Goal: Task Accomplishment & Management: Complete application form

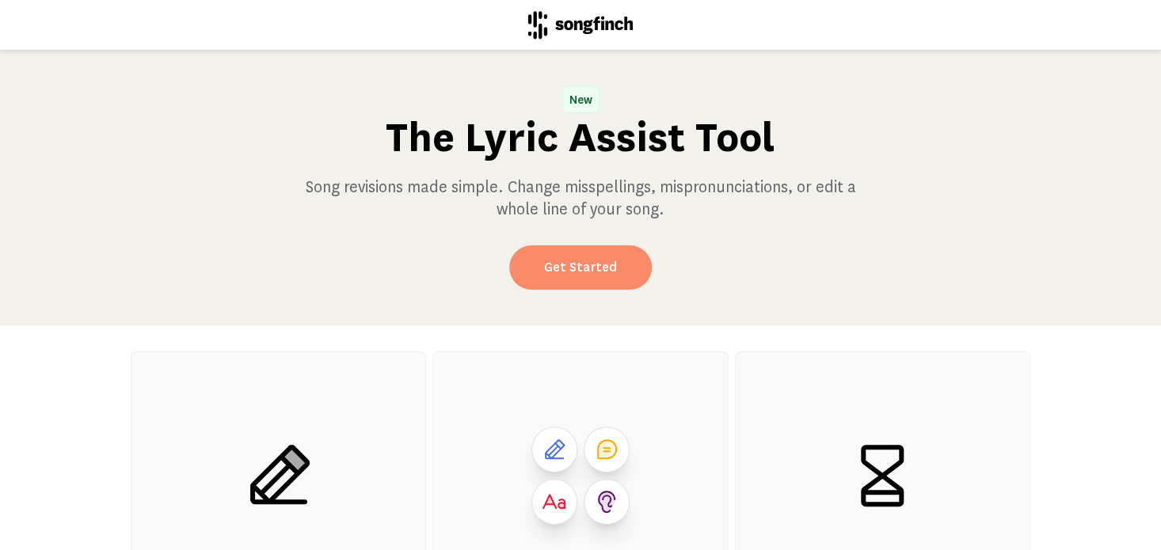
click at [589, 266] on link "Get Started" at bounding box center [580, 268] width 143 height 44
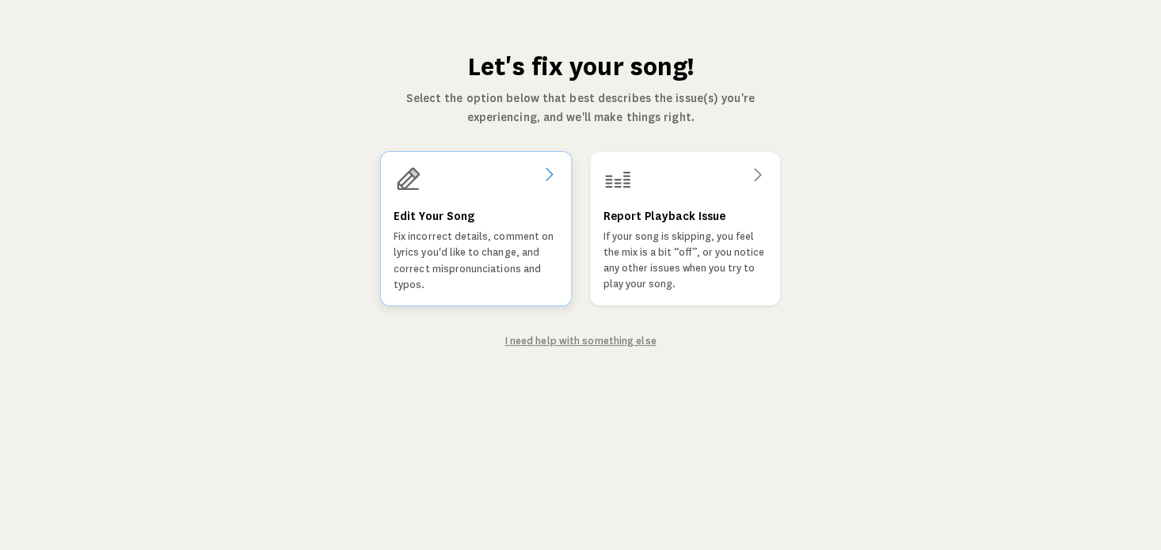
click at [459, 227] on div "Edit Your Song Fix incorrect details, comment on lyrics you'd like to change, a…" at bounding box center [476, 250] width 165 height 86
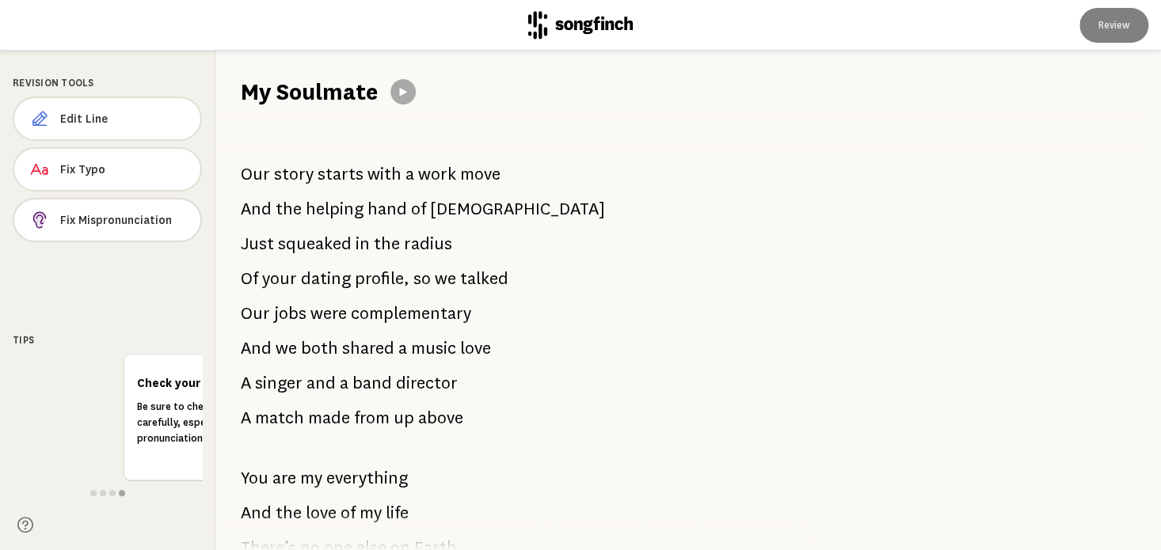
click at [266, 97] on h1 "My Soulmate" at bounding box center [309, 92] width 137 height 32
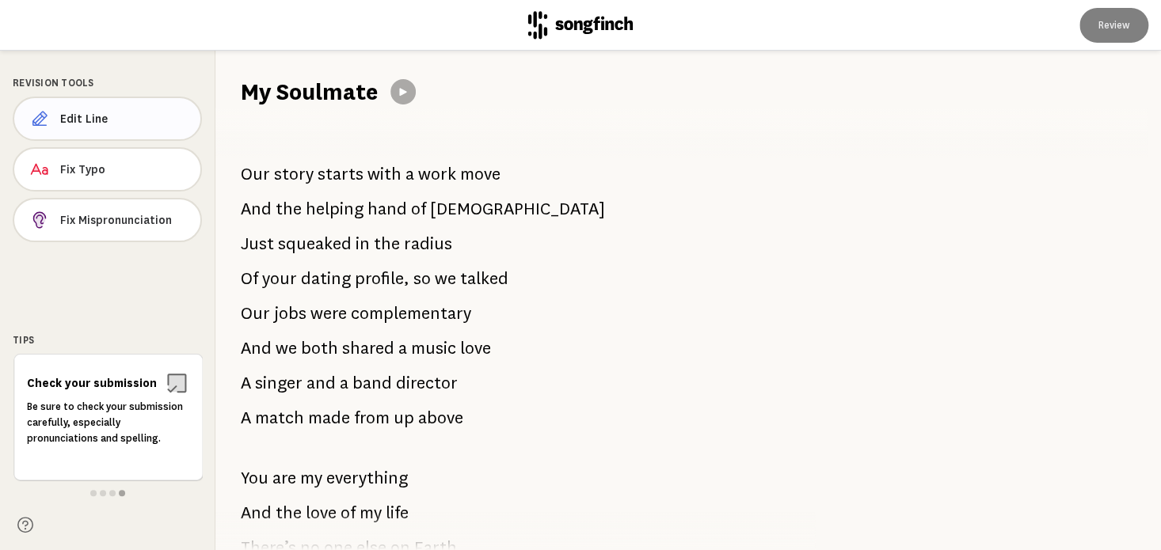
click at [57, 121] on button "Edit Line" at bounding box center [107, 119] width 189 height 44
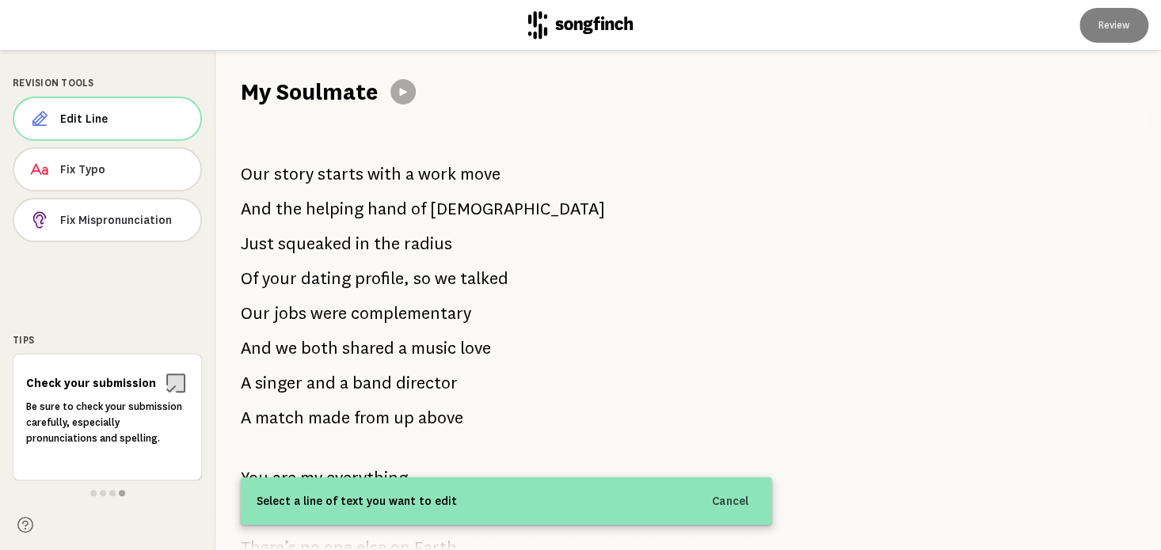
click at [264, 86] on h1 "My Soulmate" at bounding box center [309, 92] width 137 height 32
click at [266, 91] on h1 "My Soulmate" at bounding box center [309, 92] width 137 height 32
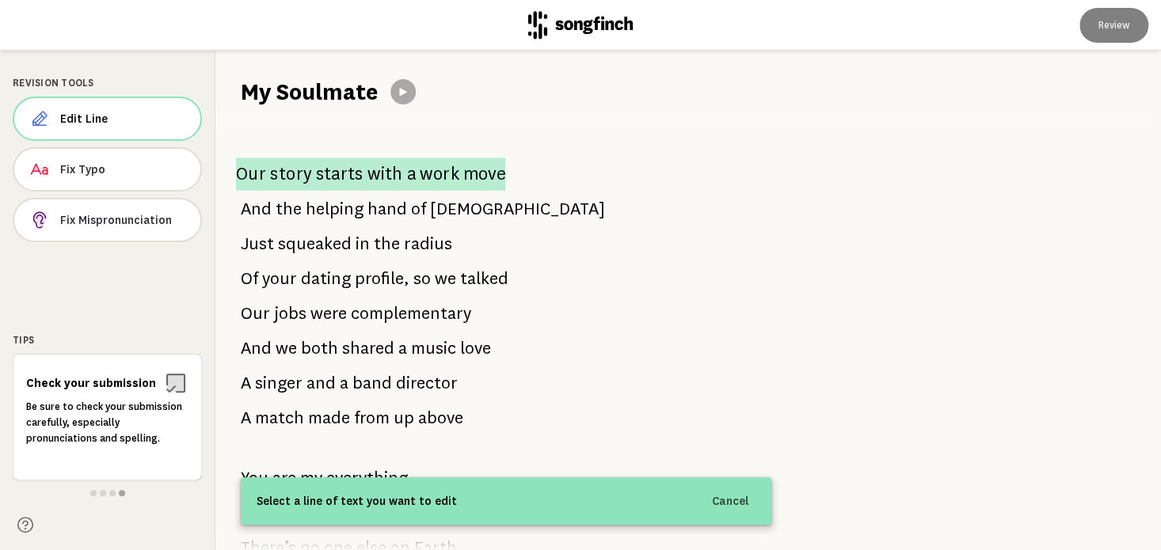
click at [269, 174] on p "Our story starts with a work move" at bounding box center [370, 174] width 269 height 33
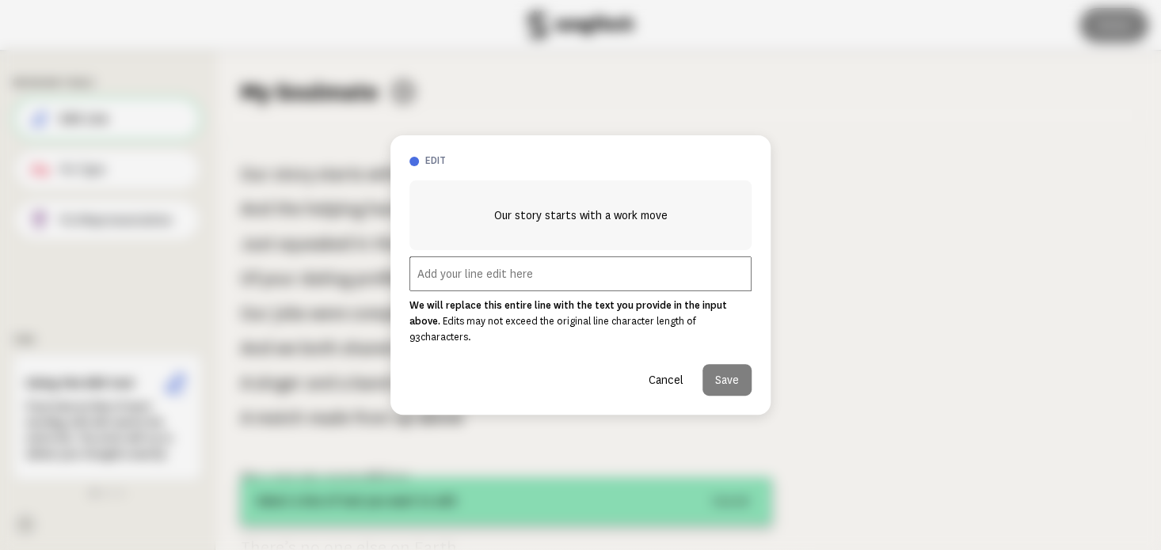
click at [467, 281] on input "text" at bounding box center [580, 274] width 342 height 35
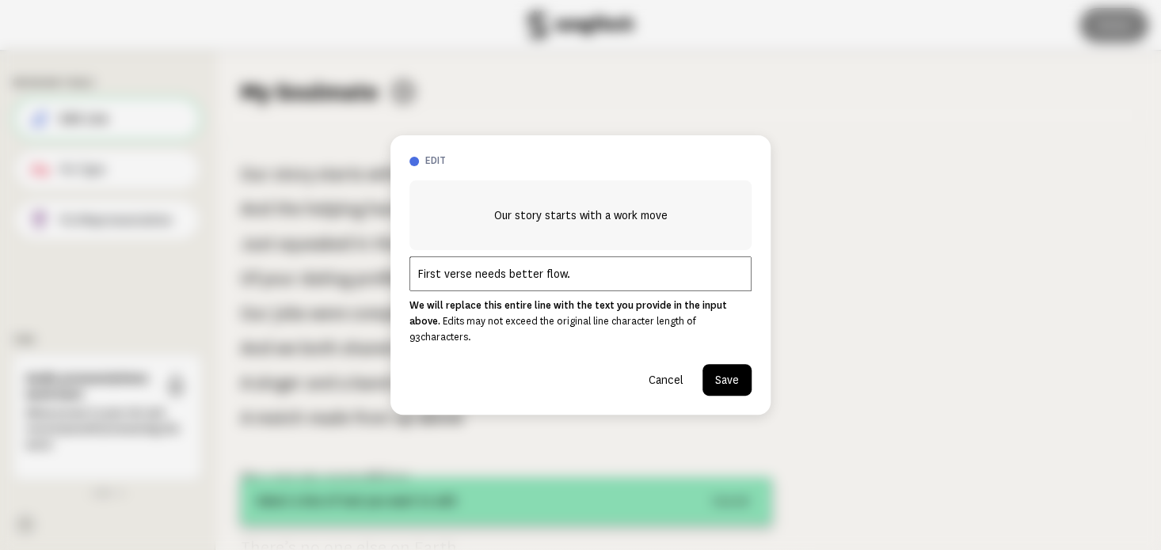
click at [416, 280] on input "First verse needs better flow." at bounding box center [580, 274] width 342 height 35
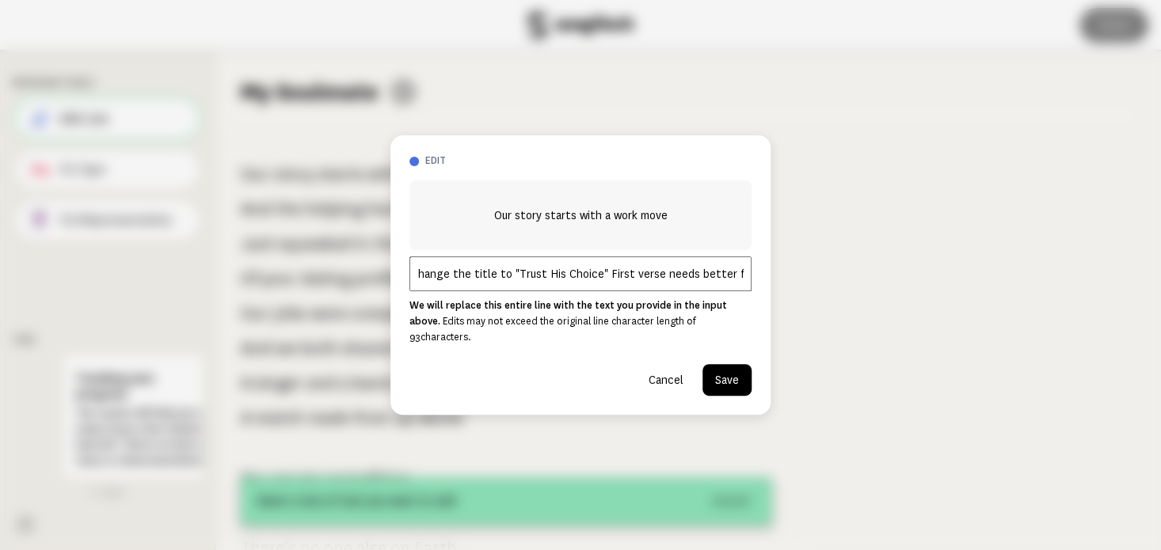
type input "Would like to change the title to "Trust His Choice" First verse needs better f…"
click at [730, 370] on button "Save" at bounding box center [727, 380] width 49 height 32
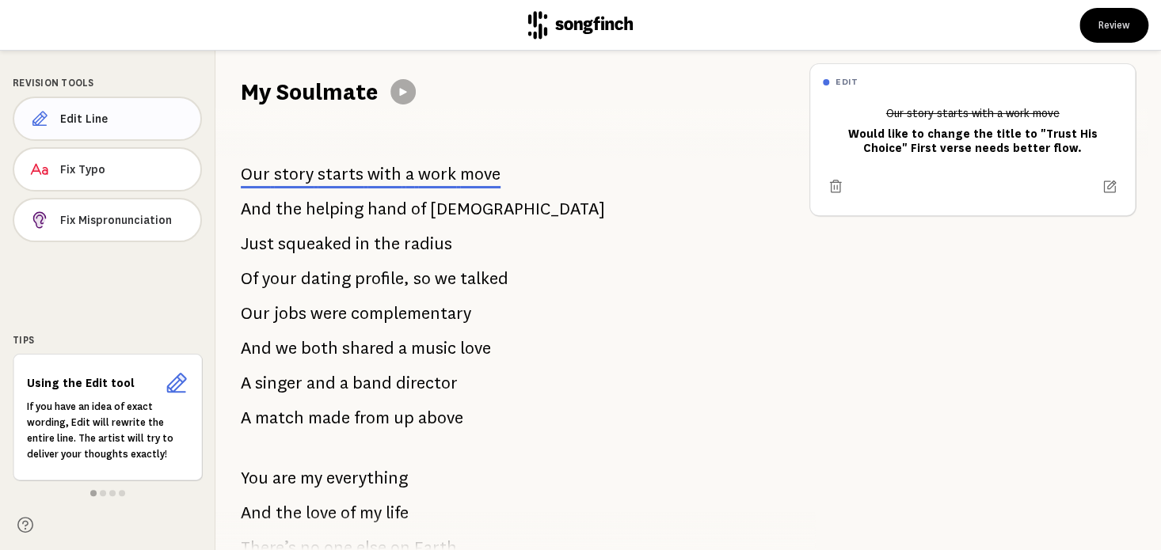
click at [105, 124] on span "Edit Line" at bounding box center [124, 119] width 128 height 16
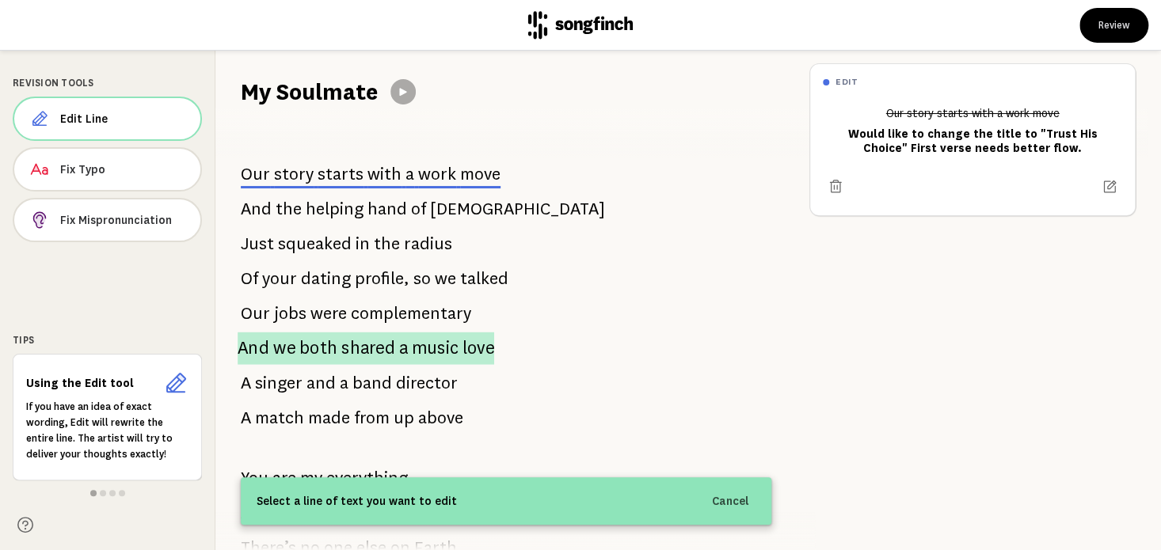
click at [321, 353] on span "both" at bounding box center [318, 349] width 38 height 32
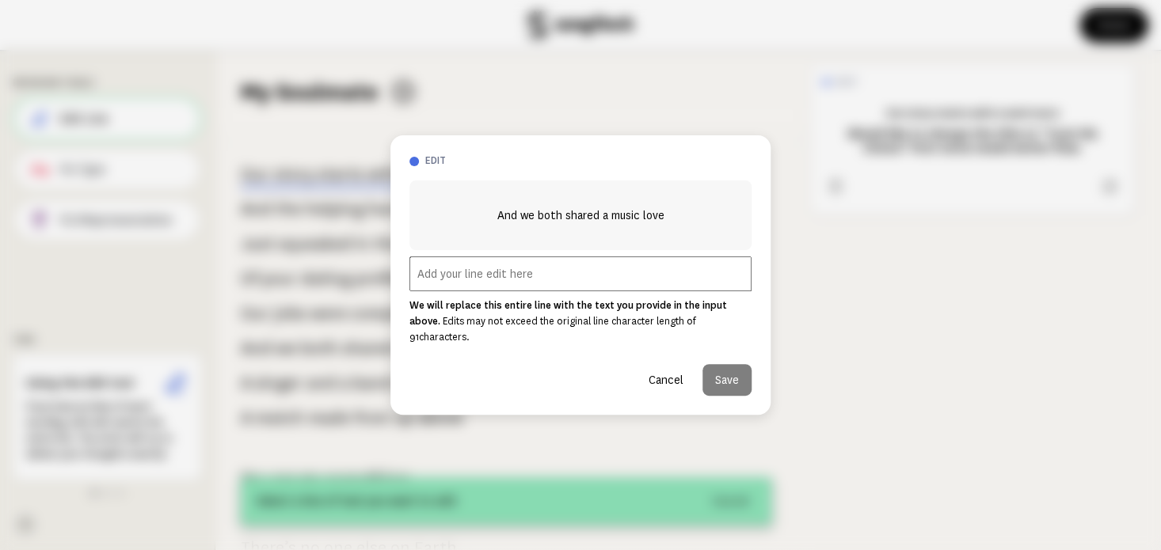
click at [495, 282] on input "text" at bounding box center [580, 274] width 342 height 35
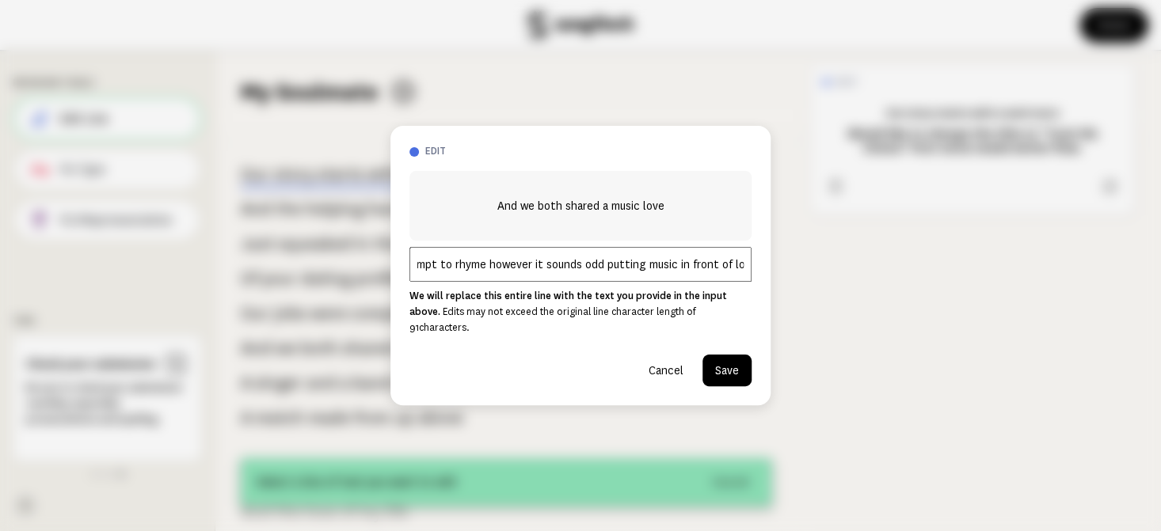
scroll to position [0, 74]
type input "I see the attempt to rhyme however it sounds odd putting music in front of love."
click at [714, 364] on button "Save" at bounding box center [727, 371] width 49 height 32
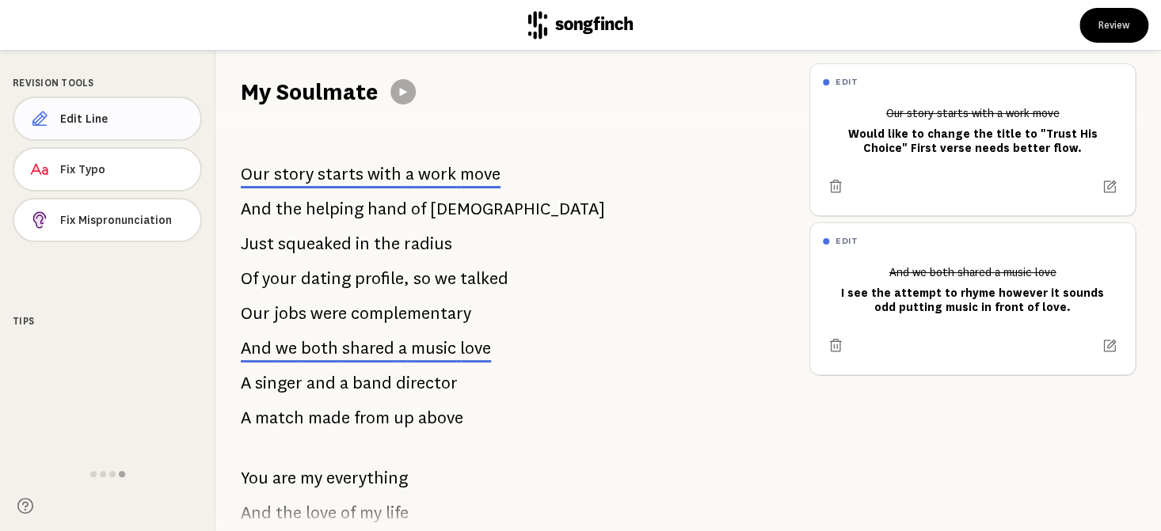
click at [76, 108] on button "Edit Line" at bounding box center [107, 119] width 189 height 44
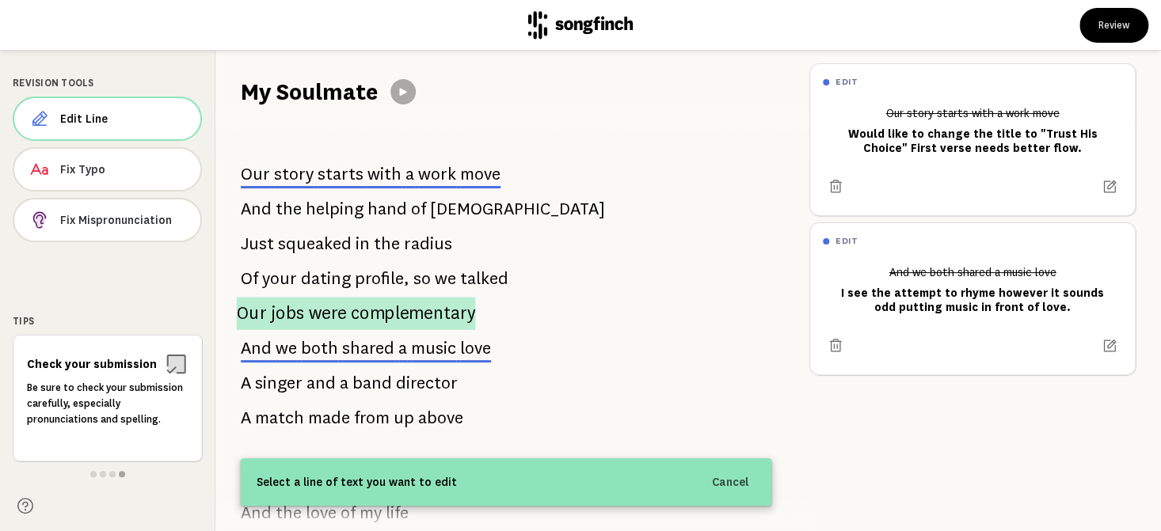
click at [312, 318] on span "were" at bounding box center [328, 313] width 38 height 33
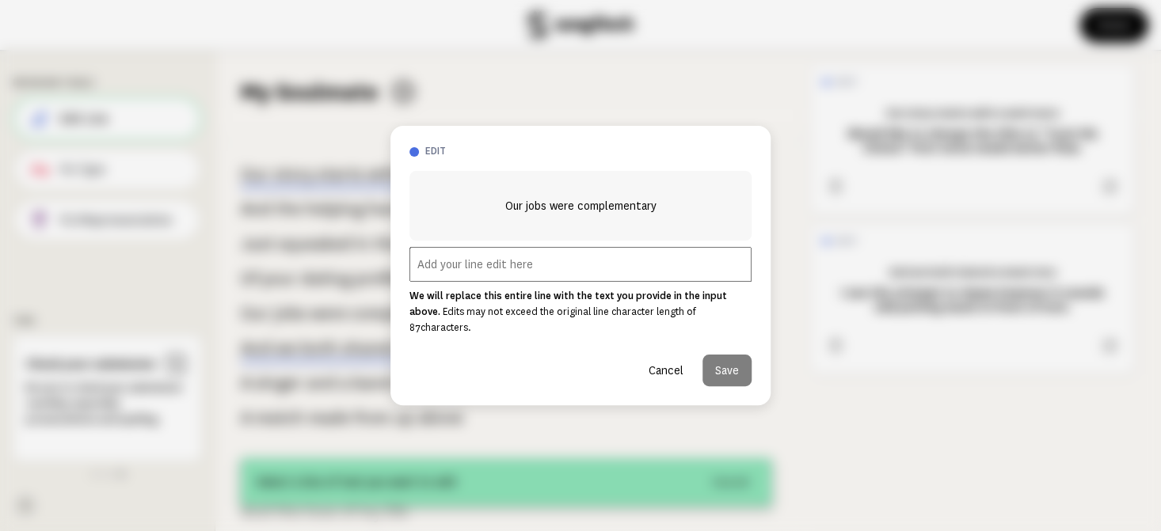
click at [447, 280] on input "text" at bounding box center [580, 264] width 342 height 35
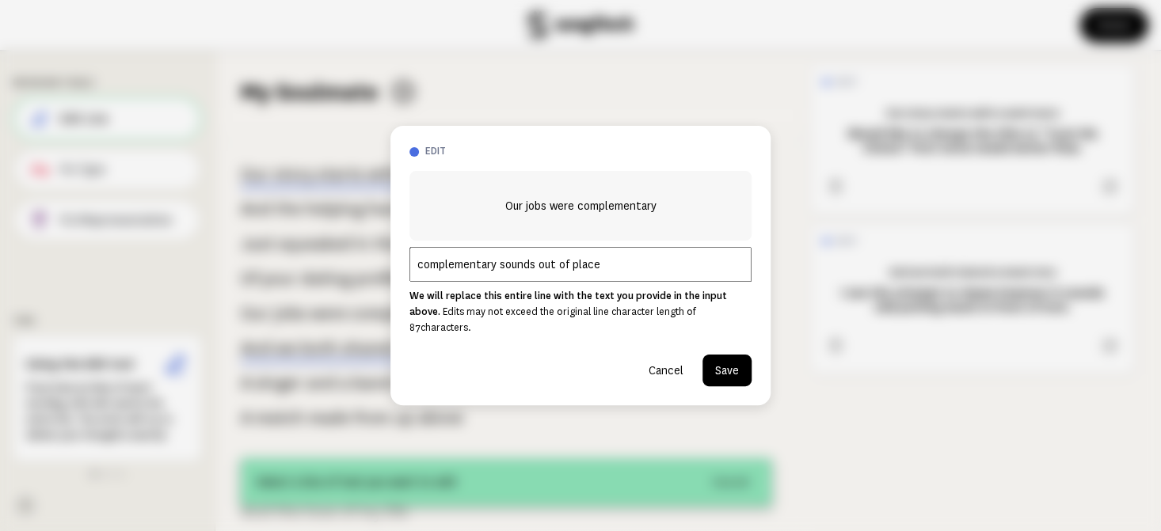
type input "complementary sounds out of place"
click at [712, 364] on button "Save" at bounding box center [727, 371] width 49 height 32
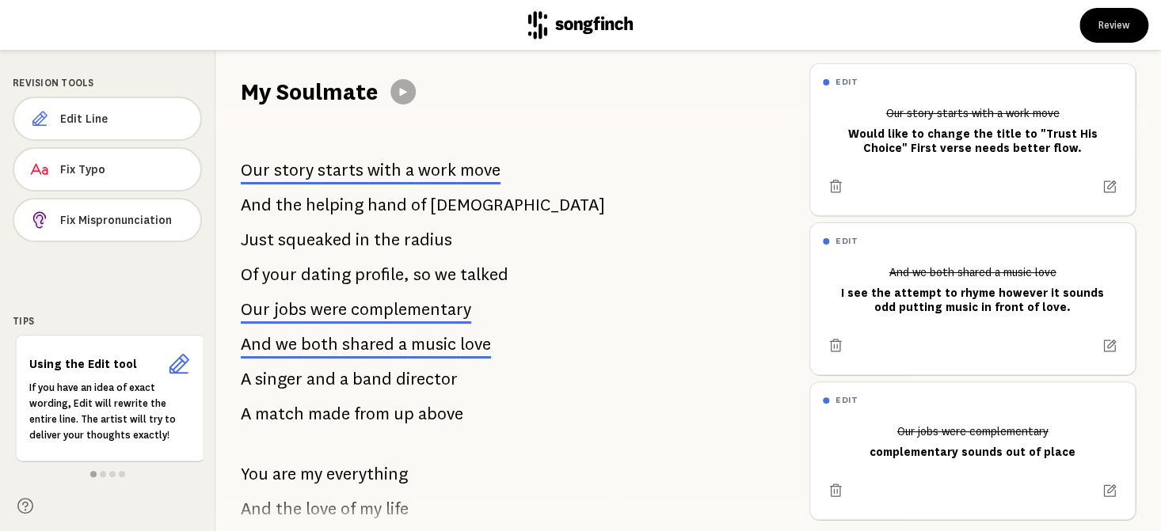
scroll to position [0, 0]
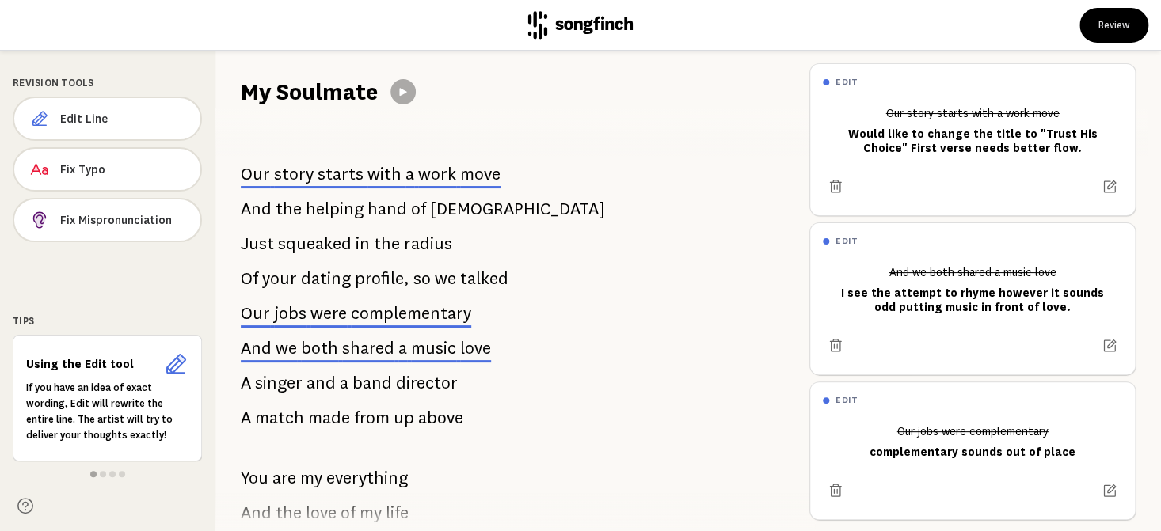
click at [352, 177] on span "starts" at bounding box center [341, 174] width 46 height 19
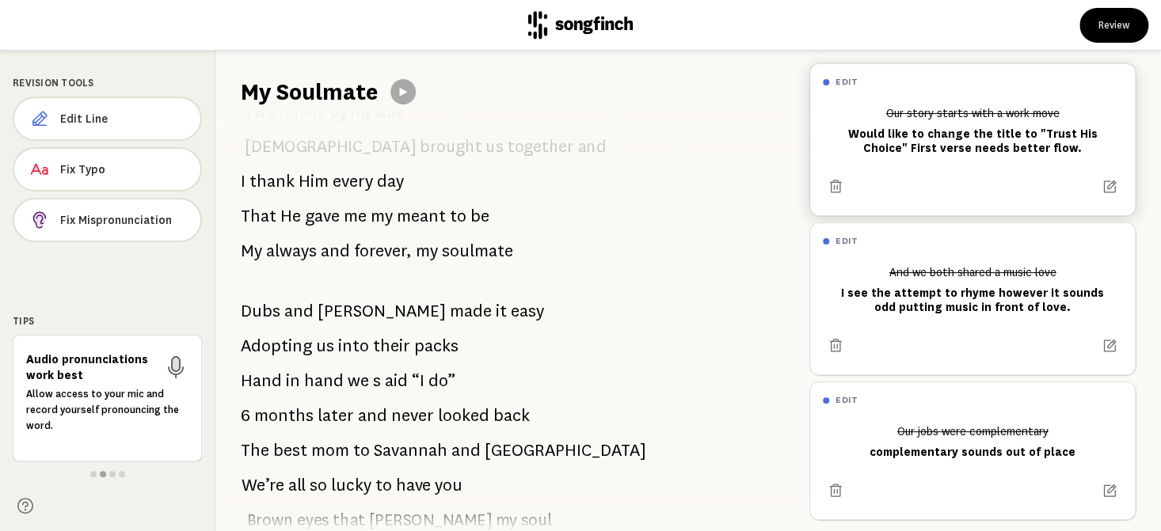
scroll to position [554, 0]
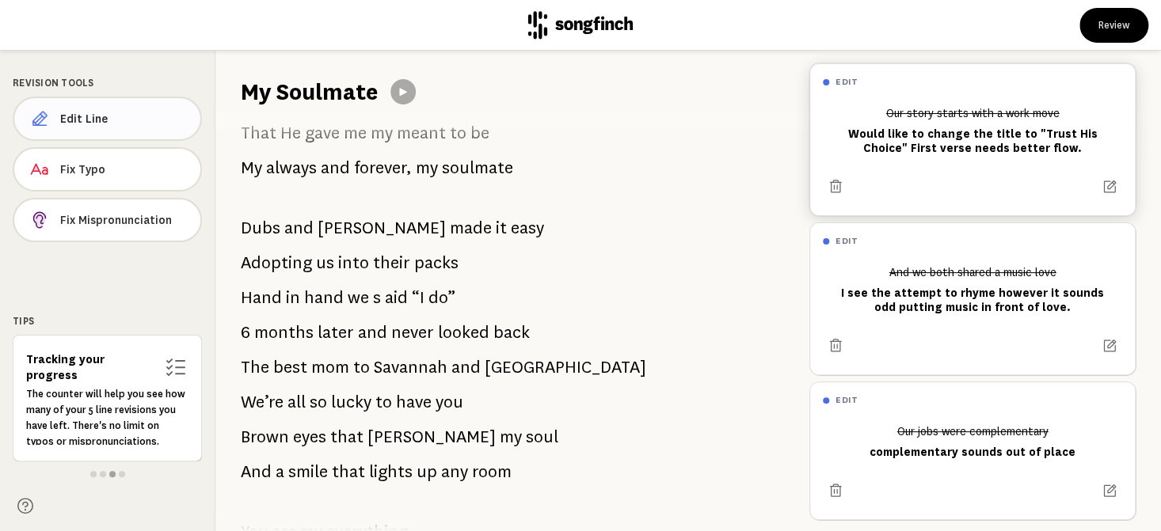
click at [98, 114] on span "Edit Line" at bounding box center [124, 119] width 128 height 16
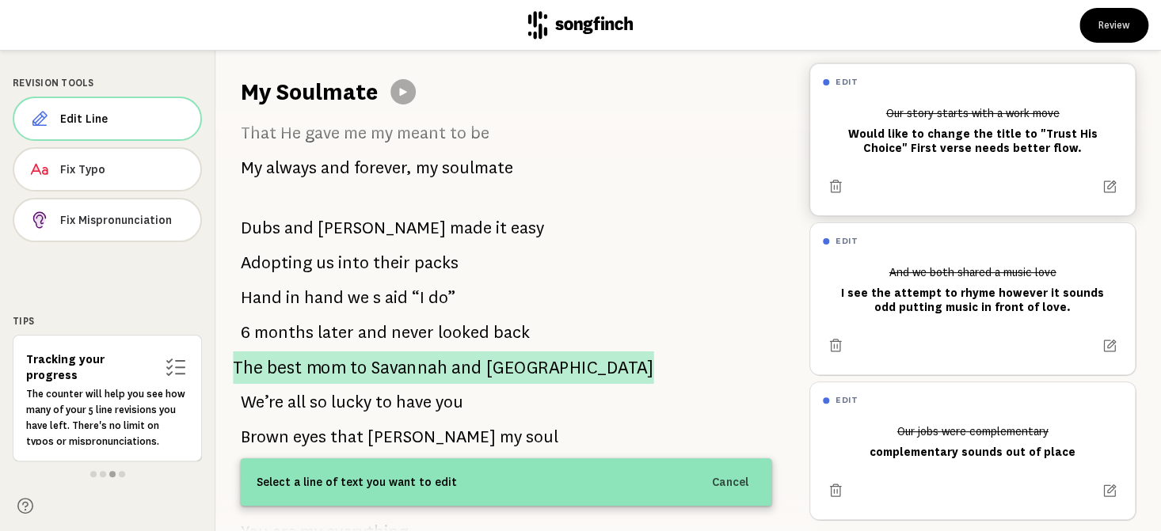
click at [326, 356] on span "mom" at bounding box center [327, 367] width 40 height 33
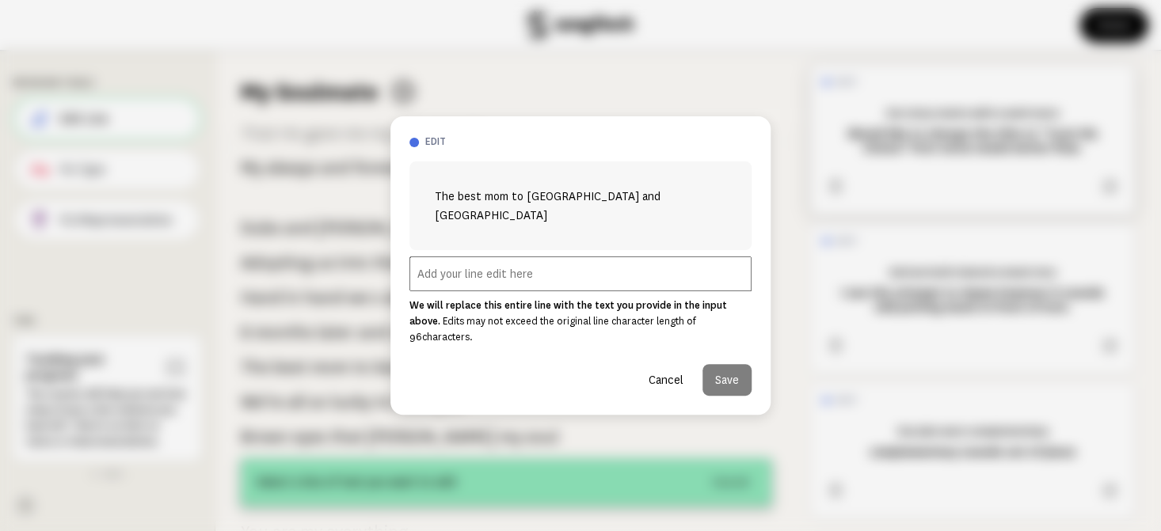
click at [456, 268] on input "text" at bounding box center [580, 274] width 342 height 35
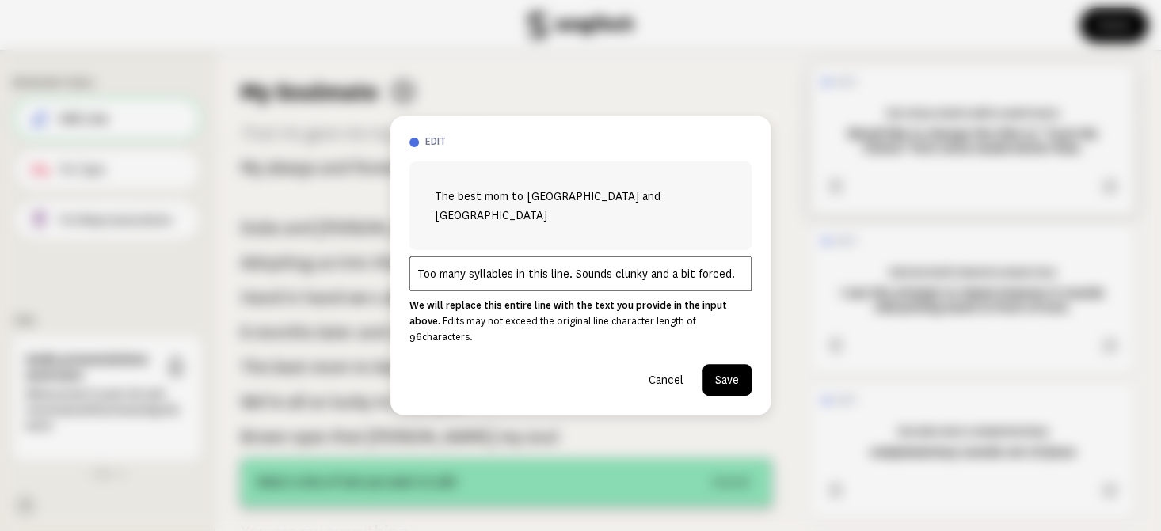
type input "Too many syllables in this line. Sounds clunky and a bit forced."
click at [721, 372] on button "Save" at bounding box center [727, 380] width 49 height 32
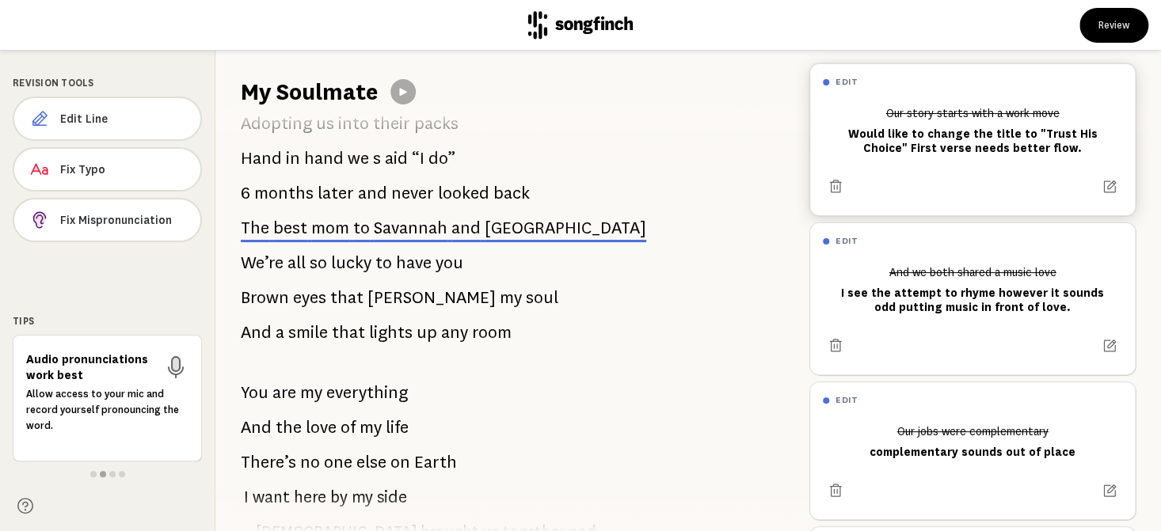
scroll to position [713, 0]
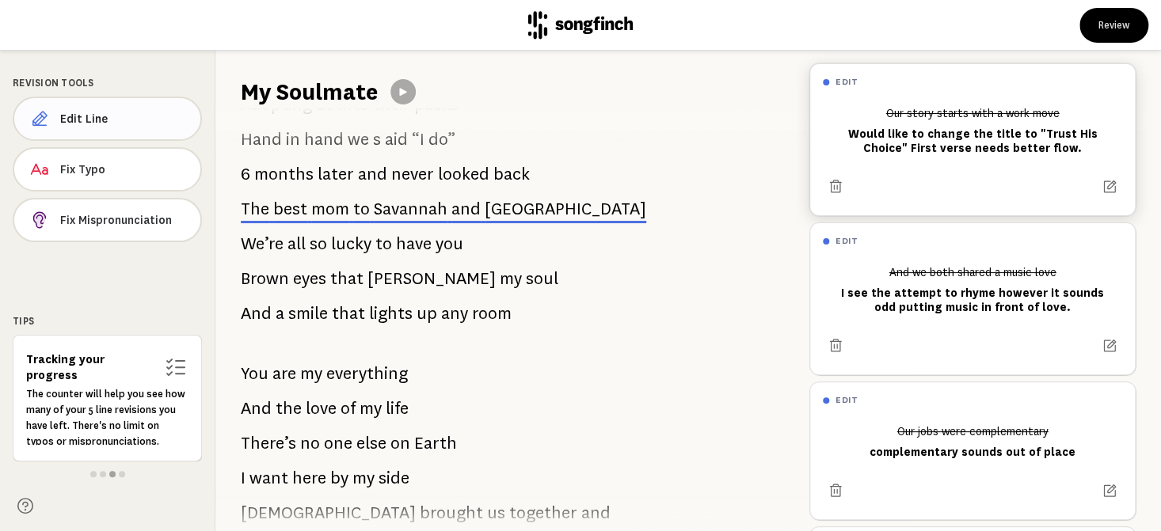
click at [112, 113] on span "Edit Line" at bounding box center [124, 119] width 128 height 16
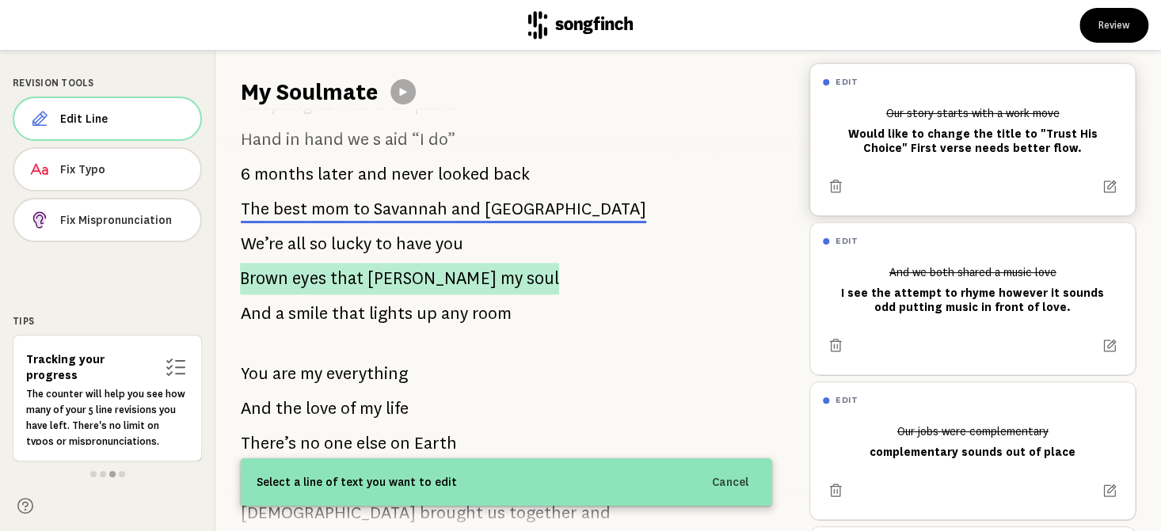
click at [271, 283] on span "Brown" at bounding box center [264, 279] width 48 height 32
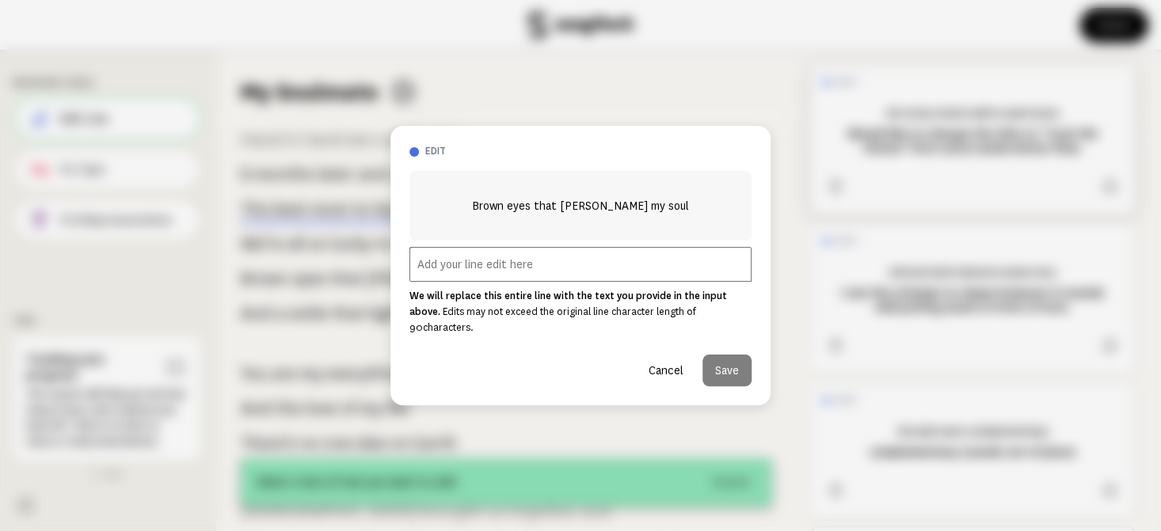
click at [444, 279] on input "text" at bounding box center [580, 264] width 342 height 35
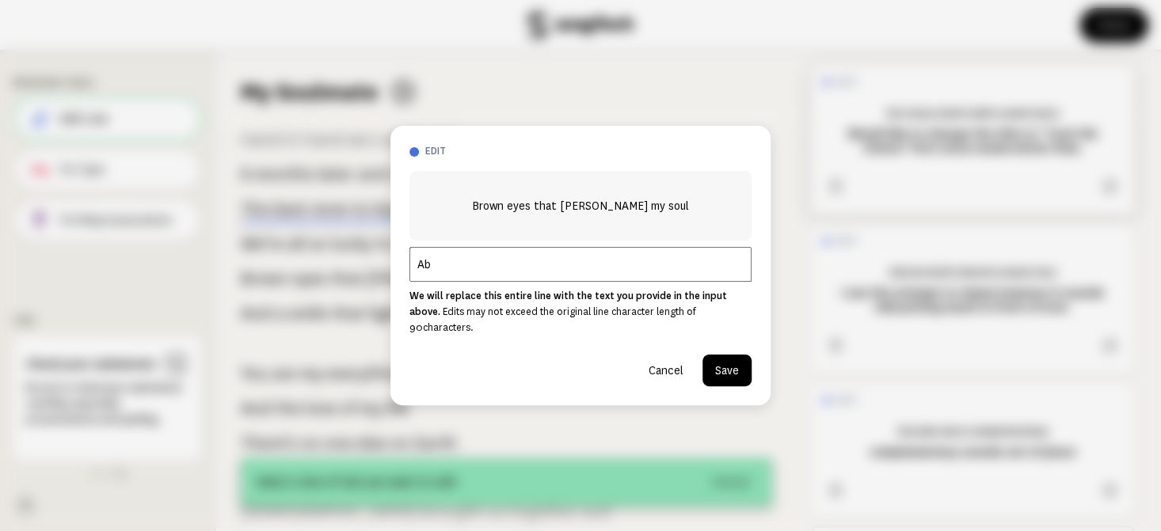
type input "A"
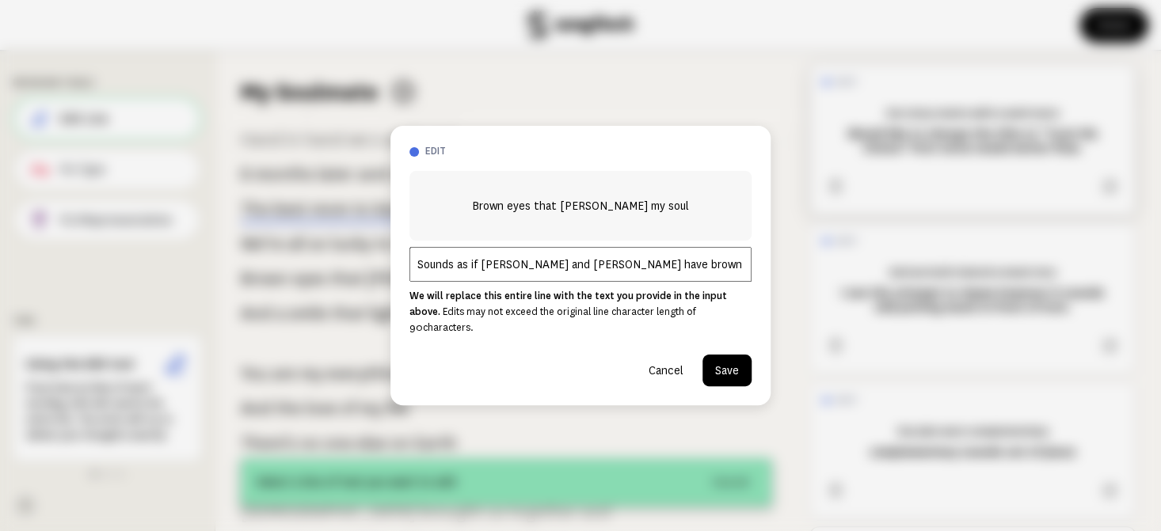
type input "Sounds as if [PERSON_NAME] and [PERSON_NAME] have brown eyes."
click at [733, 360] on button "Save" at bounding box center [727, 371] width 49 height 32
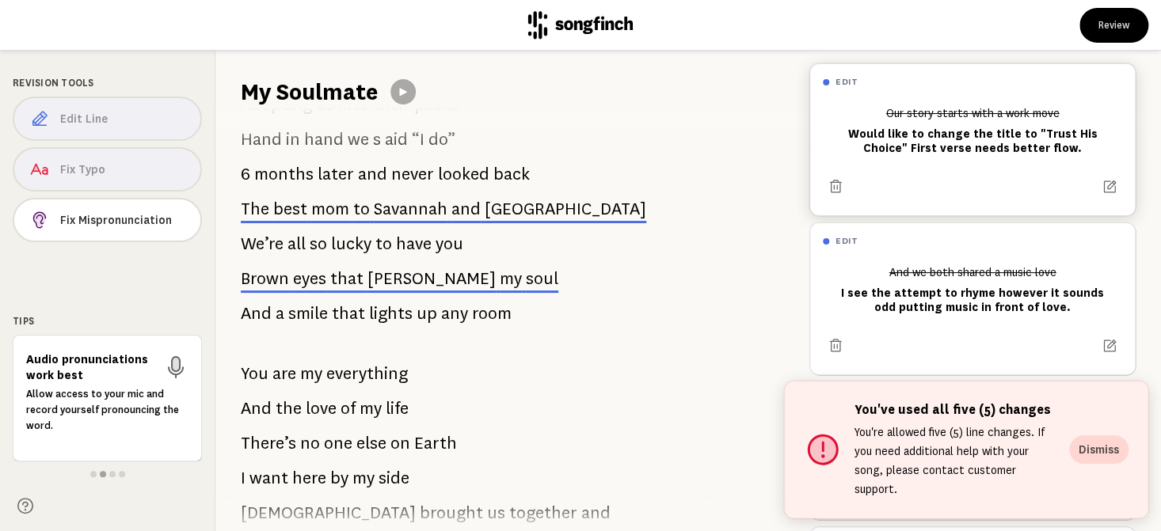
click at [527, 338] on span at bounding box center [506, 345] width 531 height 25
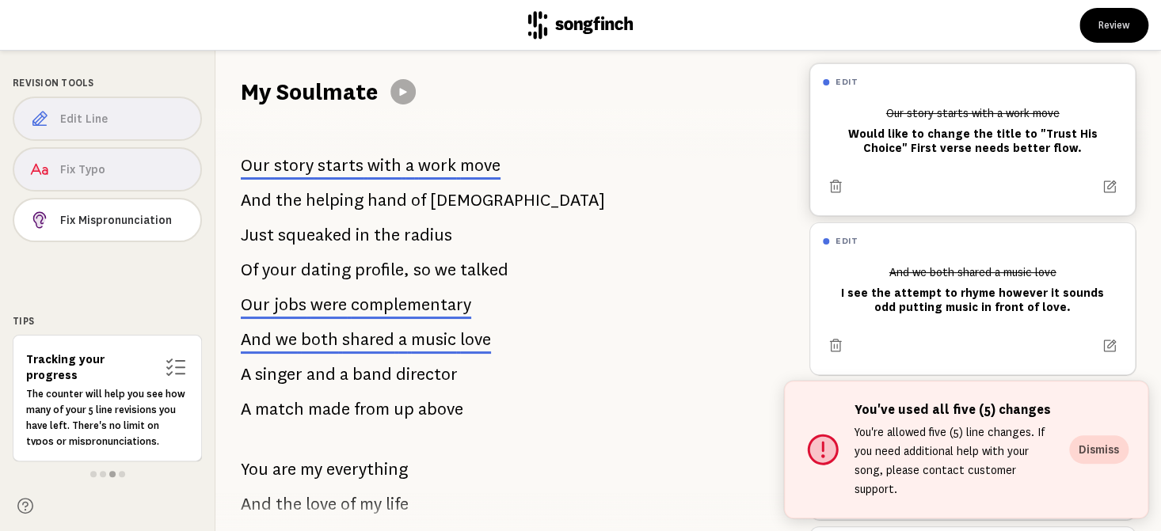
scroll to position [0, 0]
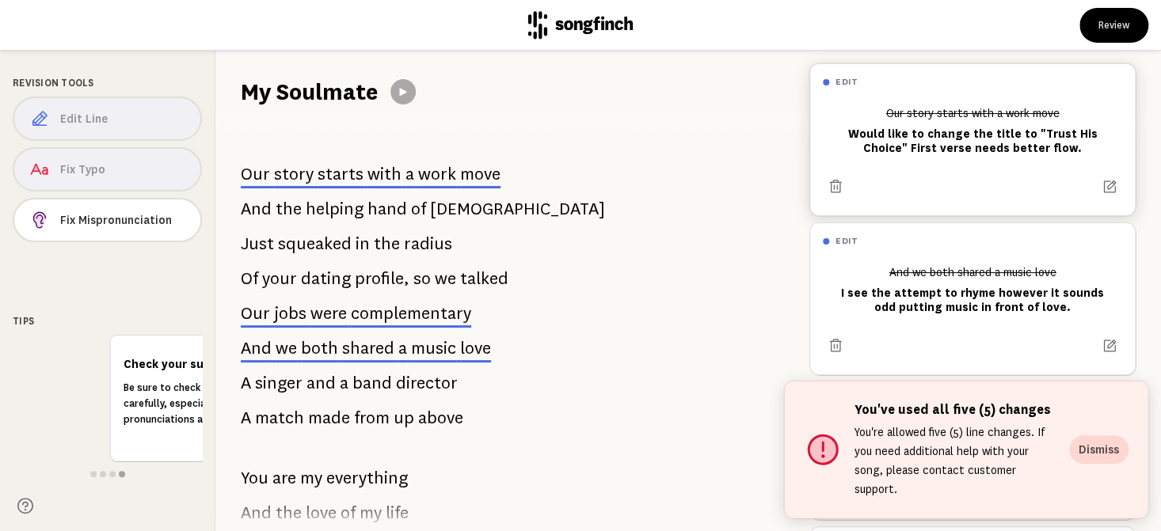
click at [312, 175] on p "Our story starts with a work move" at bounding box center [371, 174] width 260 height 32
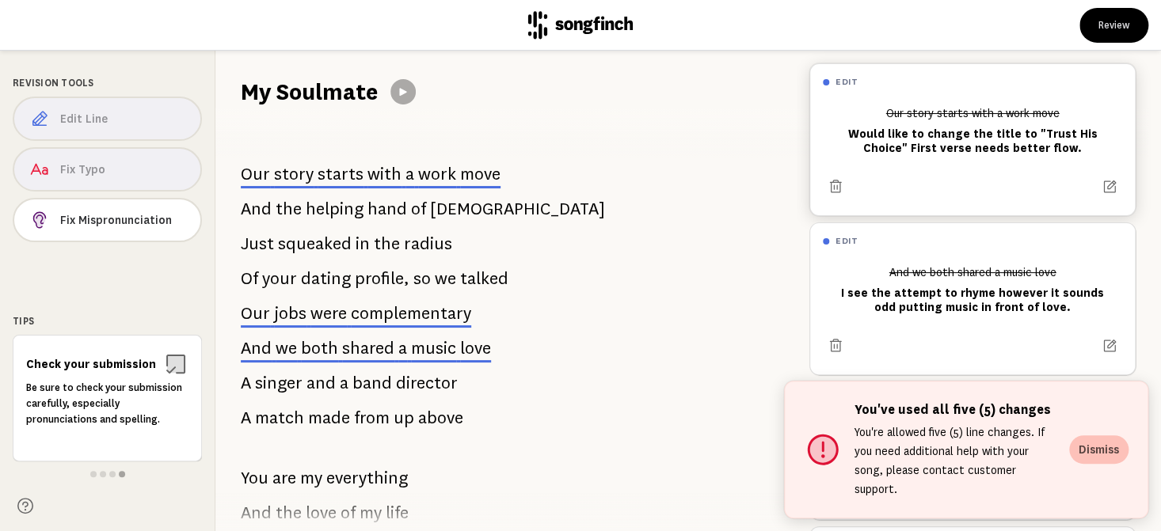
click at [1113, 463] on button "Dismiss" at bounding box center [1098, 450] width 59 height 29
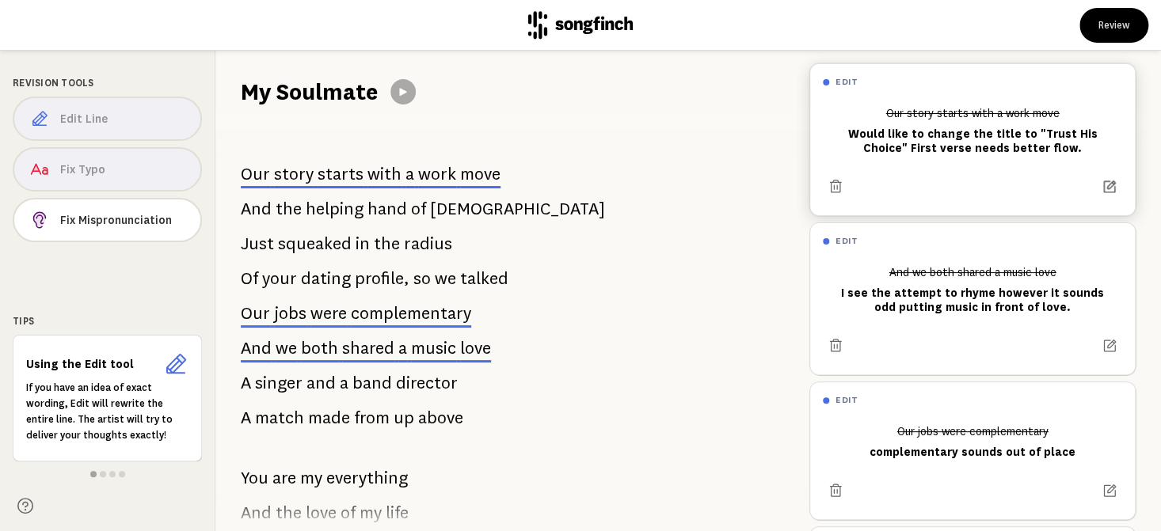
click at [1104, 184] on icon at bounding box center [1110, 187] width 12 height 12
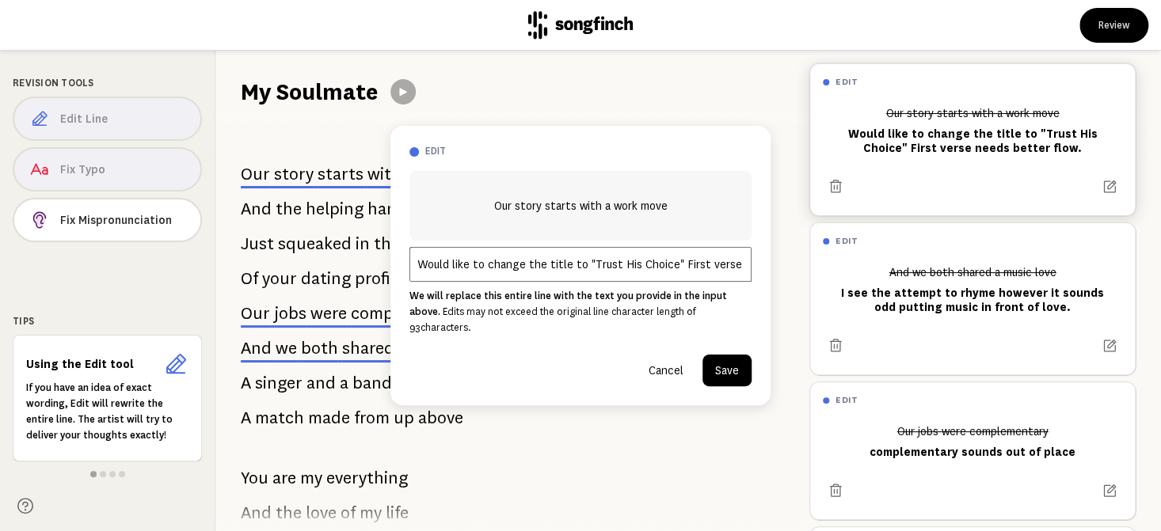
scroll to position [11, 0]
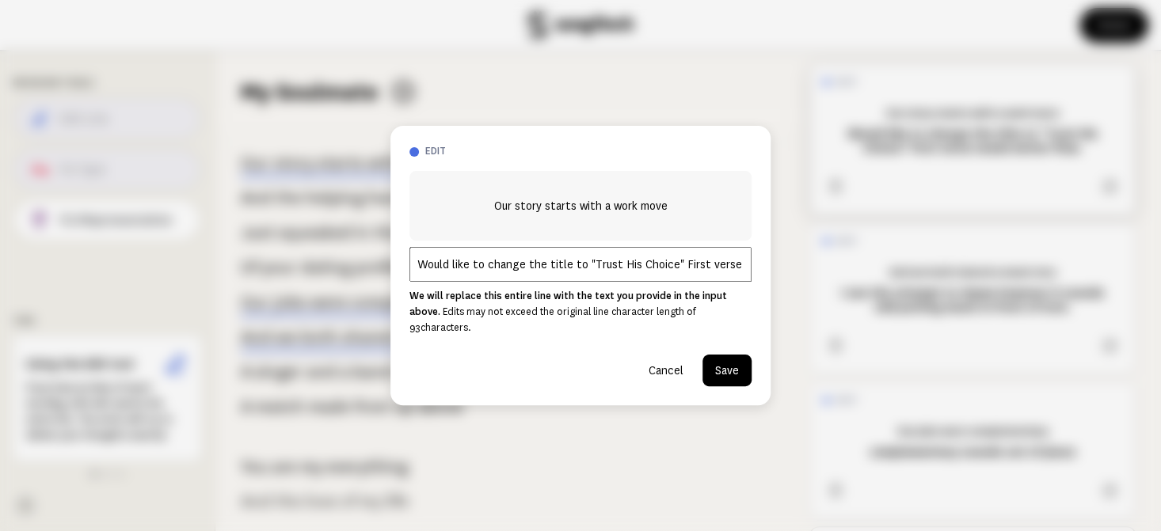
drag, startPoint x: 668, startPoint y: 269, endPoint x: 403, endPoint y: 265, distance: 264.6
click at [403, 265] on div "edit Our story starts with a work move Would like to change the title to "Trust…" at bounding box center [580, 266] width 380 height 280
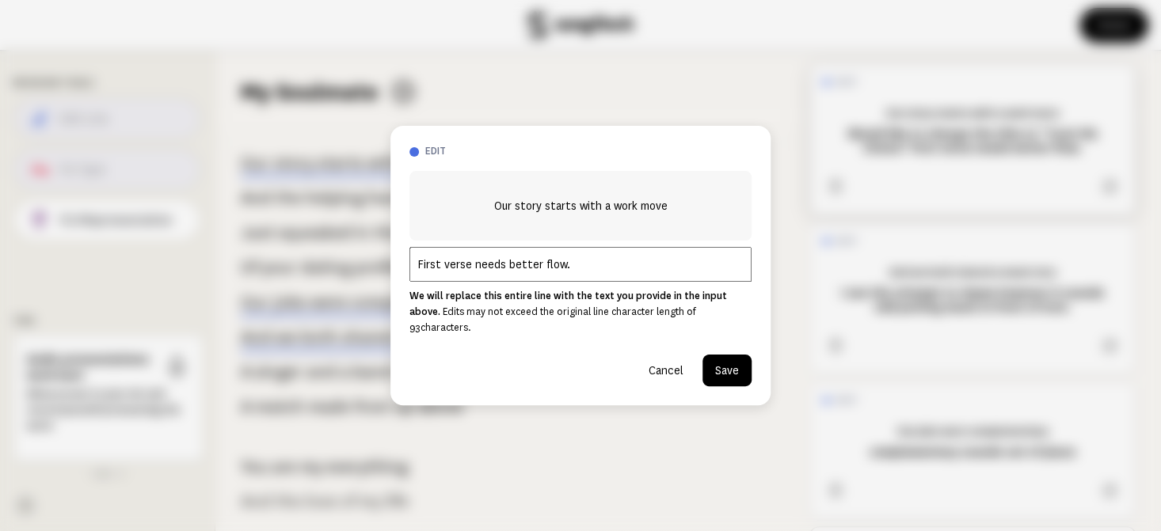
type input "First verse needs better flow."
click at [741, 360] on button "Save" at bounding box center [727, 371] width 49 height 32
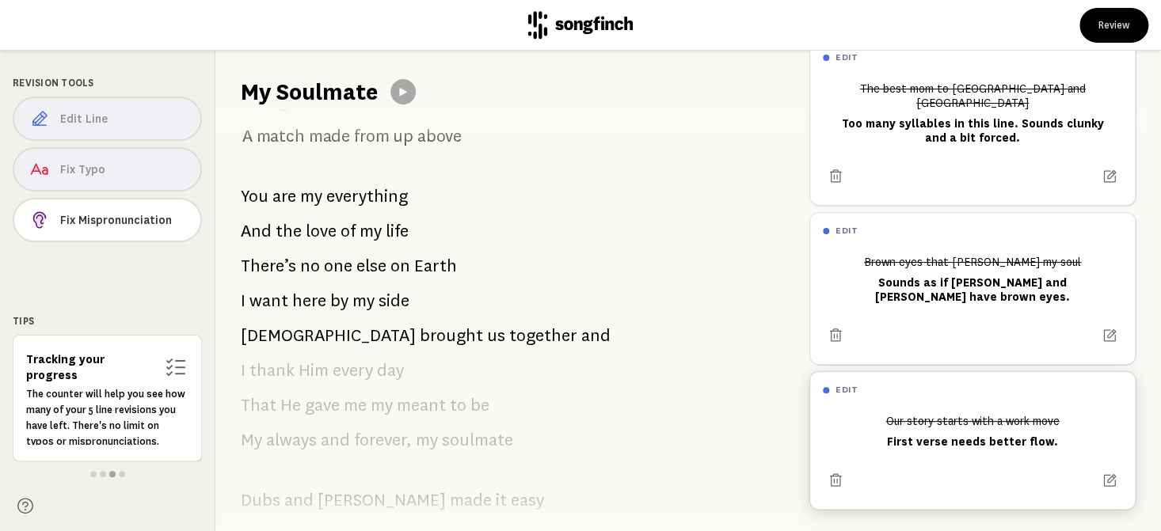
scroll to position [0, 0]
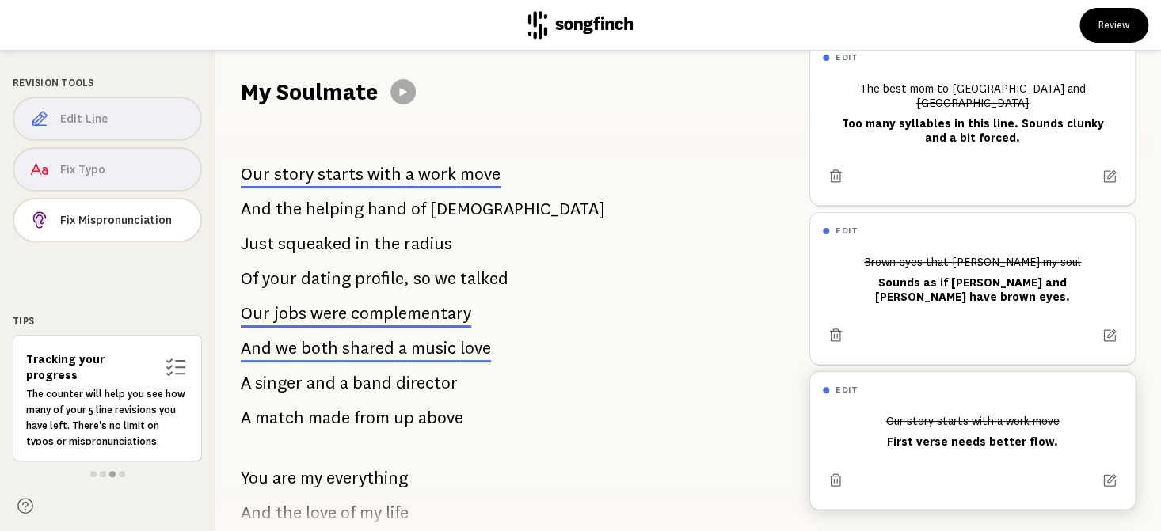
click at [352, 177] on span "starts" at bounding box center [341, 174] width 46 height 19
click at [1102, 169] on icon at bounding box center [1110, 177] width 16 height 16
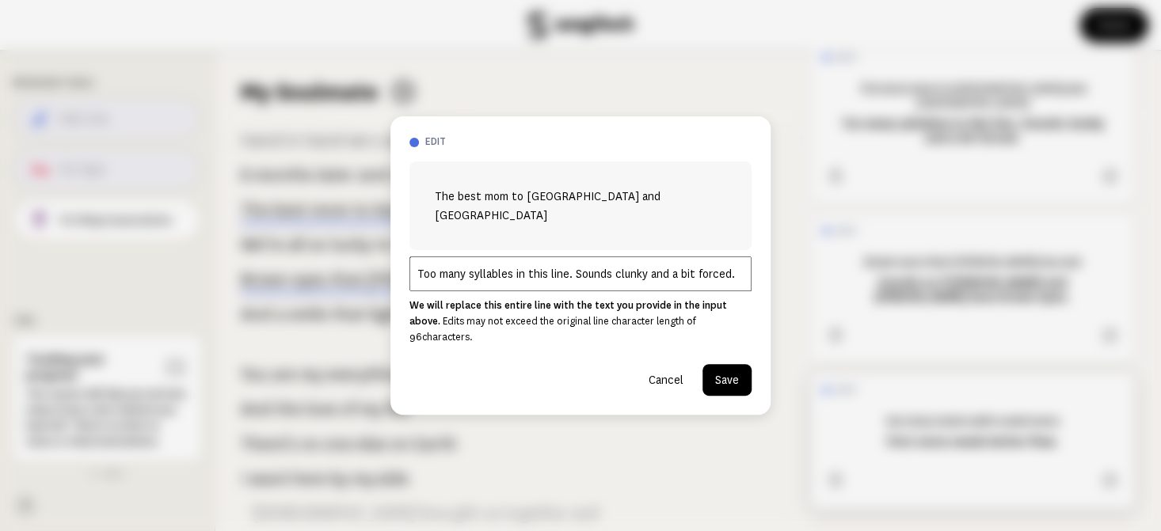
scroll to position [759, 0]
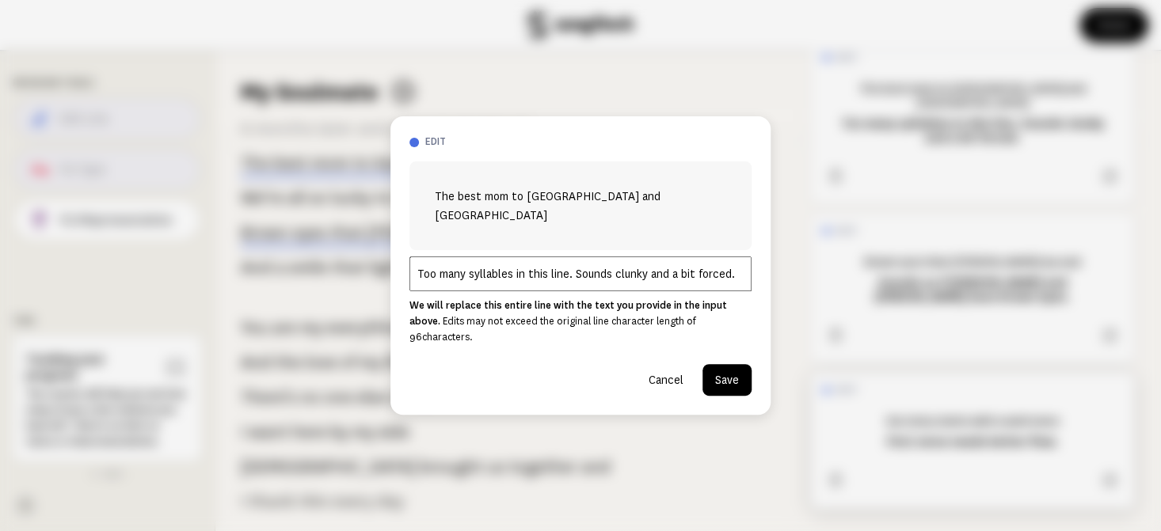
click at [730, 272] on input "Too many syllables in this line. Sounds clunky and a bit forced." at bounding box center [580, 274] width 342 height 35
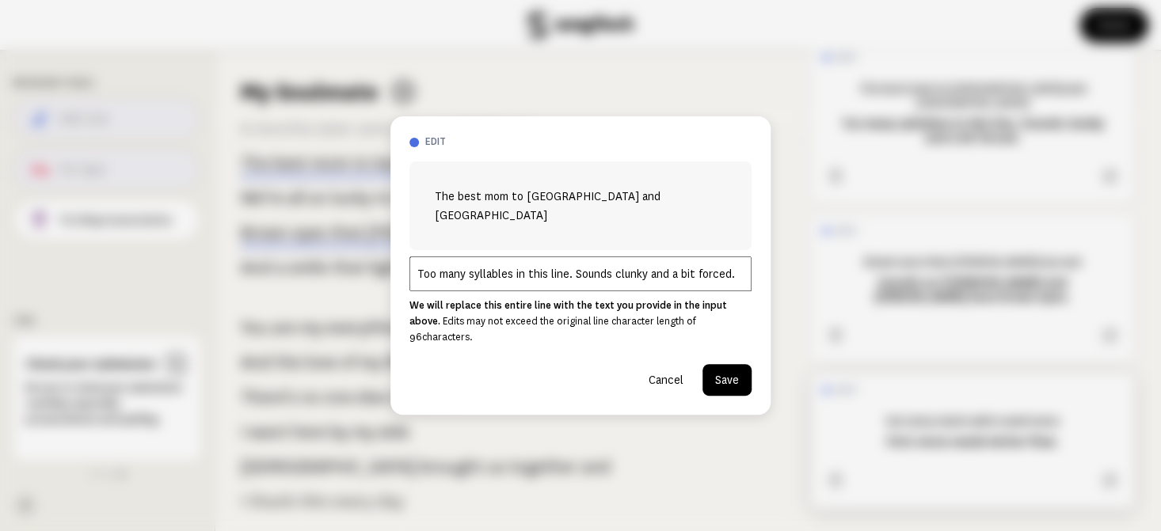
drag, startPoint x: 738, startPoint y: 271, endPoint x: 402, endPoint y: 288, distance: 336.2
click at [402, 288] on div "edit The best mom to [GEOGRAPHIC_DATA] and Madison Too many syllables in this l…" at bounding box center [580, 265] width 380 height 299
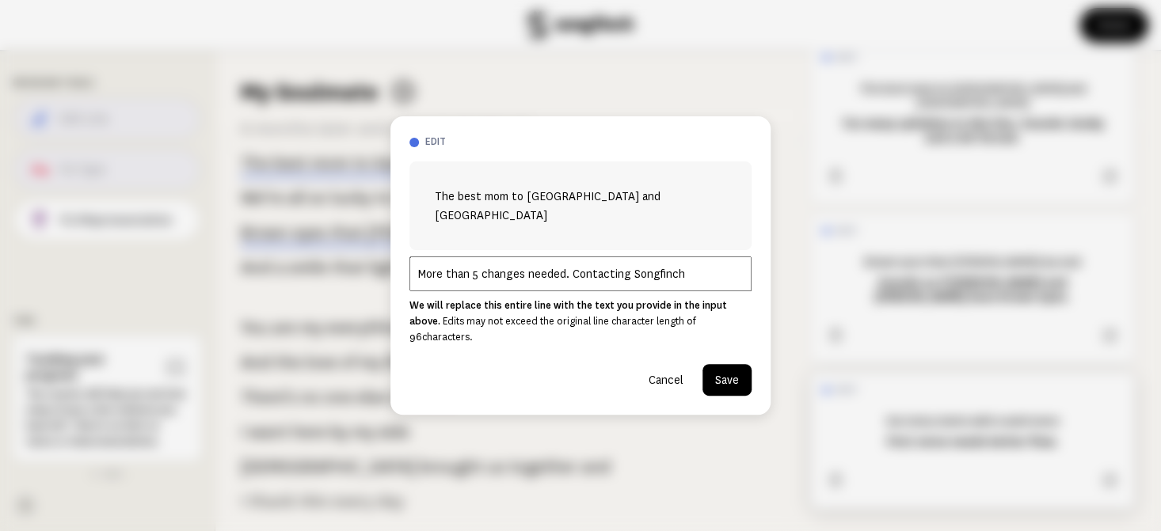
type input "More than 5 changes needed. Contacting Songfinch"
click at [727, 364] on button "Save" at bounding box center [727, 380] width 49 height 32
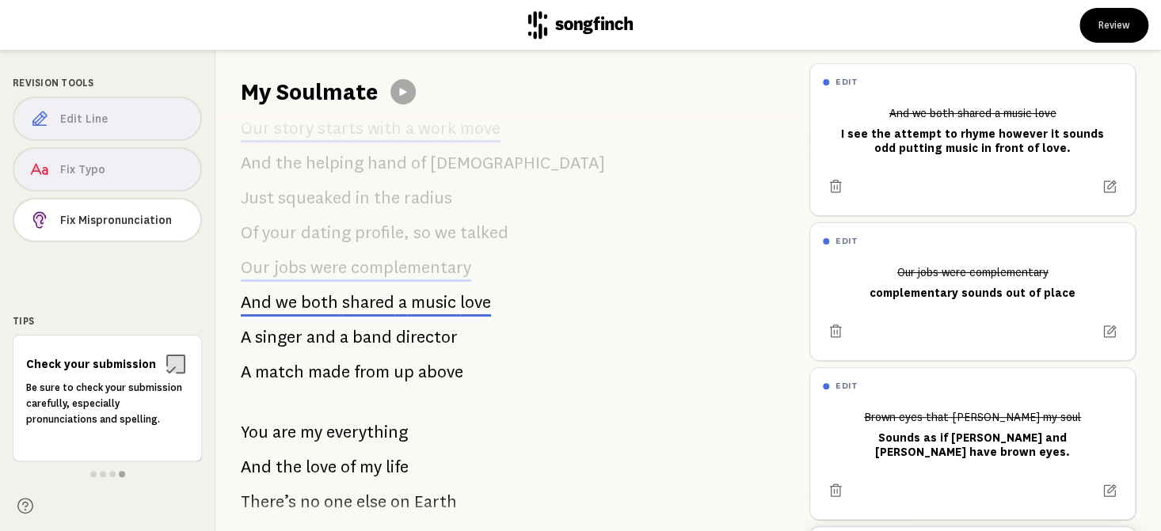
scroll to position [0, 0]
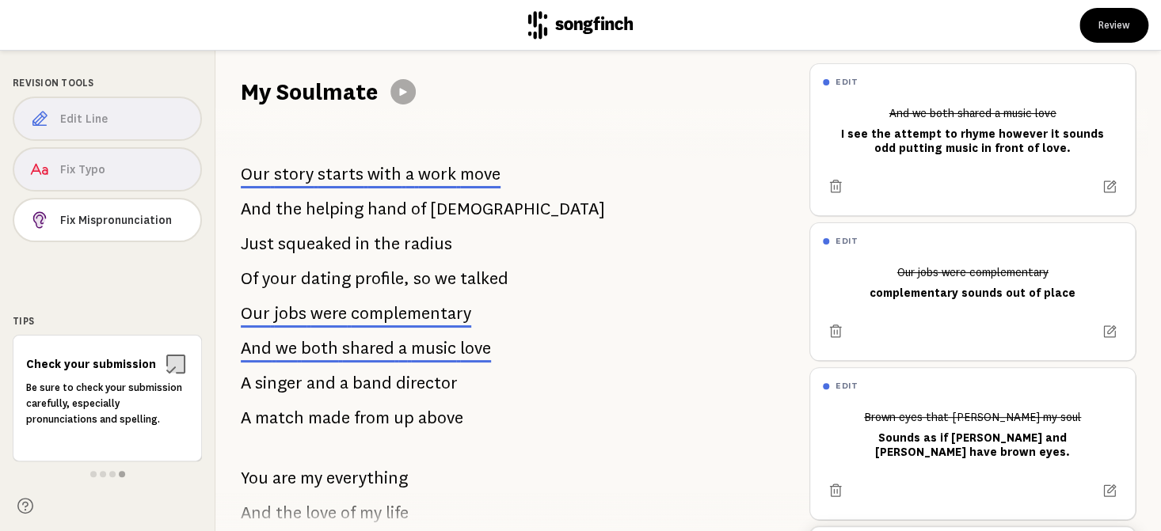
click at [432, 177] on span "work" at bounding box center [437, 174] width 38 height 19
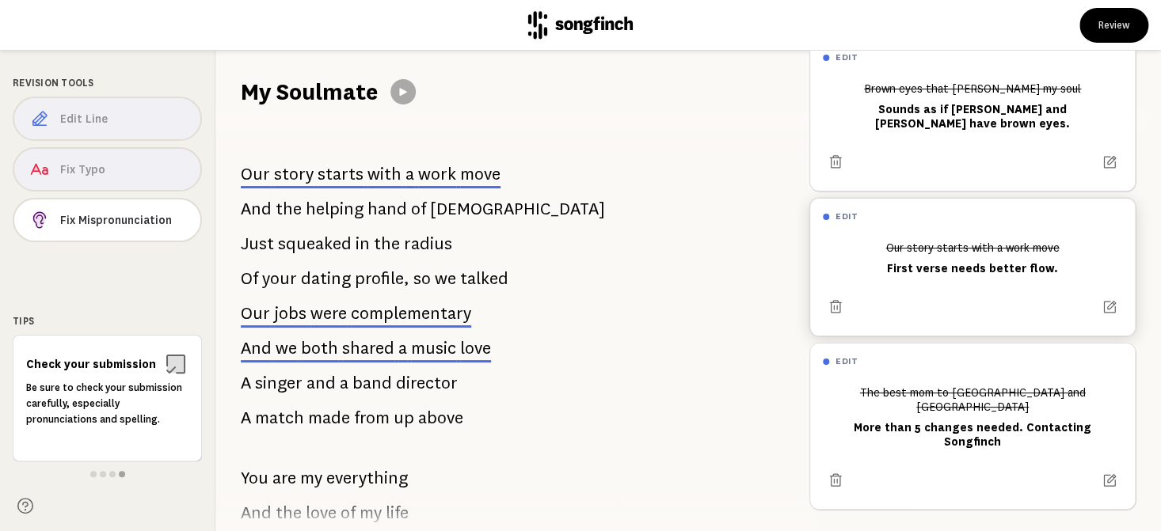
click at [323, 183] on span "starts" at bounding box center [341, 174] width 46 height 19
click at [923, 468] on div at bounding box center [972, 480] width 299 height 25
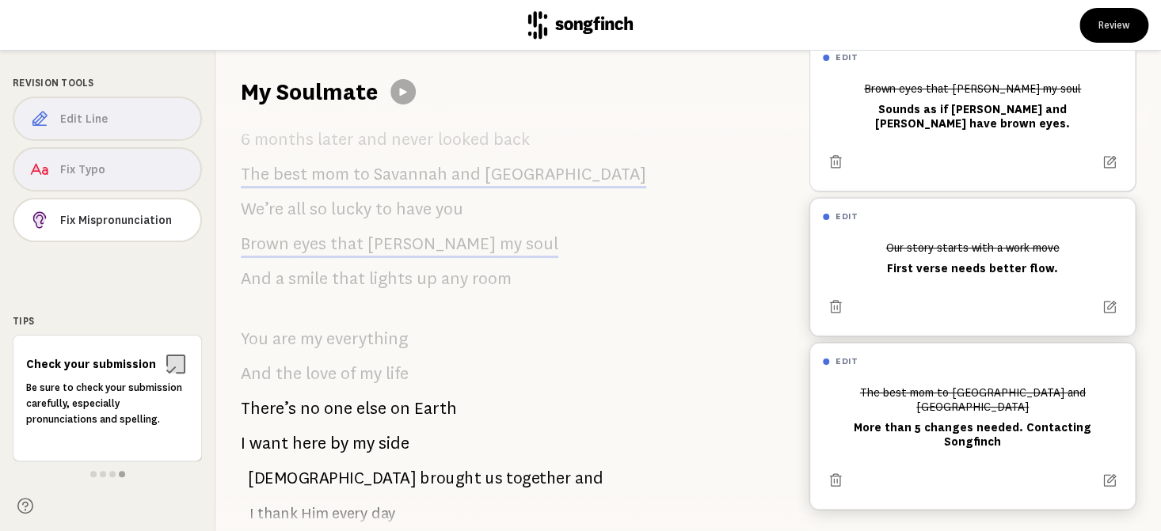
scroll to position [759, 0]
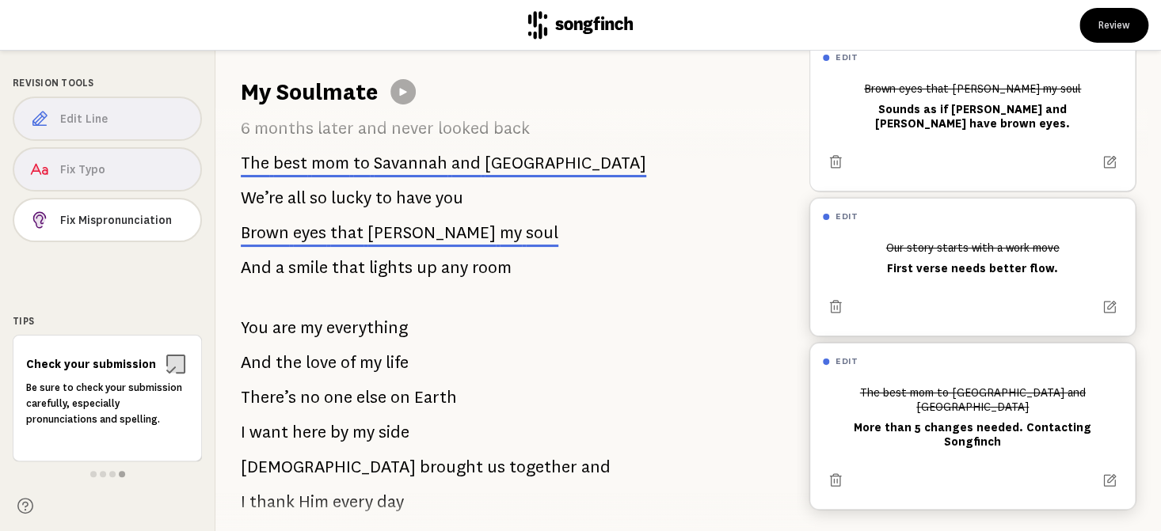
click at [922, 439] on div "The best mom to [GEOGRAPHIC_DATA] and [PERSON_NAME] More than 5 changes needed.…" at bounding box center [972, 417] width 299 height 76
click at [1102, 473] on icon at bounding box center [1110, 481] width 16 height 16
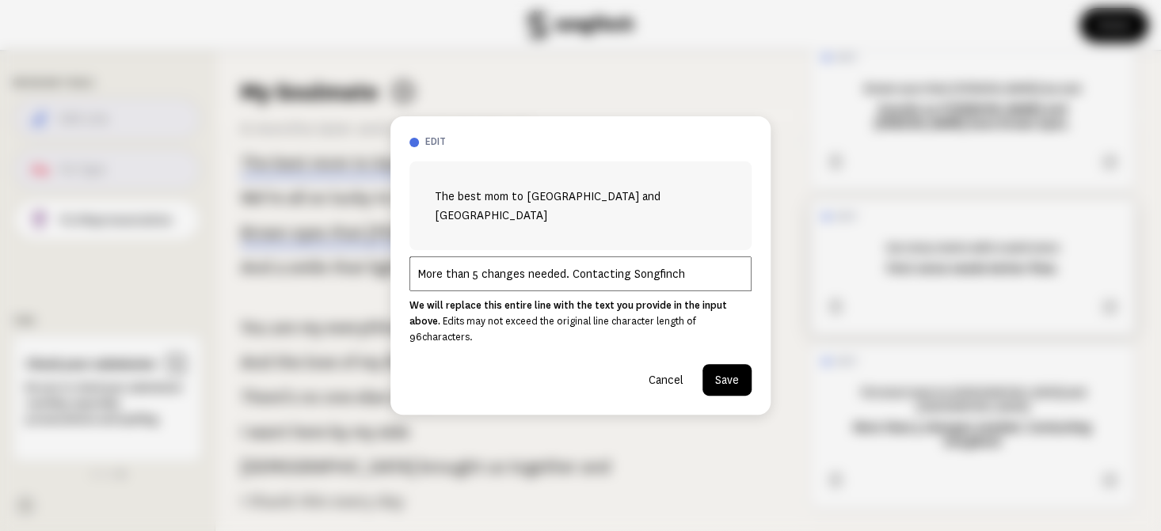
click at [683, 278] on input "More than 5 changes needed. Contacting Songfinch" at bounding box center [580, 274] width 342 height 35
click at [569, 270] on input "More than 5 changes needed. Contacting Songfinch." at bounding box center [580, 274] width 342 height 35
click at [685, 266] on input "More than 5 changes needed.Contacting Songfinch." at bounding box center [580, 274] width 342 height 35
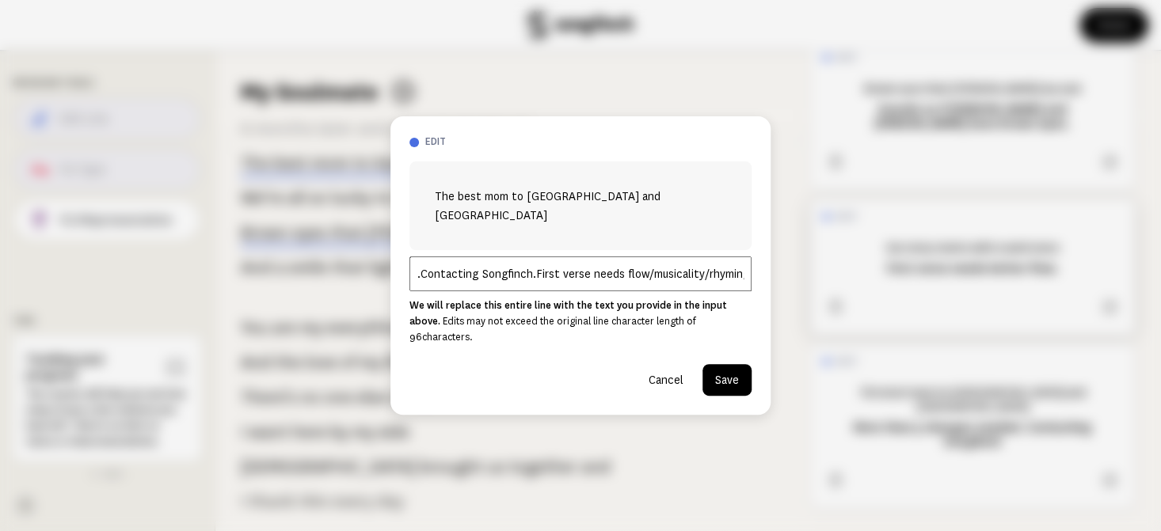
scroll to position [0, 143]
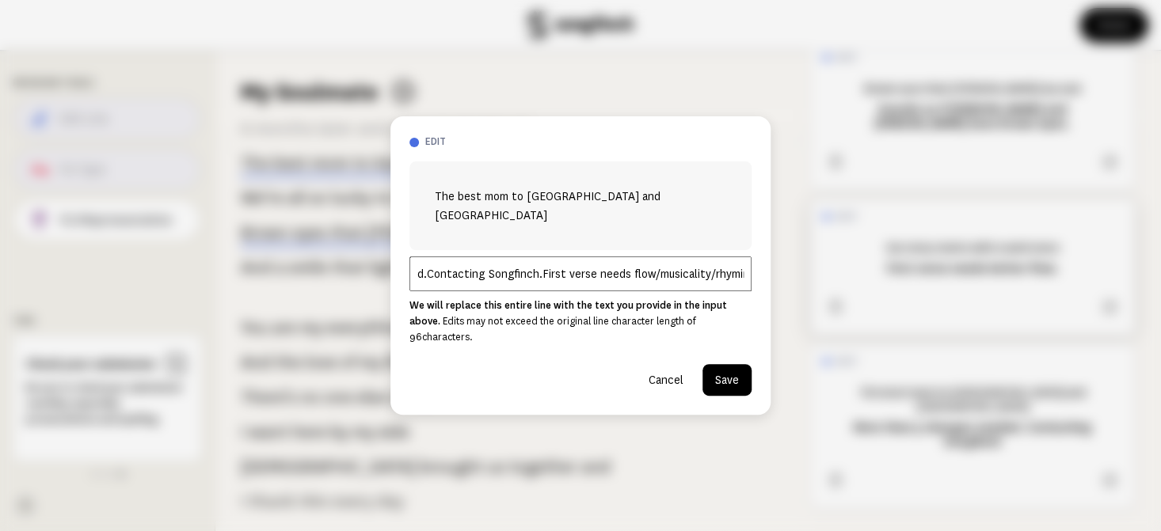
type input "More than 5 changes needed.Contacting Songfinch.First verse needs flow/musicali…"
click at [726, 364] on button "Save" at bounding box center [727, 380] width 49 height 32
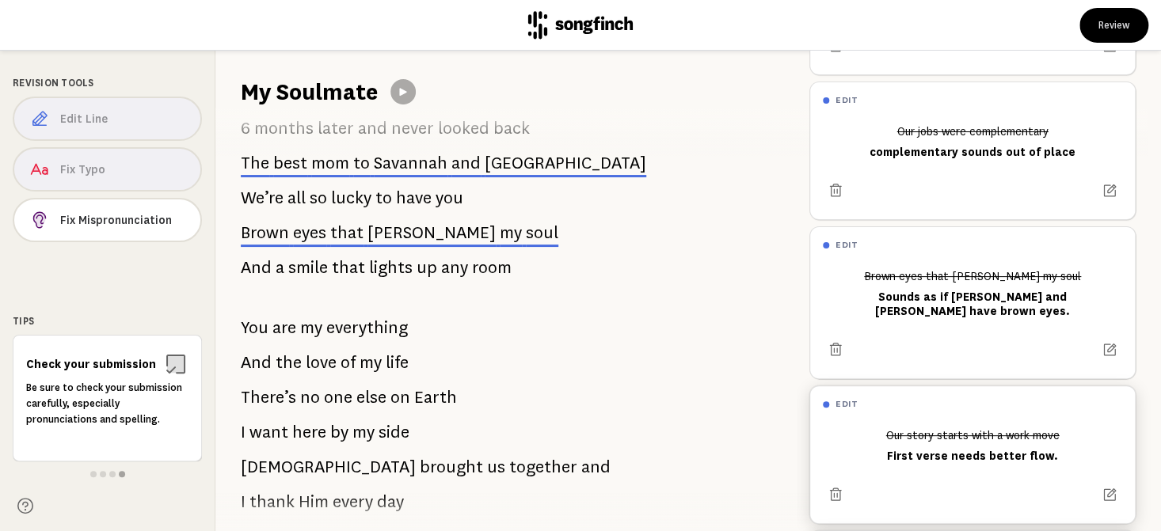
scroll to position [105, 0]
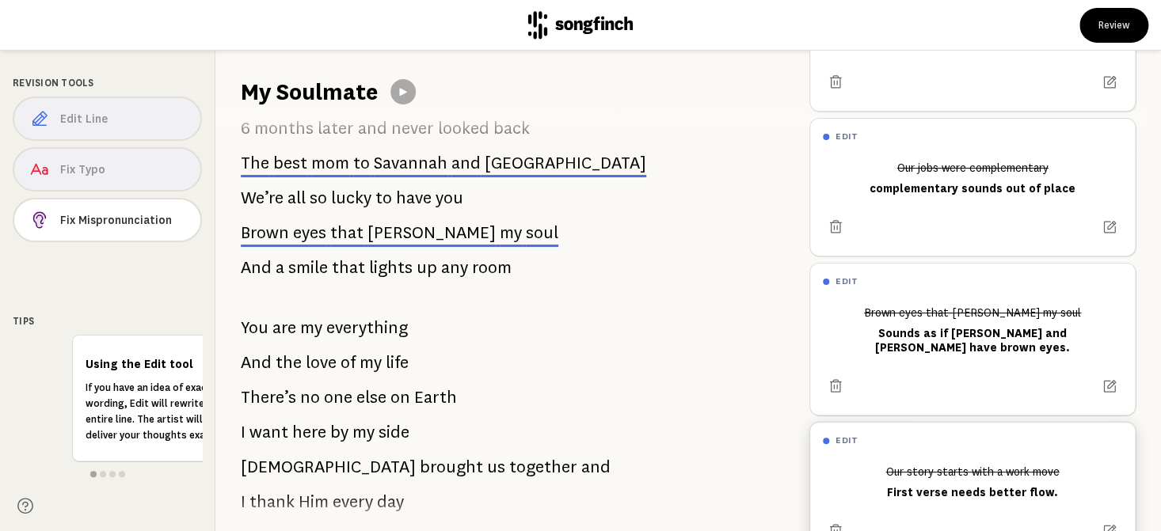
click at [343, 229] on span "that" at bounding box center [346, 232] width 33 height 19
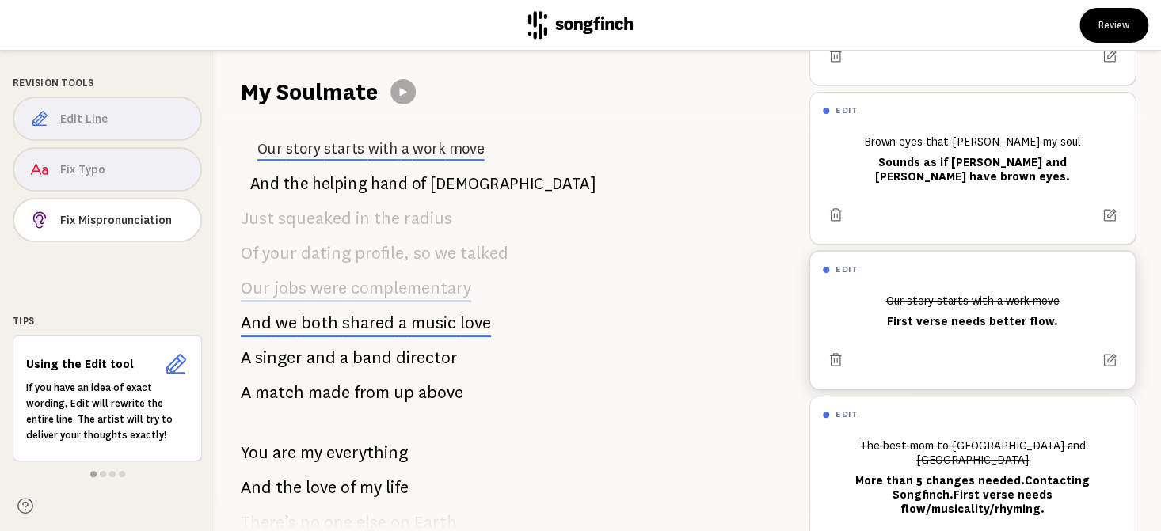
scroll to position [0, 0]
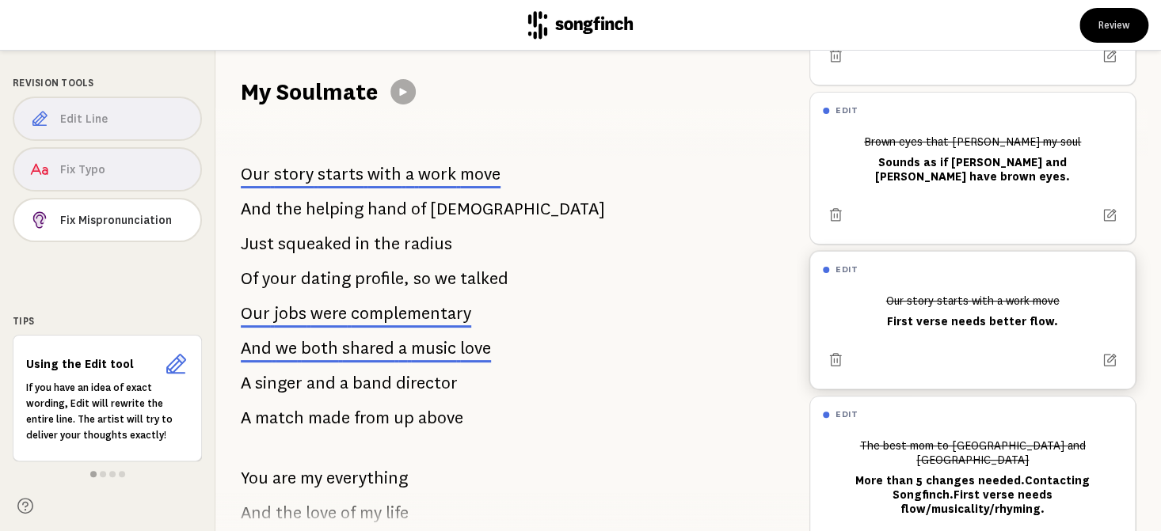
click at [326, 173] on span "starts" at bounding box center [341, 174] width 46 height 19
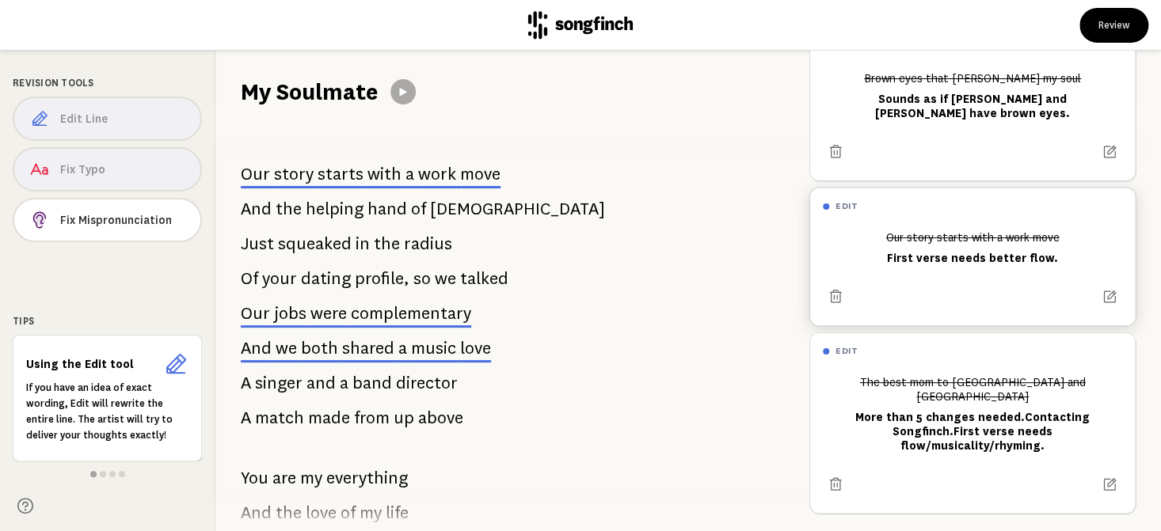
scroll to position [342, 0]
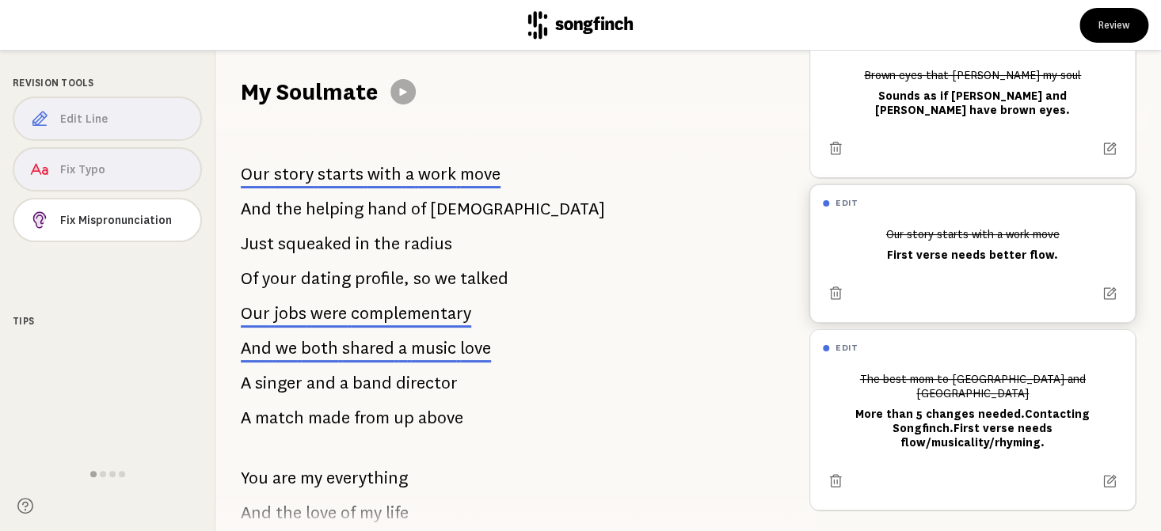
click at [307, 310] on p "Our jobs were complementary" at bounding box center [356, 314] width 230 height 32
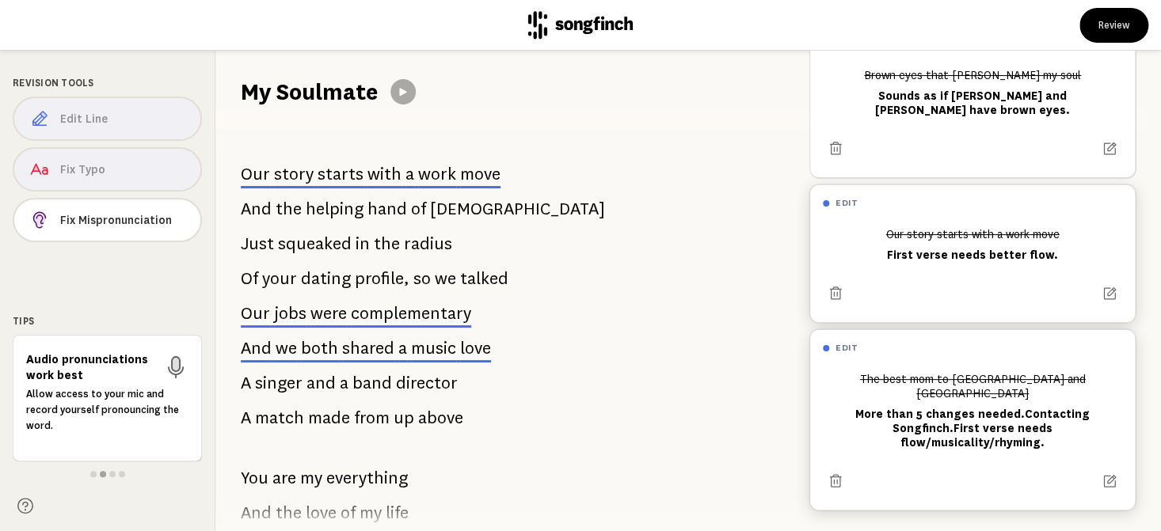
click at [947, 406] on div "The best mom to [GEOGRAPHIC_DATA] and [PERSON_NAME] More than 5 changes needed.…" at bounding box center [972, 411] width 299 height 90
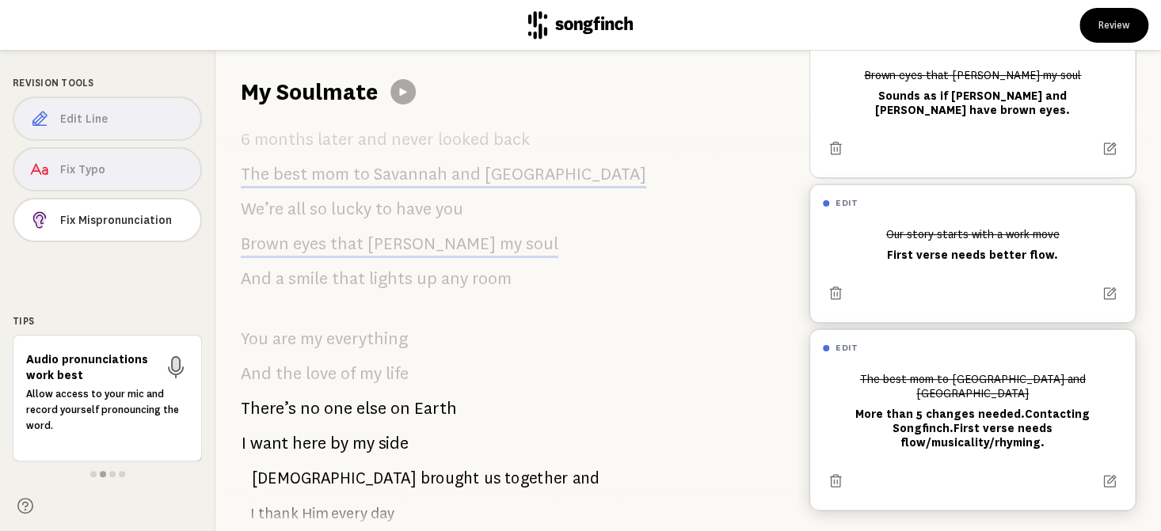
scroll to position [759, 0]
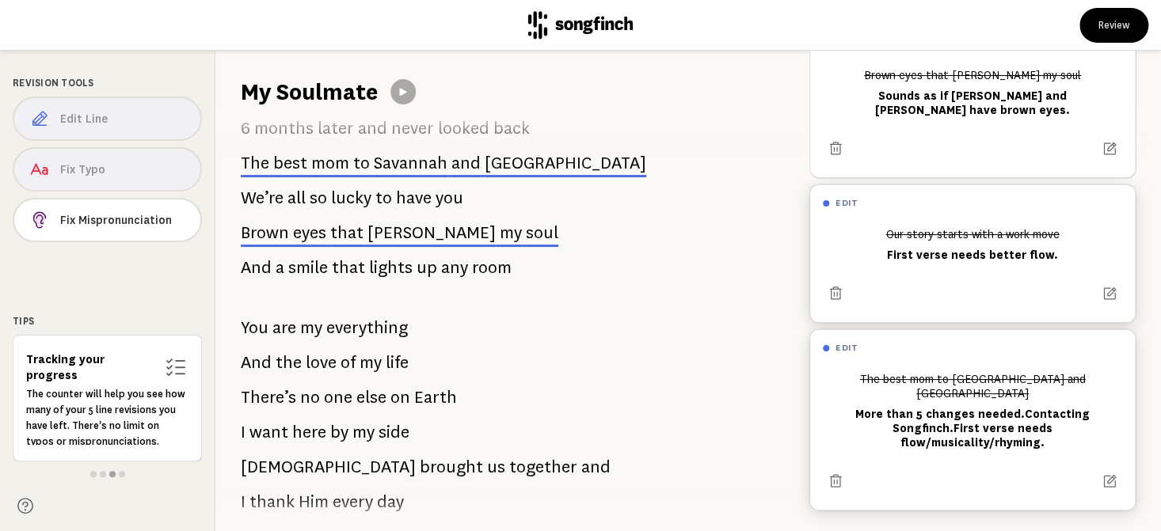
click at [947, 405] on div "The best mom to [GEOGRAPHIC_DATA] and [PERSON_NAME] More than 5 changes needed.…" at bounding box center [972, 411] width 299 height 90
click at [387, 230] on span "[PERSON_NAME]" at bounding box center [432, 232] width 128 height 19
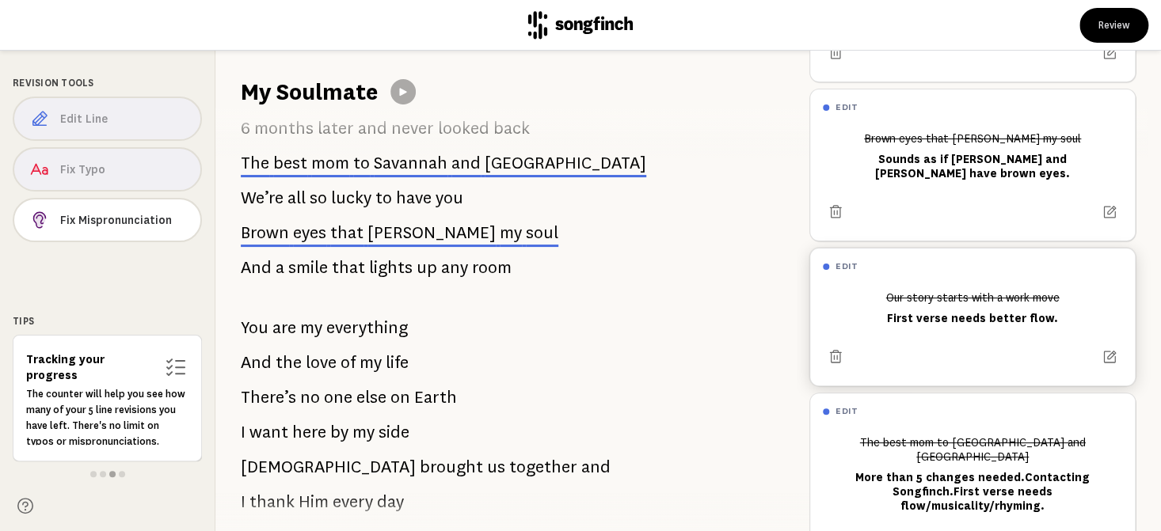
scroll to position [276, 0]
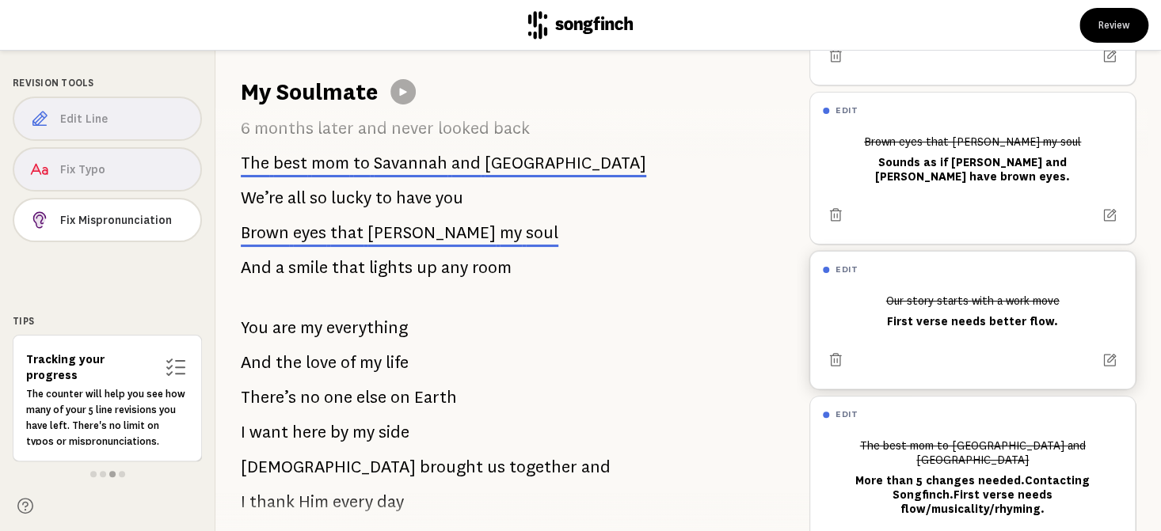
click at [362, 163] on span "to" at bounding box center [361, 163] width 17 height 19
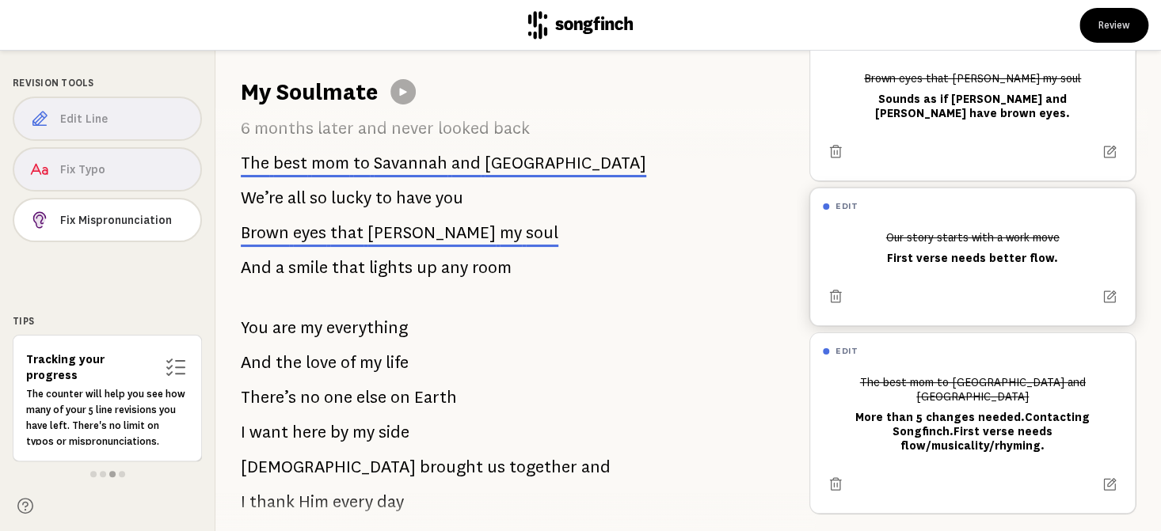
scroll to position [342, 0]
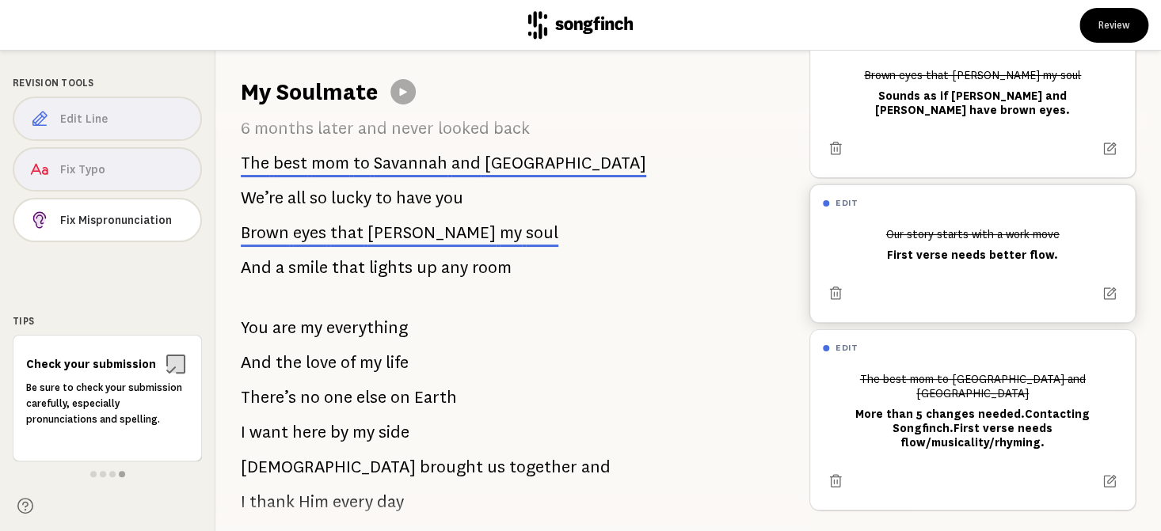
click at [362, 163] on span "to" at bounding box center [361, 163] width 17 height 19
click at [831, 288] on icon at bounding box center [836, 293] width 12 height 13
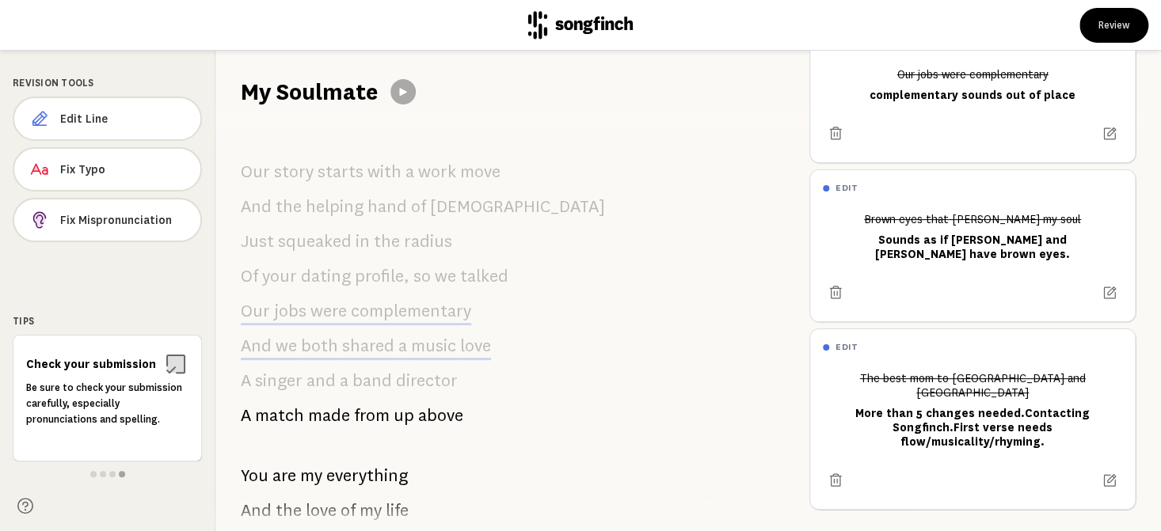
scroll to position [0, 0]
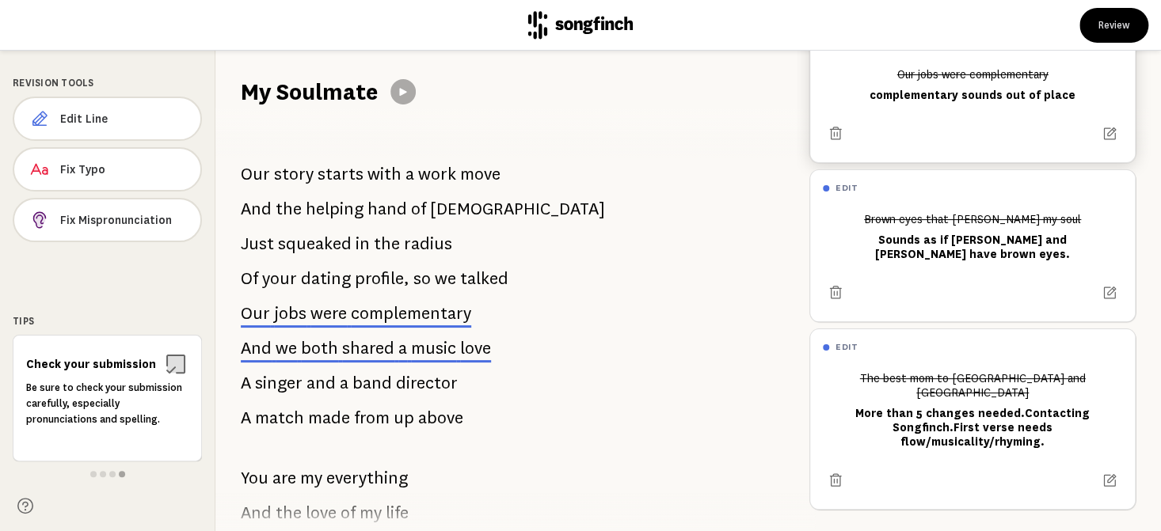
click at [981, 135] on div at bounding box center [972, 133] width 299 height 25
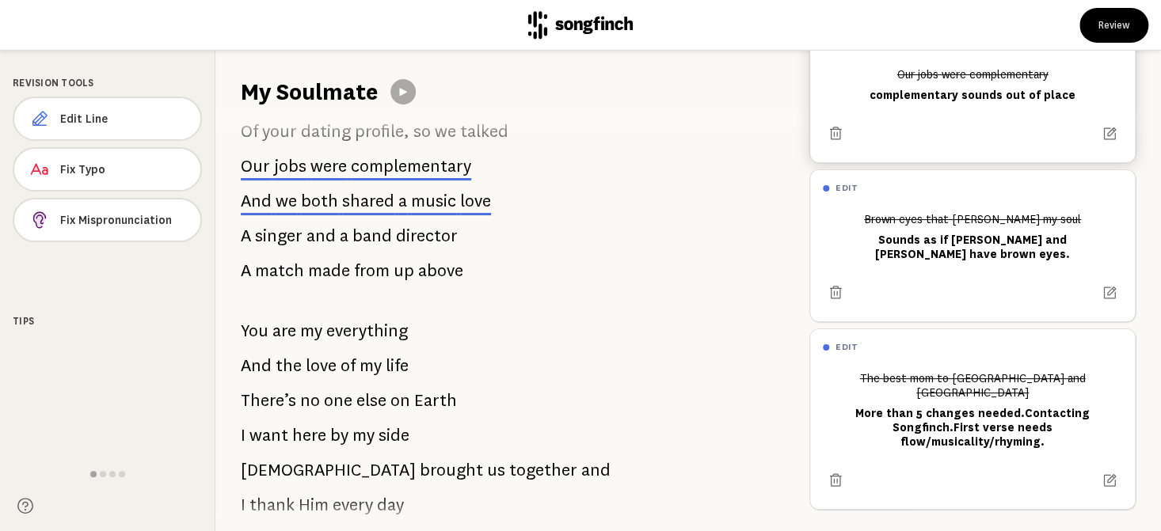
scroll to position [150, 0]
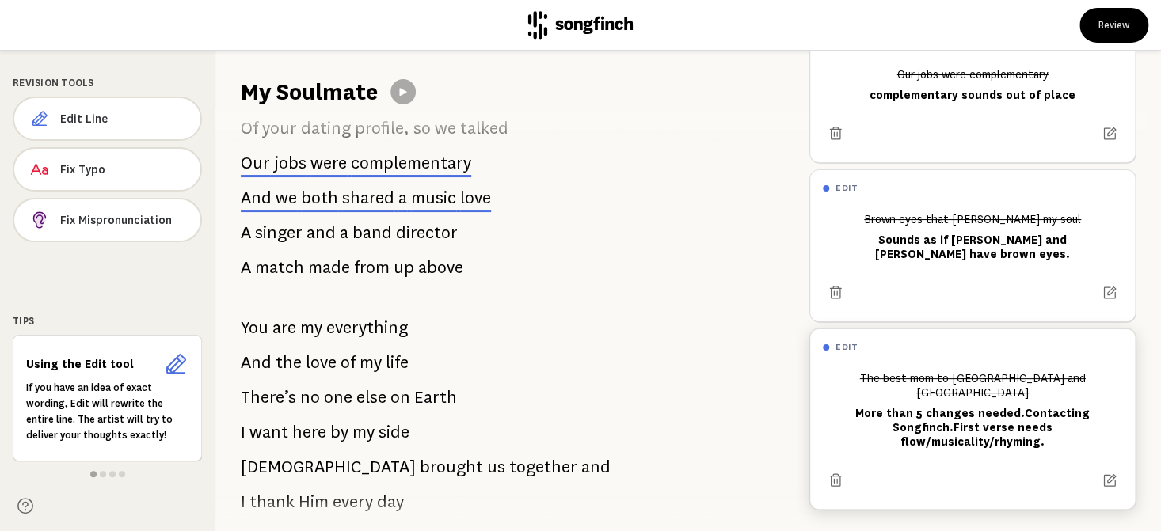
click at [957, 421] on div "The best mom to [GEOGRAPHIC_DATA] and [PERSON_NAME] More than 5 changes needed.…" at bounding box center [972, 410] width 299 height 90
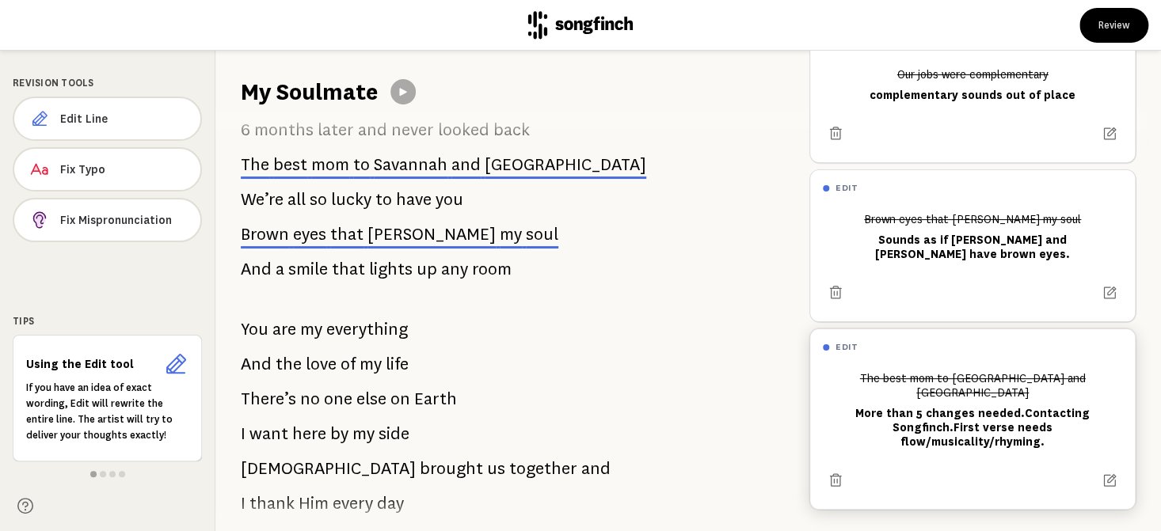
scroll to position [759, 0]
click at [957, 421] on div "The best mom to [GEOGRAPHIC_DATA] and [PERSON_NAME] More than 5 changes needed.…" at bounding box center [972, 410] width 299 height 90
click at [947, 338] on div "edit" at bounding box center [972, 347] width 325 height 36
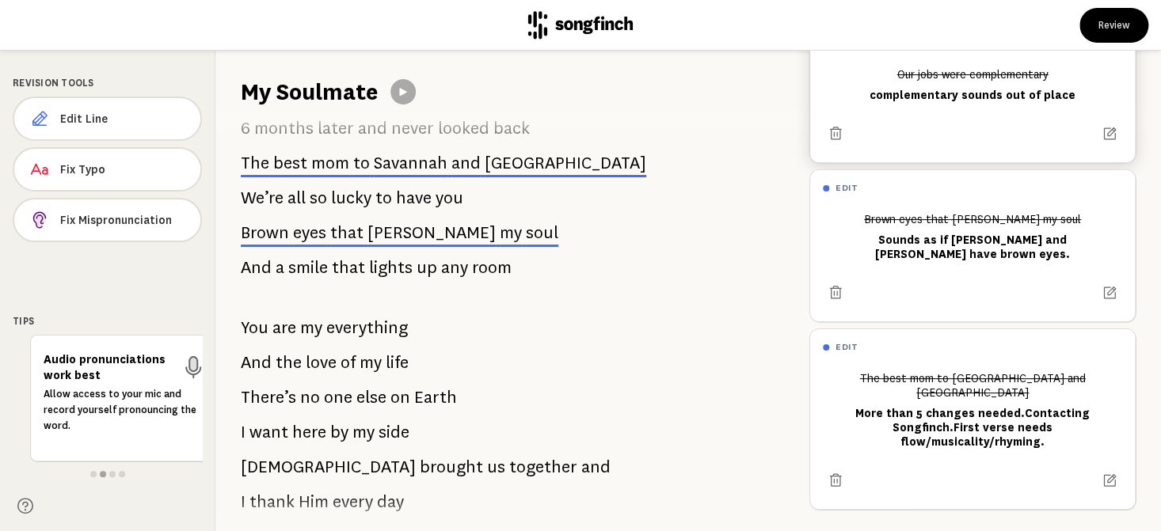
drag, startPoint x: 889, startPoint y: 356, endPoint x: 920, endPoint y: 140, distance: 218.4
click at [920, 140] on div "edit And we both shared a music love I see the attempt to rhyme however it soun…" at bounding box center [972, 187] width 326 height 645
click at [322, 161] on span "mom" at bounding box center [330, 163] width 38 height 19
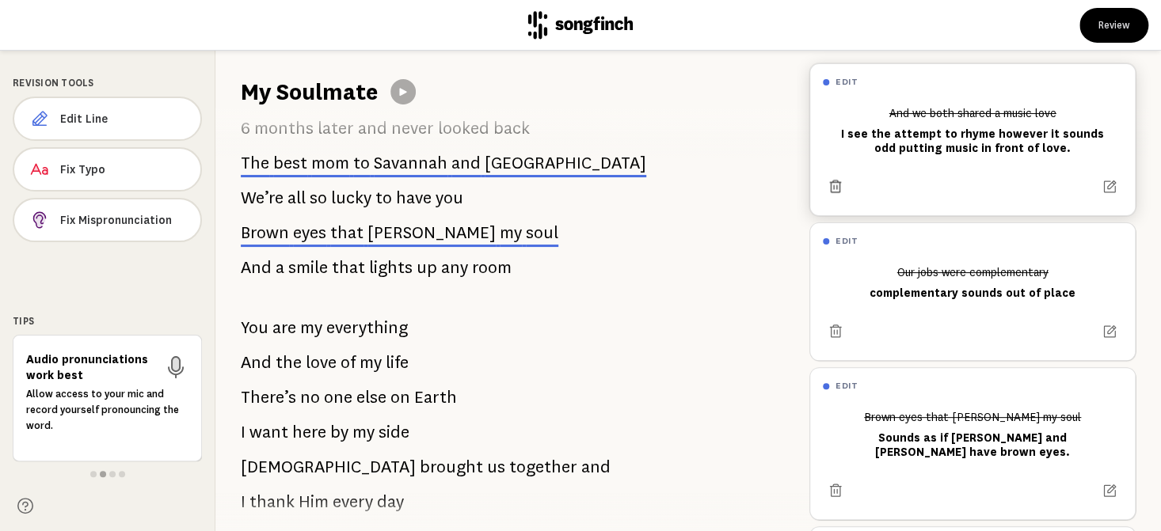
click at [841, 185] on icon at bounding box center [836, 187] width 16 height 16
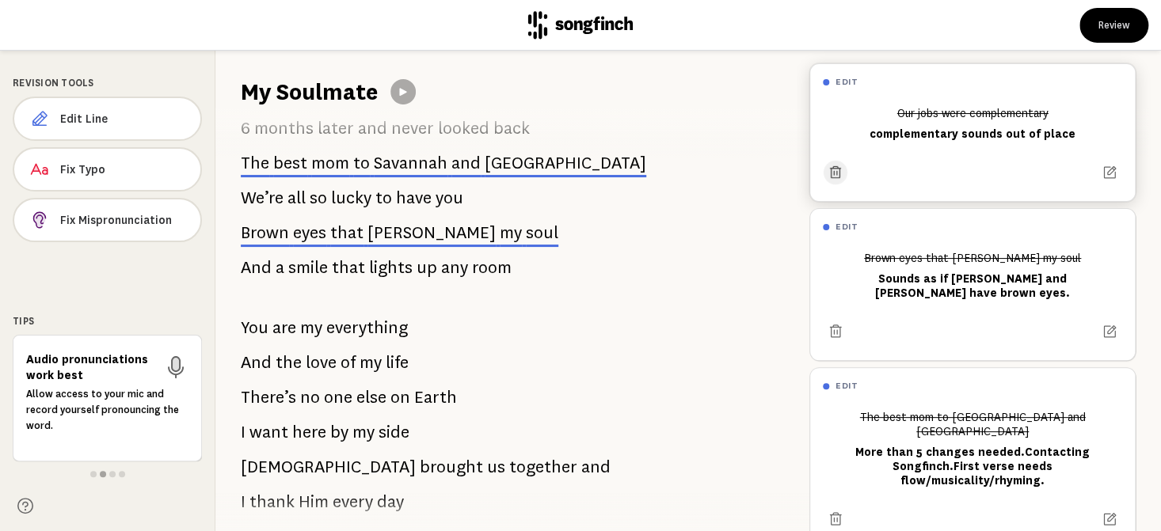
click at [833, 173] on icon at bounding box center [835, 172] width 11 height 12
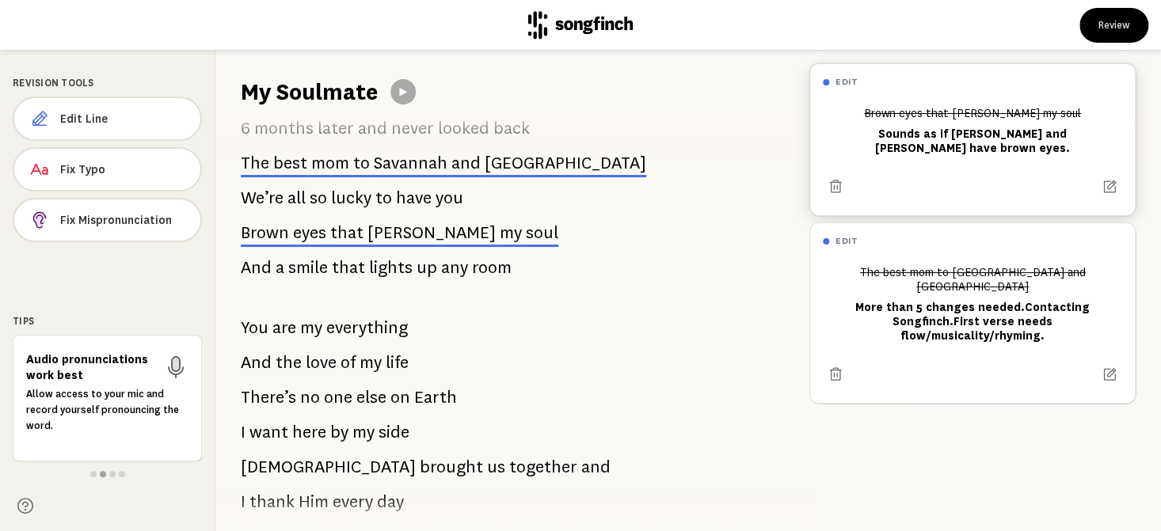
click at [833, 173] on div at bounding box center [972, 181] width 299 height 38
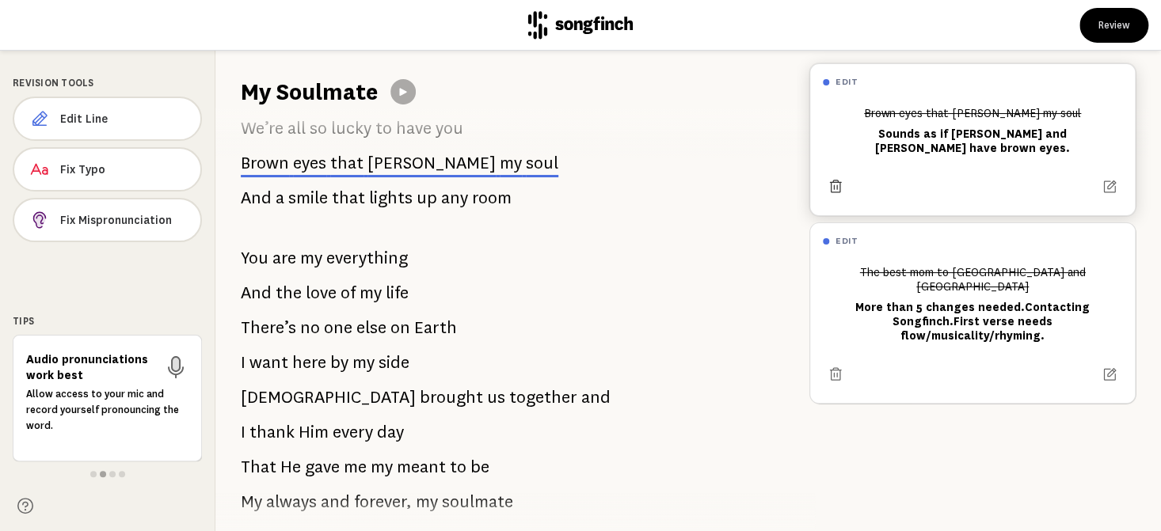
click at [833, 184] on icon at bounding box center [836, 187] width 16 height 16
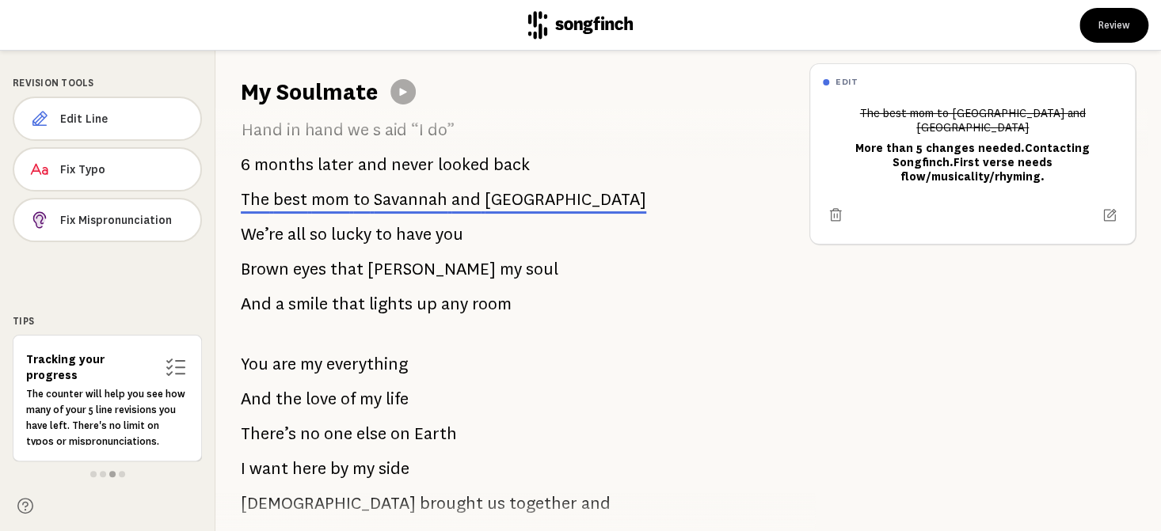
scroll to position [713, 0]
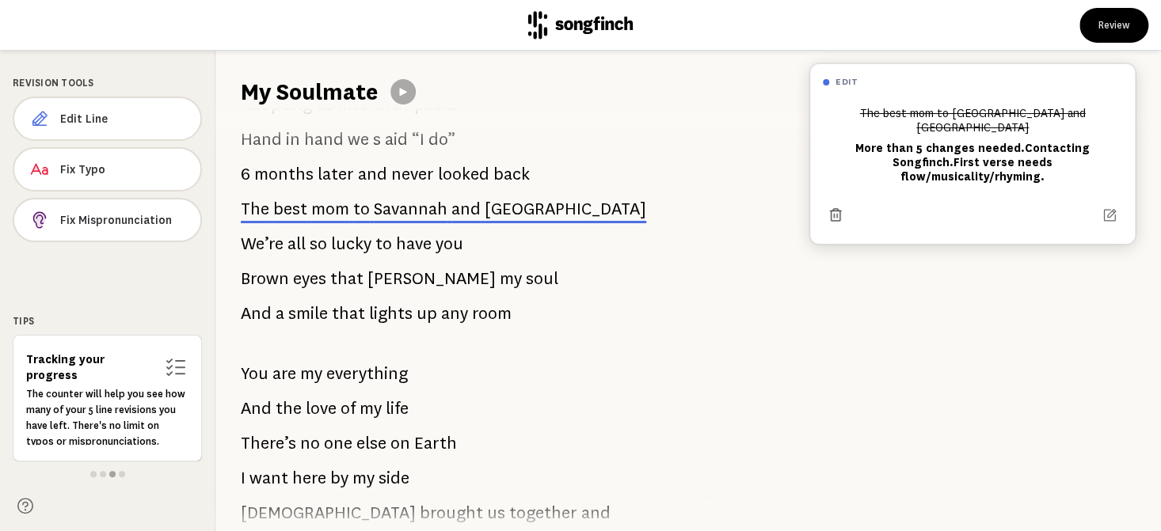
click at [837, 208] on icon at bounding box center [836, 216] width 16 height 16
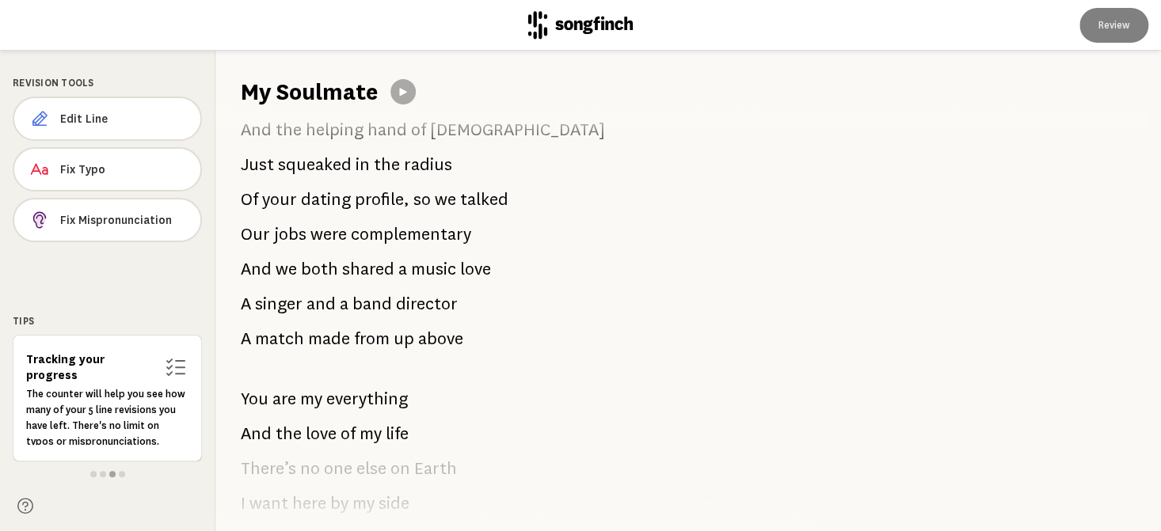
scroll to position [0, 0]
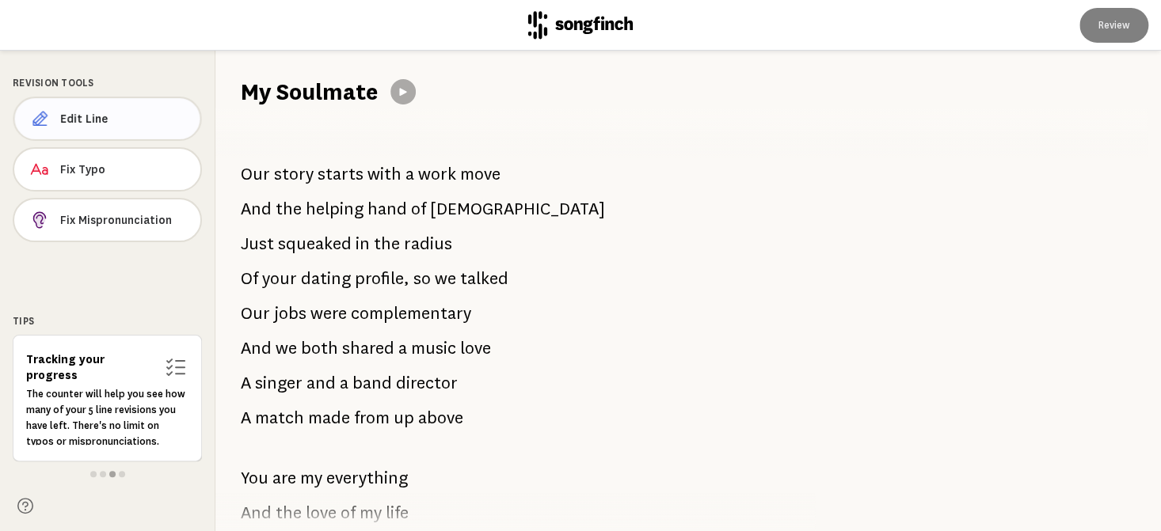
click at [95, 119] on span "Edit Line" at bounding box center [123, 119] width 127 height 16
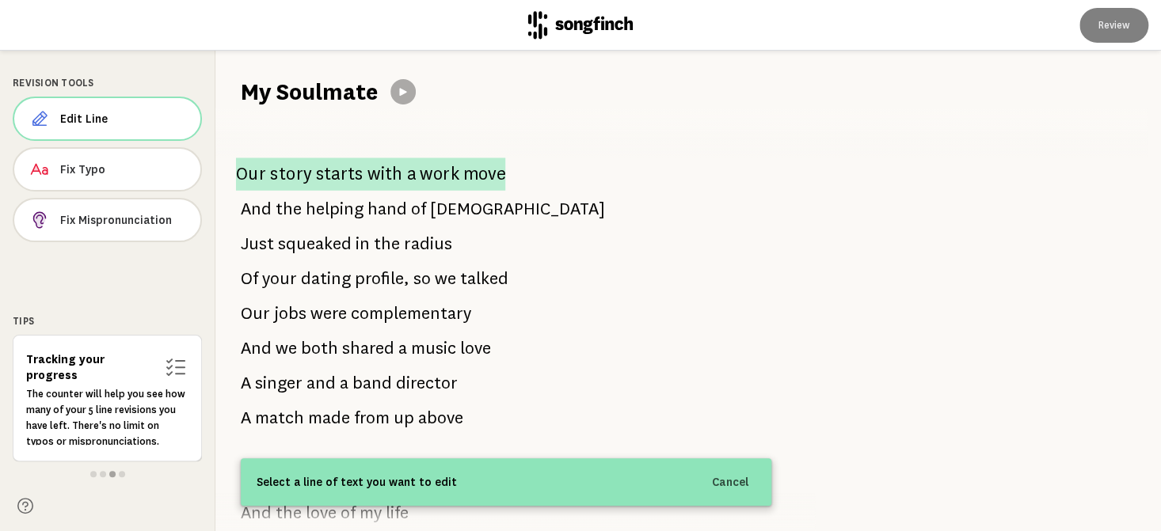
click at [421, 183] on span "work" at bounding box center [440, 174] width 40 height 33
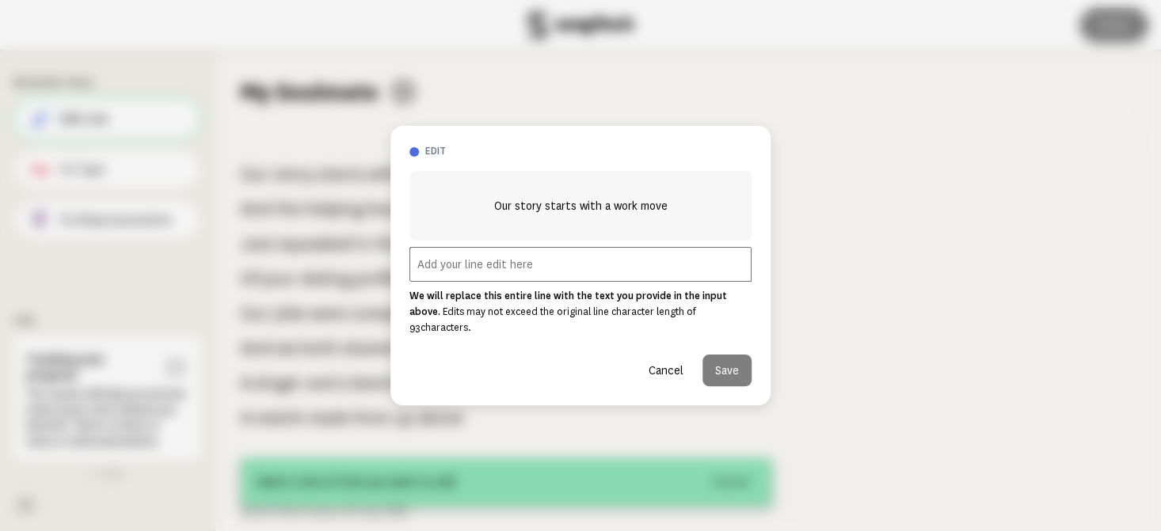
click at [456, 273] on input "text" at bounding box center [580, 264] width 342 height 35
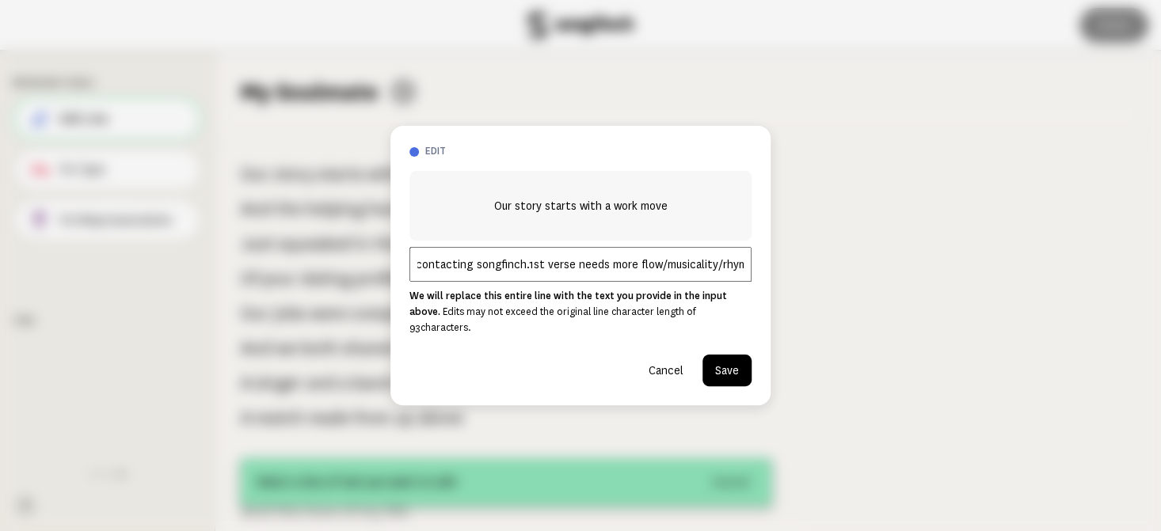
scroll to position [0, 109]
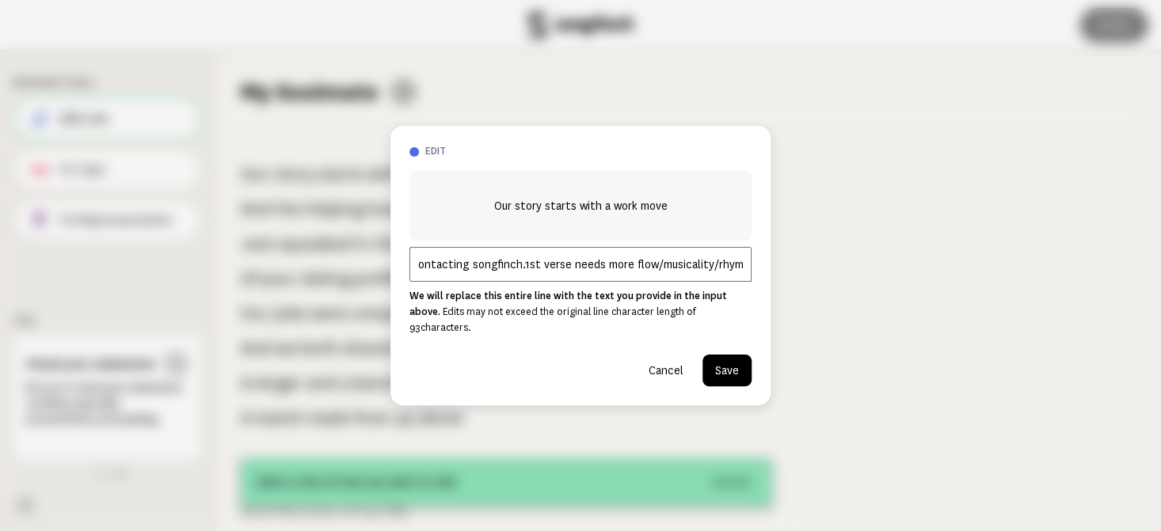
type input "5+ changes needed contacting songfinch.1st verse needs more flow/musicality/rhy…"
click at [738, 360] on button "Save" at bounding box center [727, 371] width 49 height 32
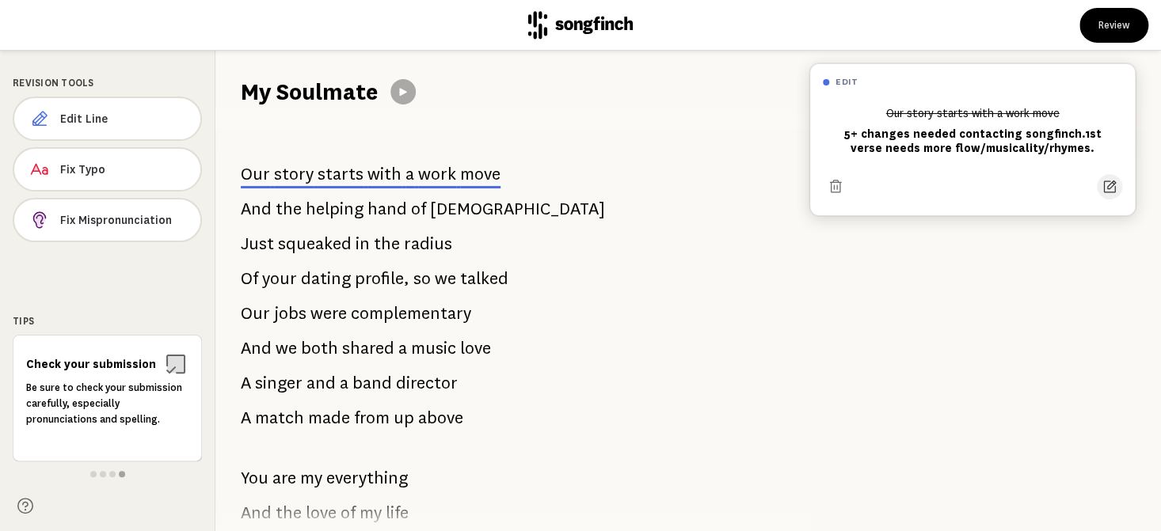
click at [1102, 185] on icon at bounding box center [1110, 187] width 16 height 16
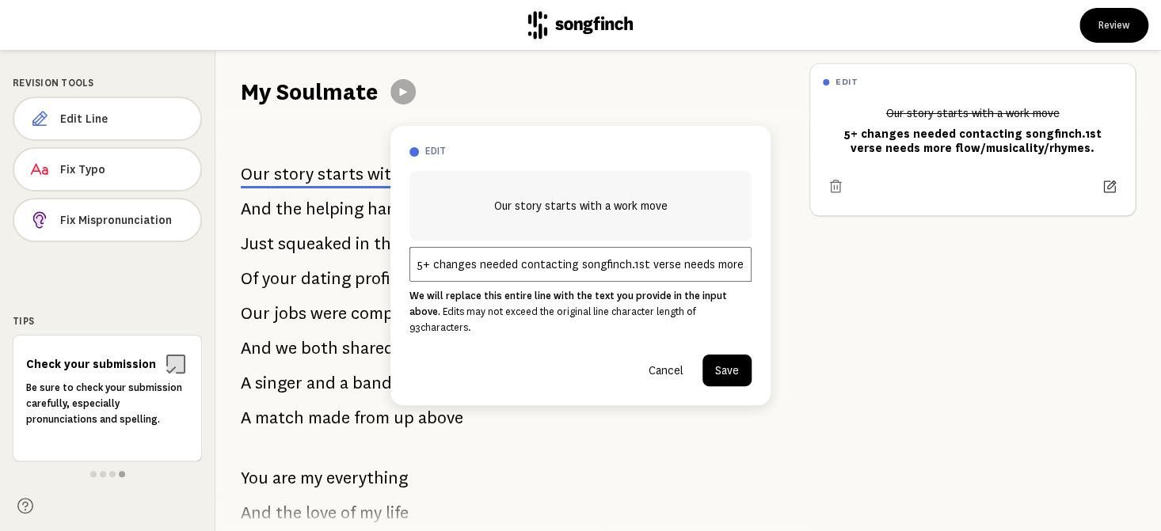
scroll to position [11, 0]
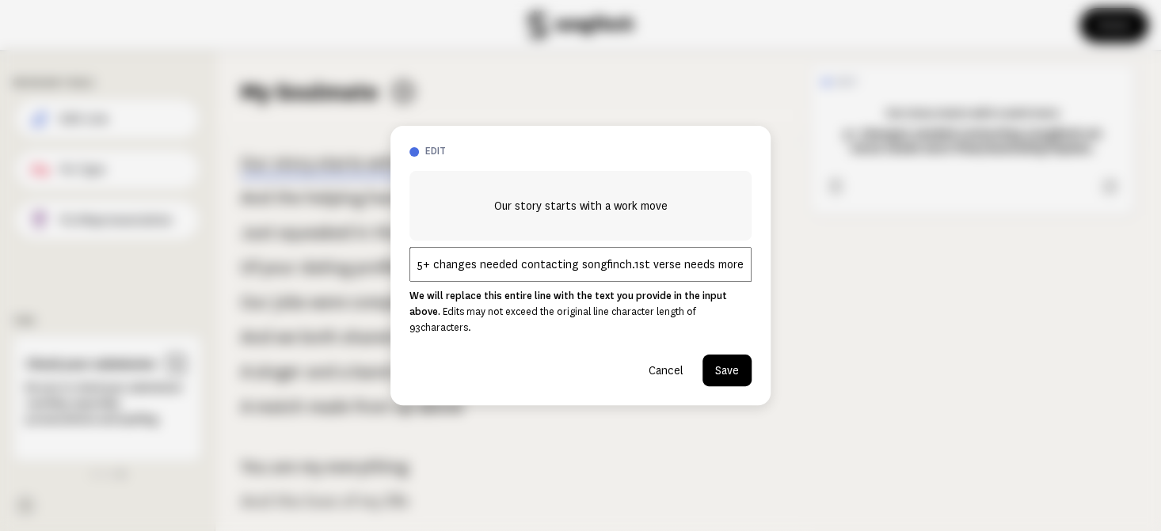
click at [720, 265] on input "5+ changes needed contacting songfinch.1st verse needs more flow/musicality/rhy…" at bounding box center [580, 264] width 342 height 35
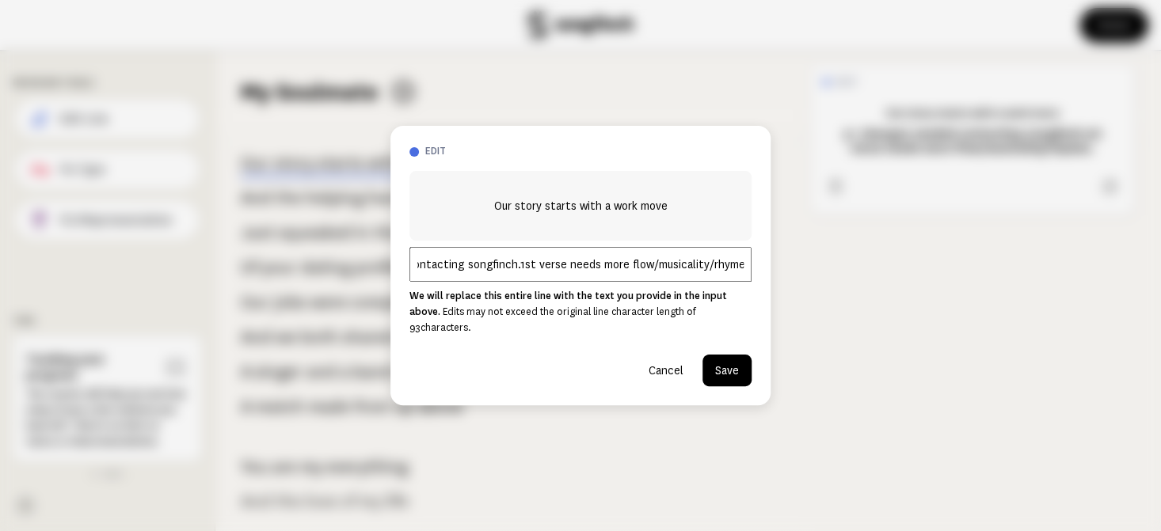
scroll to position [0, 109]
click at [722, 265] on input "5+ changes needed contacting songfinch.1st verse needs more flow/musicality/rhy…" at bounding box center [580, 264] width 342 height 35
type input "Mare than 5 changes needed contacting songfinch.1st verse needs more flow/music…"
click at [732, 361] on button "Save" at bounding box center [727, 371] width 49 height 32
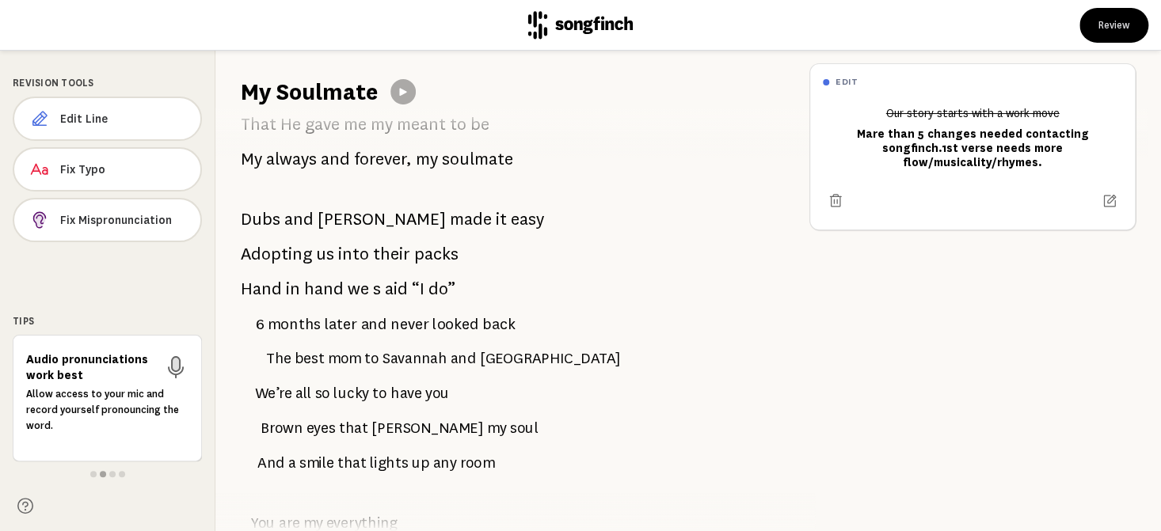
scroll to position [566, 0]
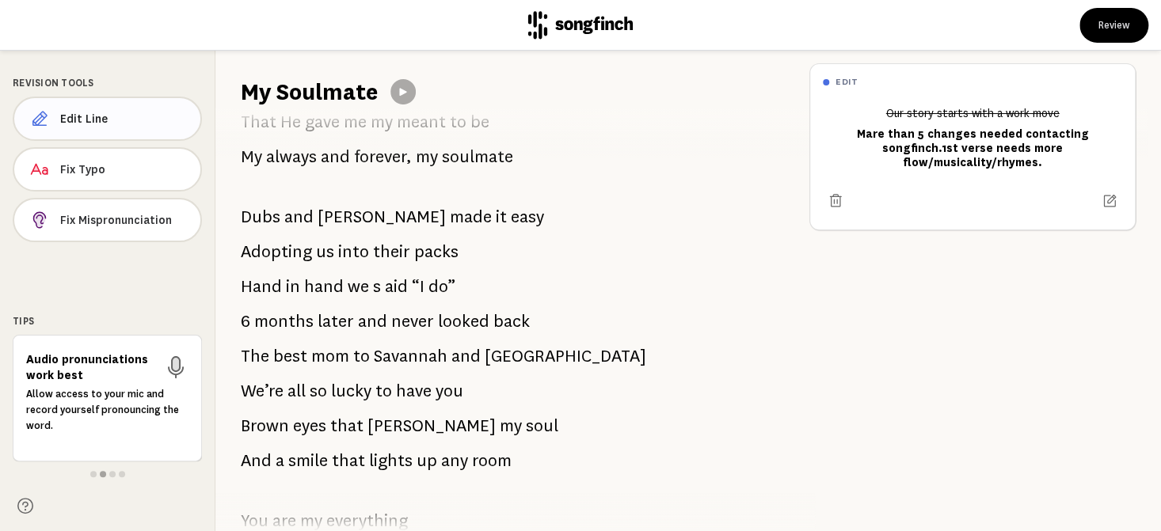
click at [101, 104] on button "Edit Line" at bounding box center [107, 119] width 189 height 44
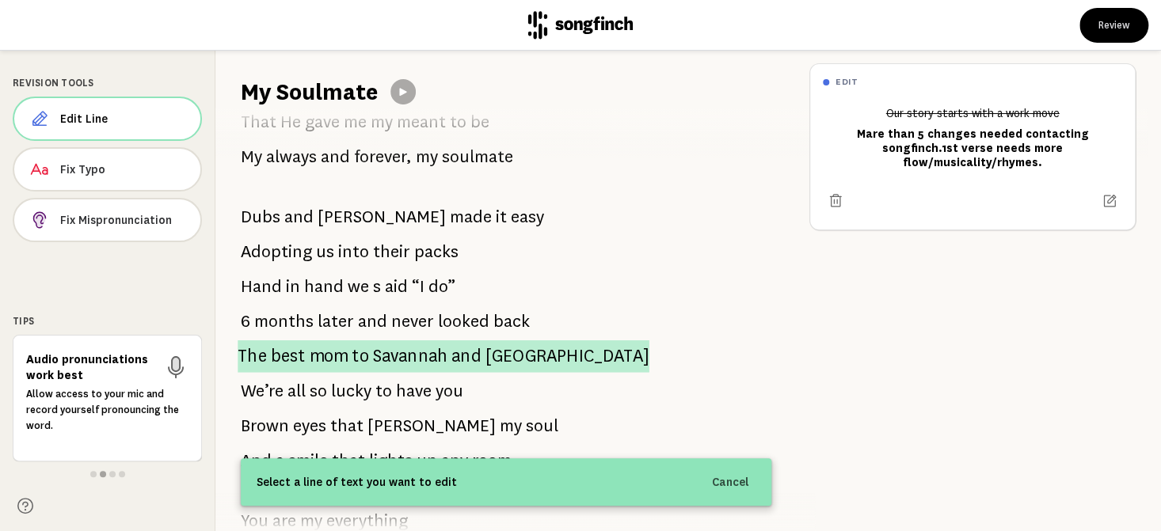
click at [299, 360] on span "best" at bounding box center [288, 357] width 35 height 32
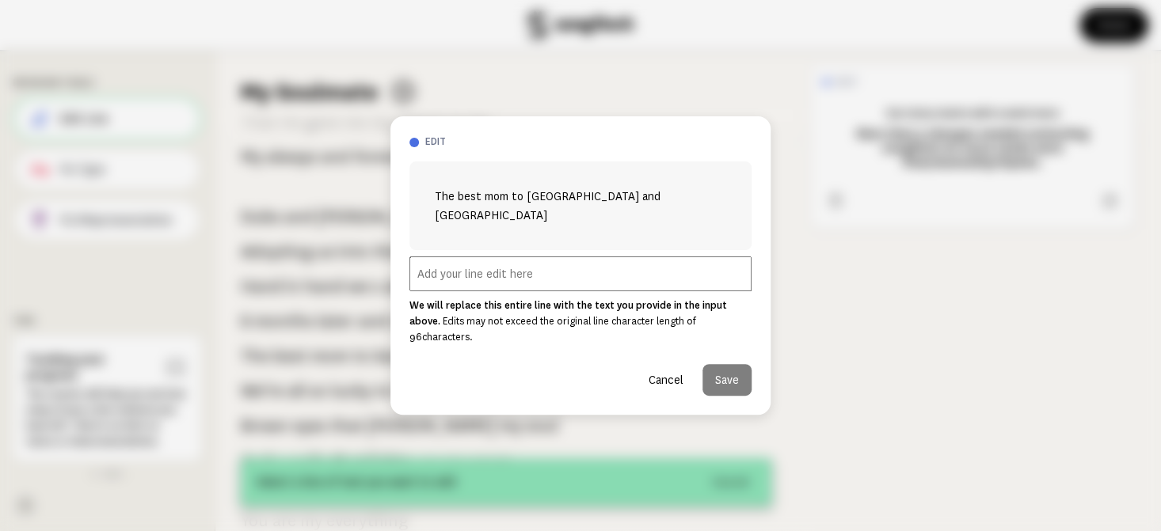
click at [432, 275] on input "text" at bounding box center [580, 274] width 342 height 35
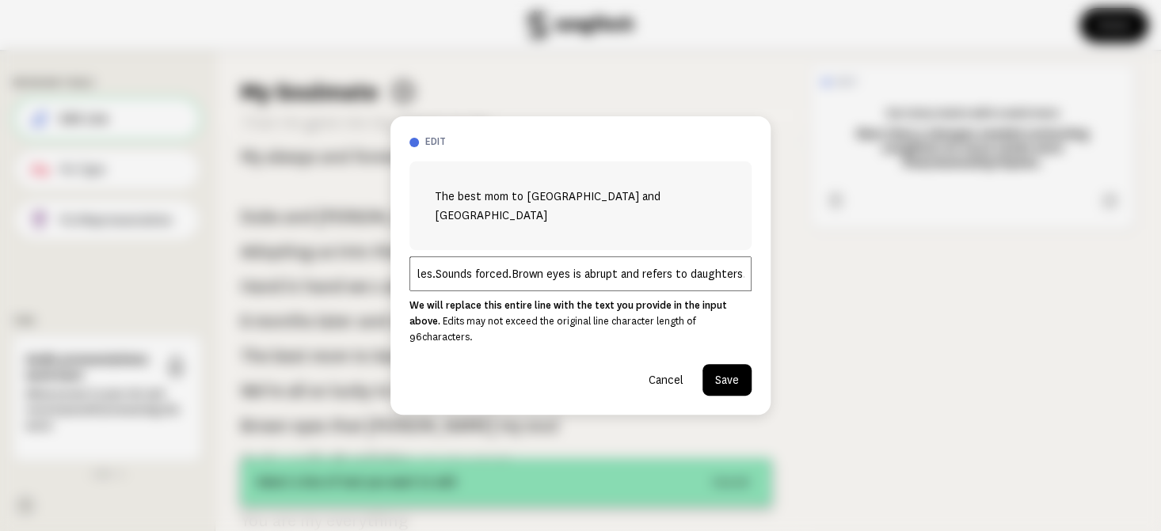
scroll to position [0, 74]
type input "Too many syllables.Sounds forced.Brown eyes is abrupt and refers to daughters."
click at [724, 364] on button "Save" at bounding box center [727, 380] width 49 height 32
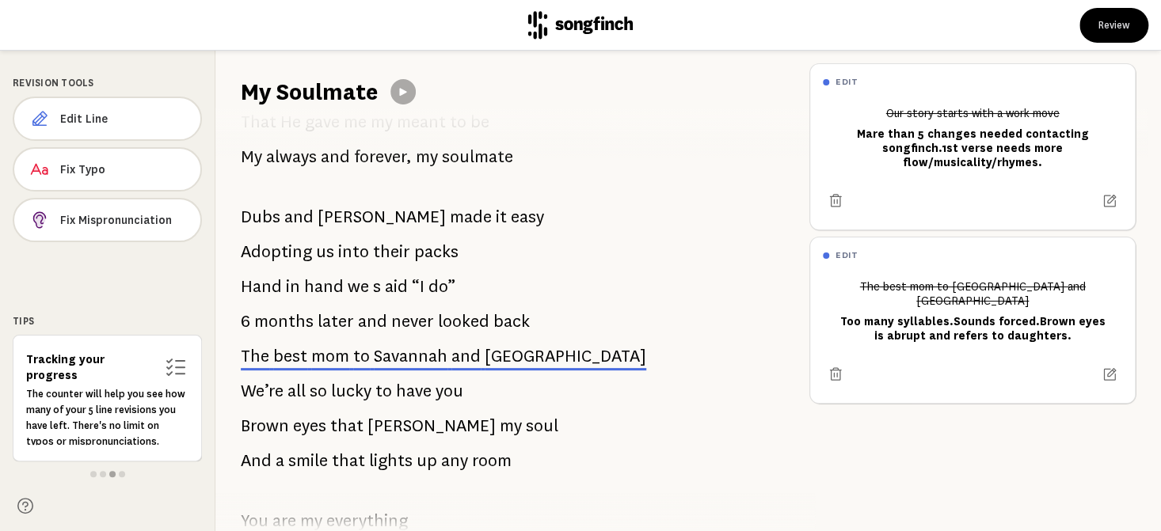
scroll to position [645, 0]
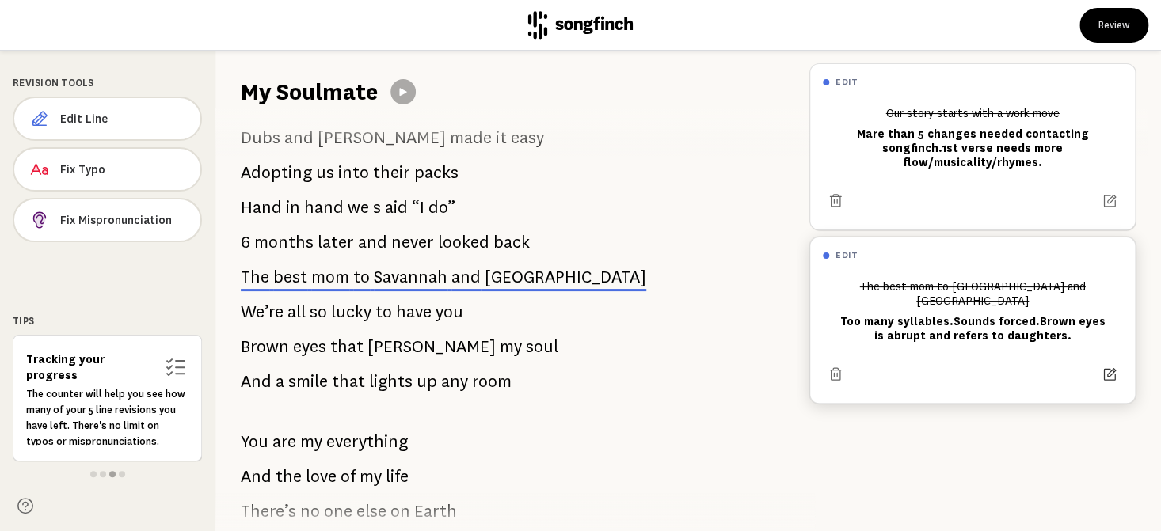
click at [1102, 367] on icon at bounding box center [1110, 375] width 16 height 16
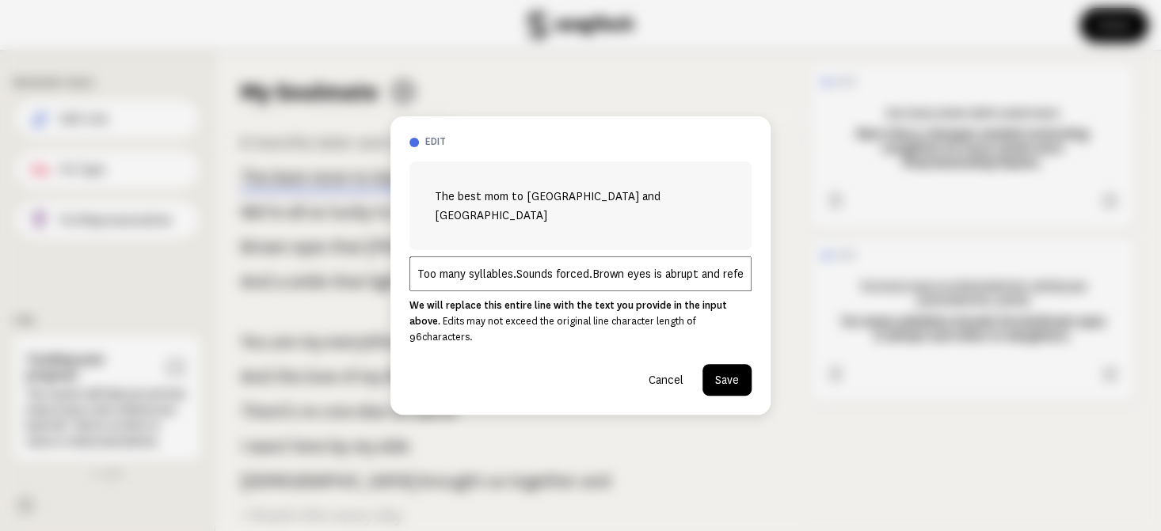
scroll to position [759, 0]
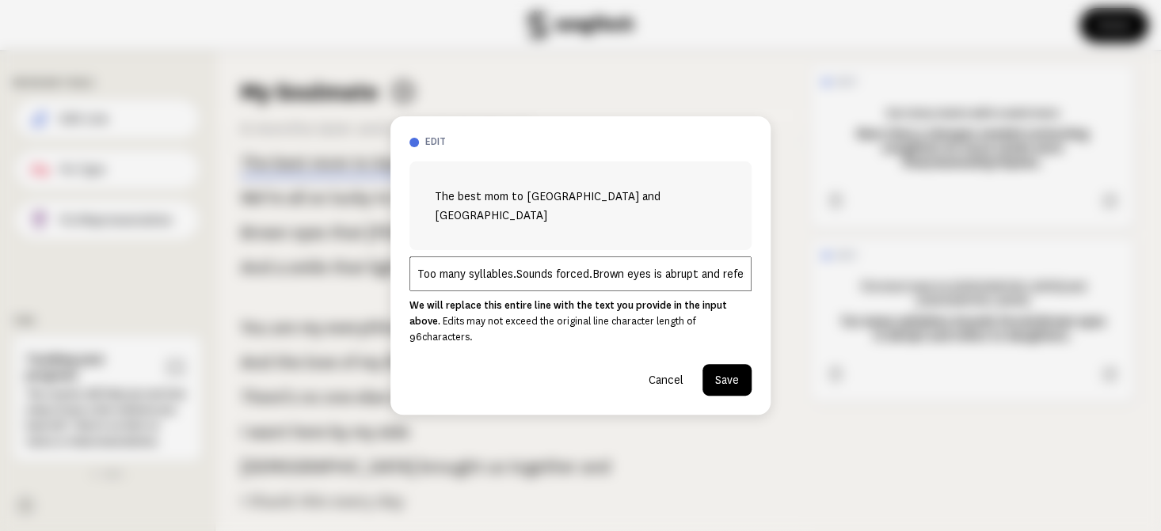
click at [718, 275] on input "Too many syllables.Sounds forced.Brown eyes is abrupt and refers to daughters." at bounding box center [580, 274] width 342 height 35
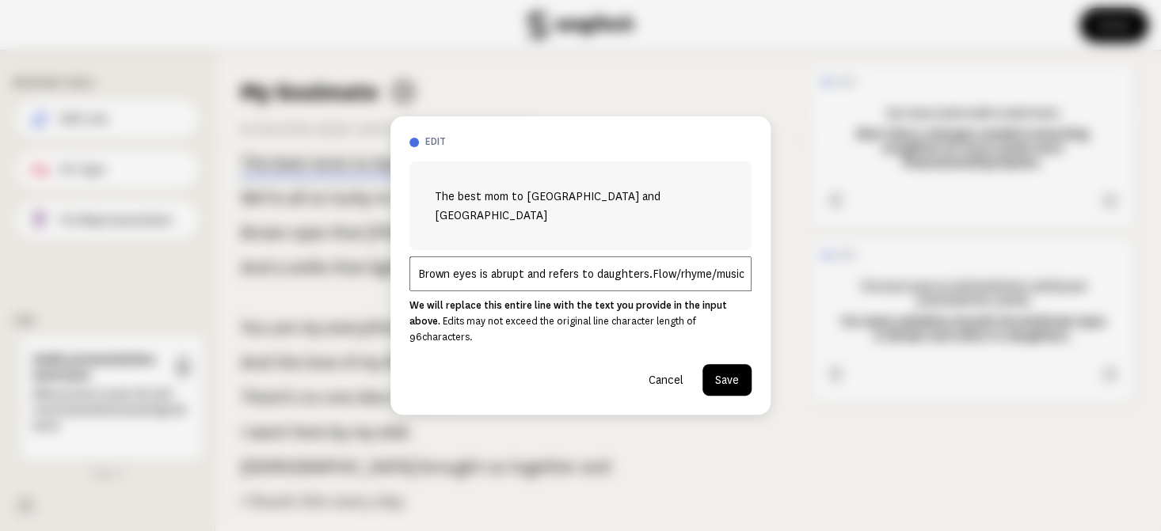
scroll to position [0, 177]
type input "Too many syllables.Sounds forced.Brown eyes is abrupt and refers to daughters.F…"
click at [722, 365] on button "Save" at bounding box center [727, 380] width 49 height 32
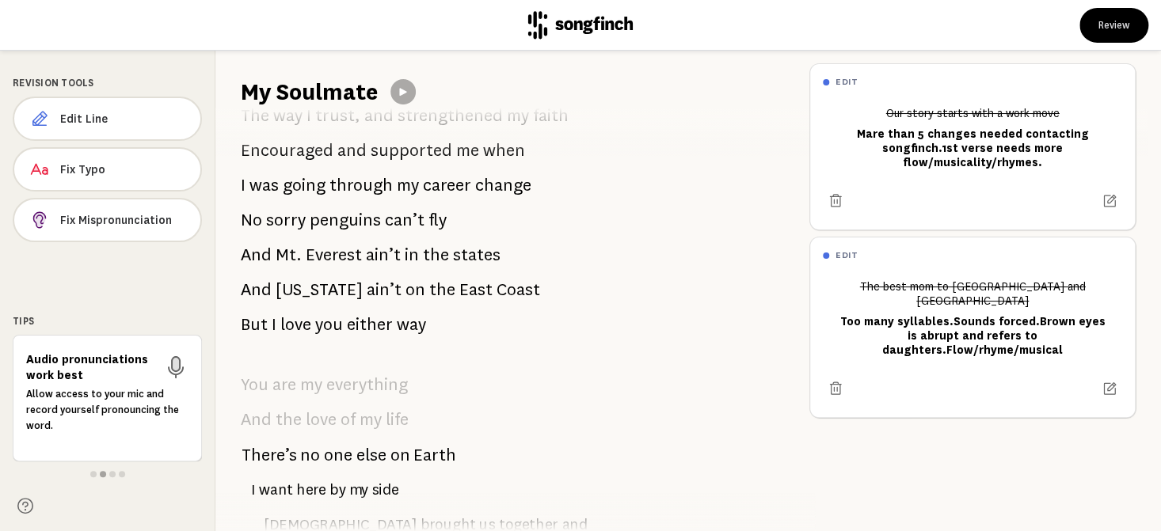
scroll to position [1313, 0]
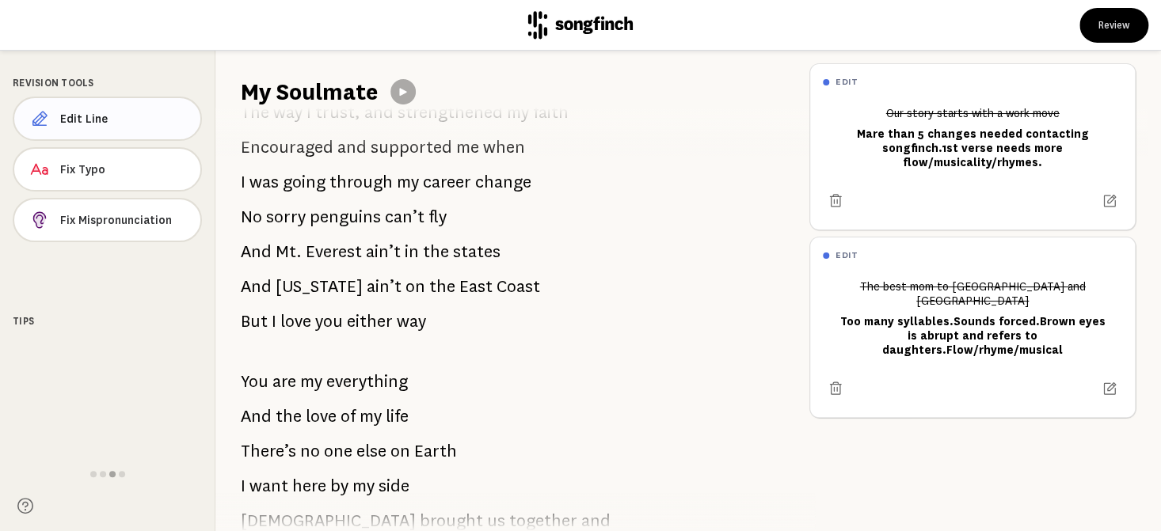
click at [82, 116] on span "Edit Line" at bounding box center [124, 119] width 128 height 16
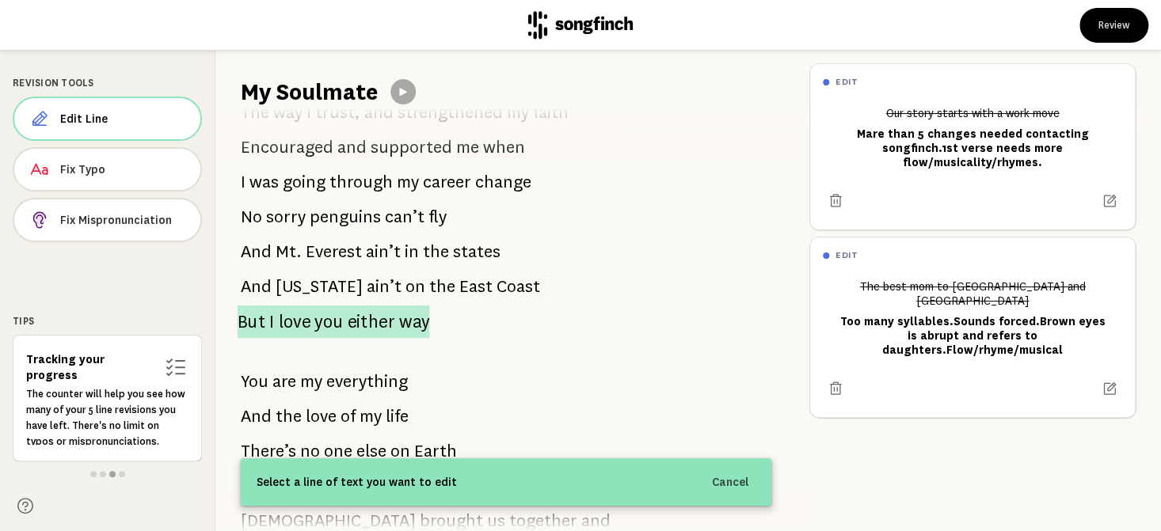
click at [320, 327] on span "you" at bounding box center [328, 321] width 29 height 33
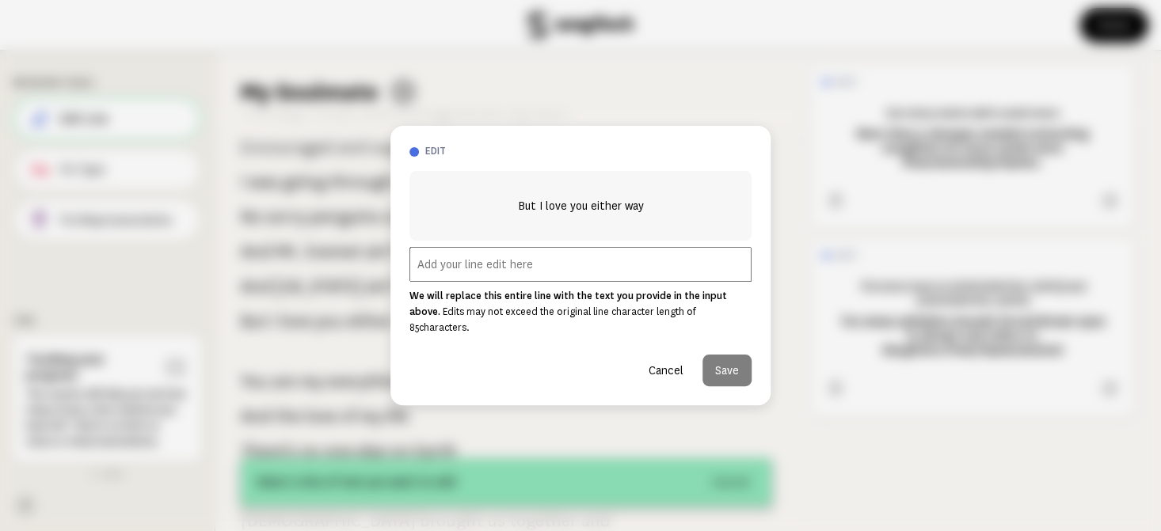
click at [432, 265] on input "text" at bounding box center [580, 264] width 342 height 35
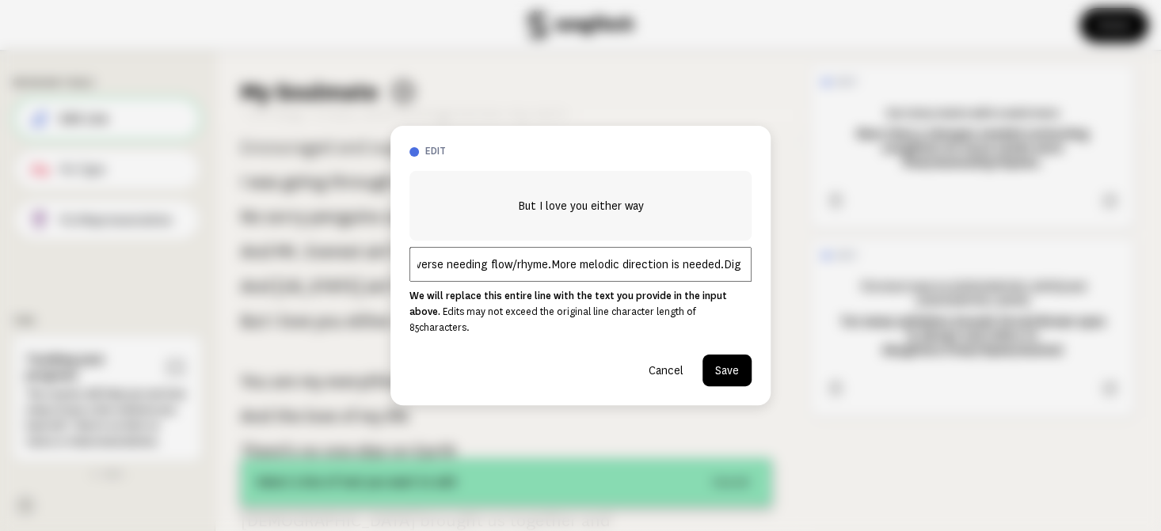
scroll to position [0, 101]
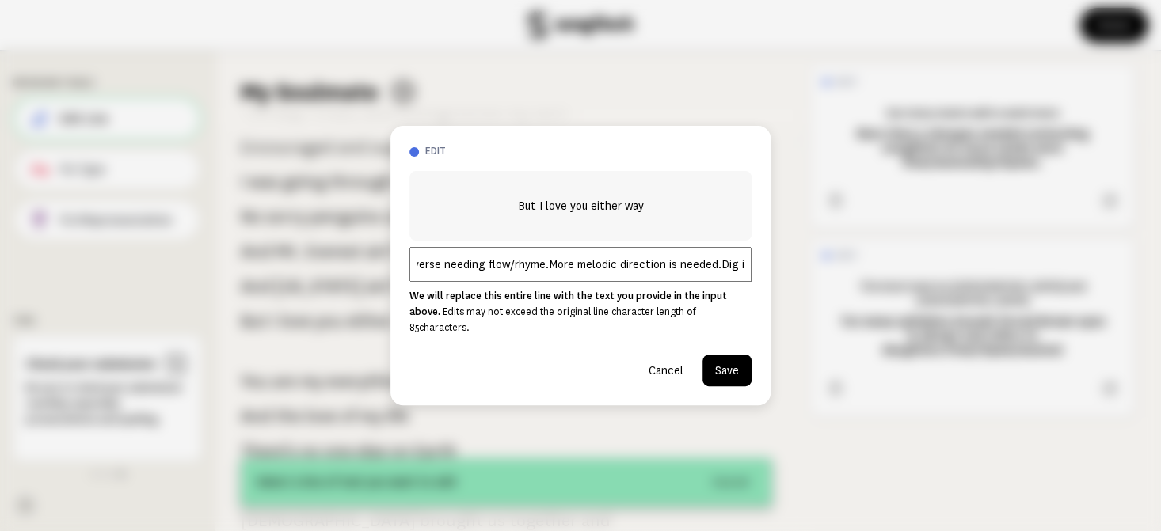
type input "Abrupt end to the verse needing flow/rhyme.More melodic direction is needed.Dig…"
click at [724, 367] on button "Save" at bounding box center [727, 371] width 49 height 32
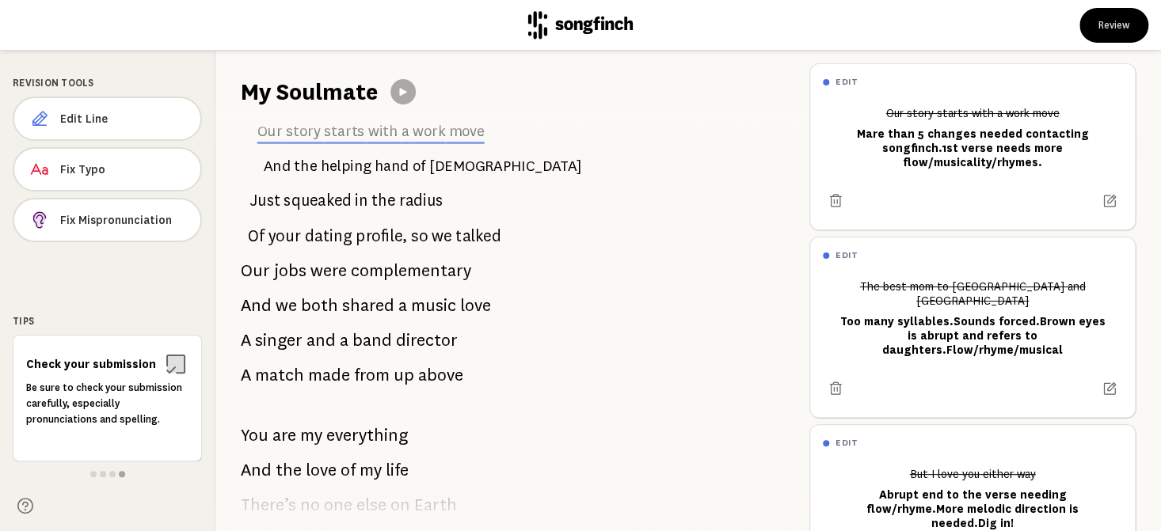
scroll to position [0, 0]
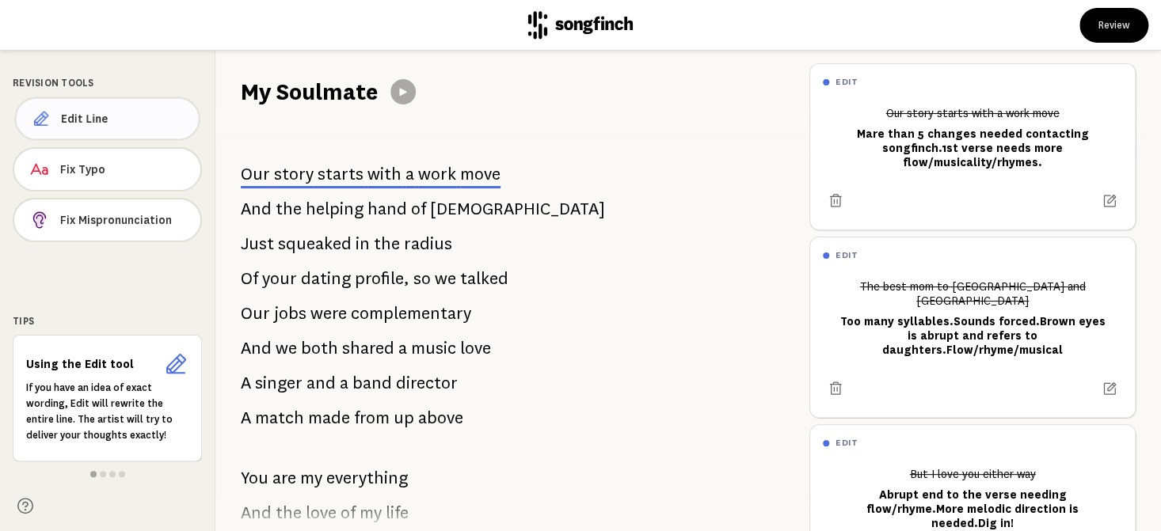
click at [82, 129] on button "Edit Line" at bounding box center [106, 119] width 185 height 44
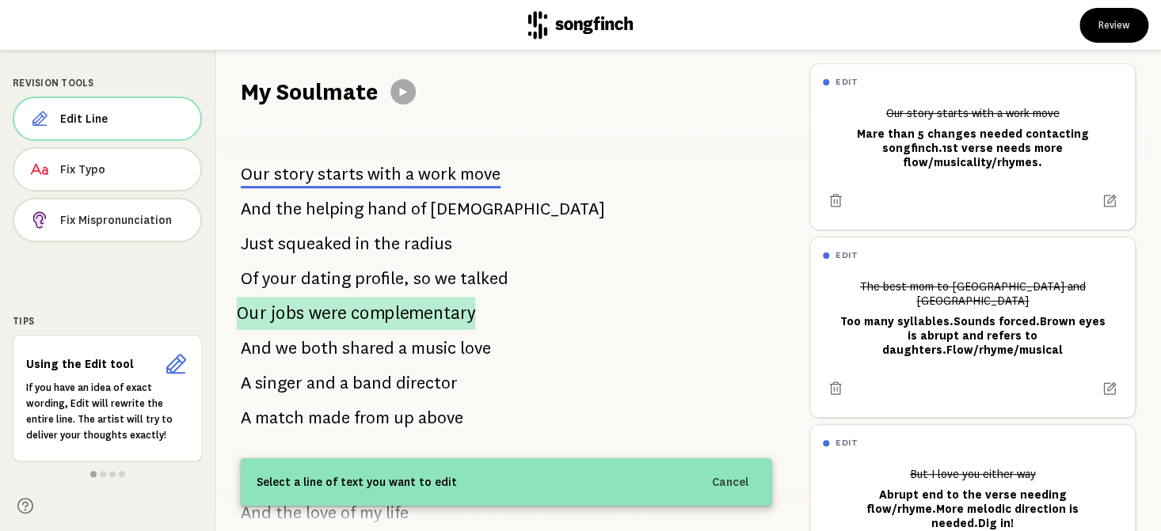
click at [386, 320] on span "complementary" at bounding box center [413, 313] width 125 height 33
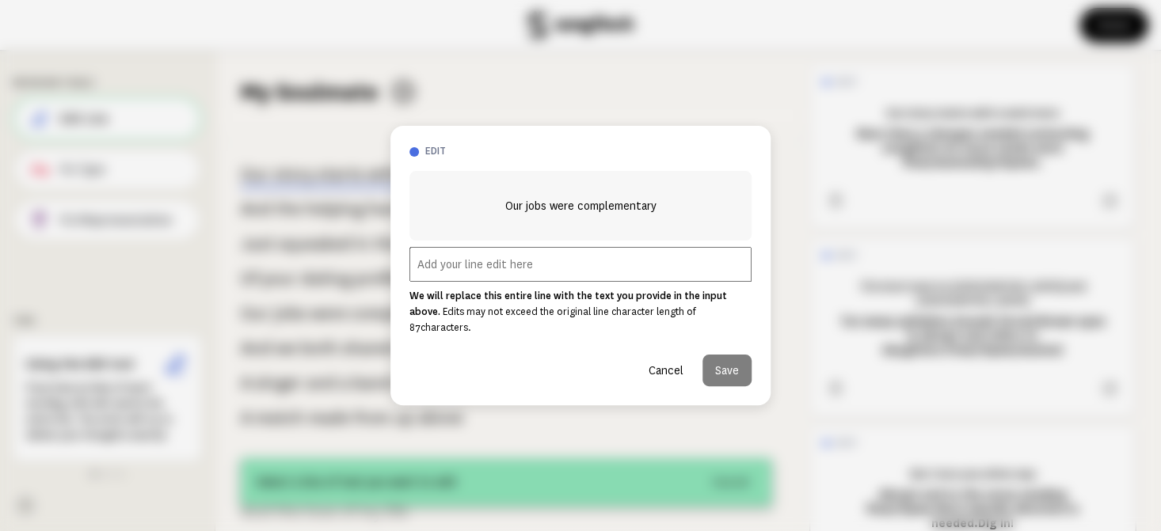
click at [513, 280] on input "text" at bounding box center [580, 264] width 342 height 35
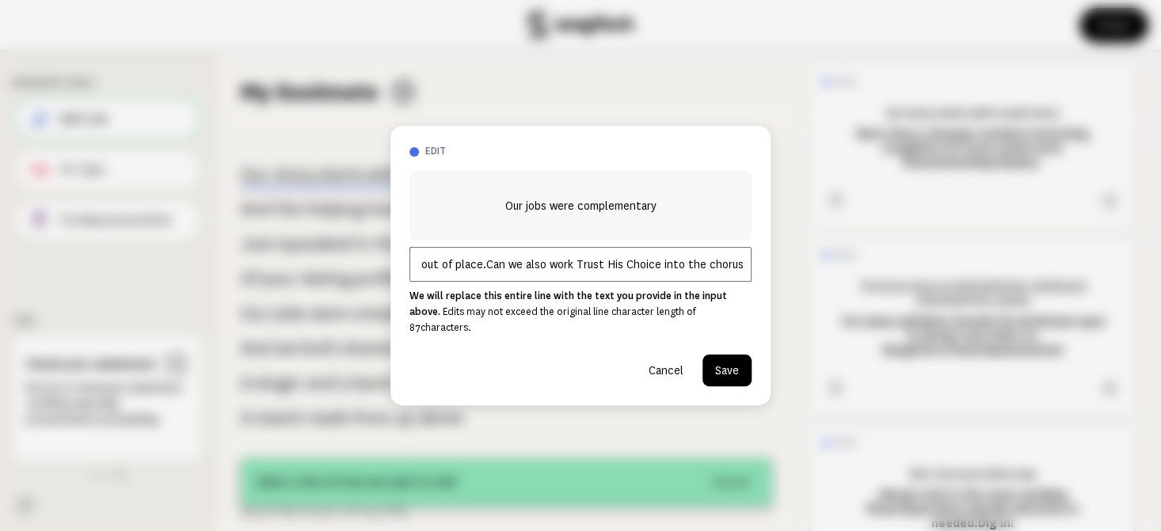
scroll to position [0, 112]
click at [581, 267] on input "Complementary sounds out of place.Can we also work Trust His Choice into the ch…" at bounding box center [580, 264] width 342 height 35
click at [665, 272] on input "Complementary sounds out of place.Can we also work "Trust His Choice into the c…" at bounding box center [580, 264] width 342 height 35
type input "Complementary sounds out of place.Can we also work "Trust His Choice" into the …"
click at [722, 364] on button "Save" at bounding box center [727, 371] width 49 height 32
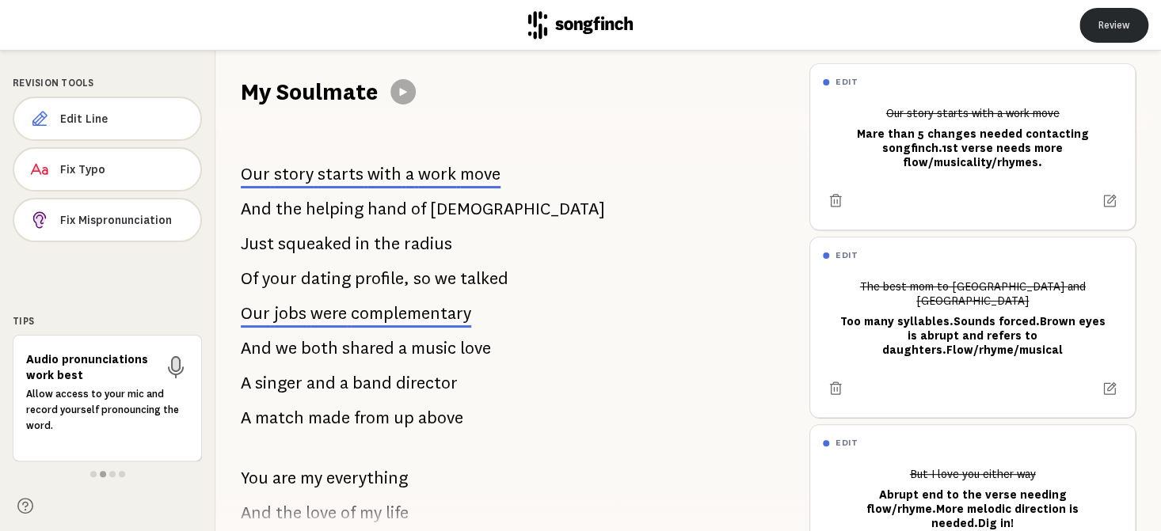
click at [1116, 31] on button "Review" at bounding box center [1114, 25] width 69 height 35
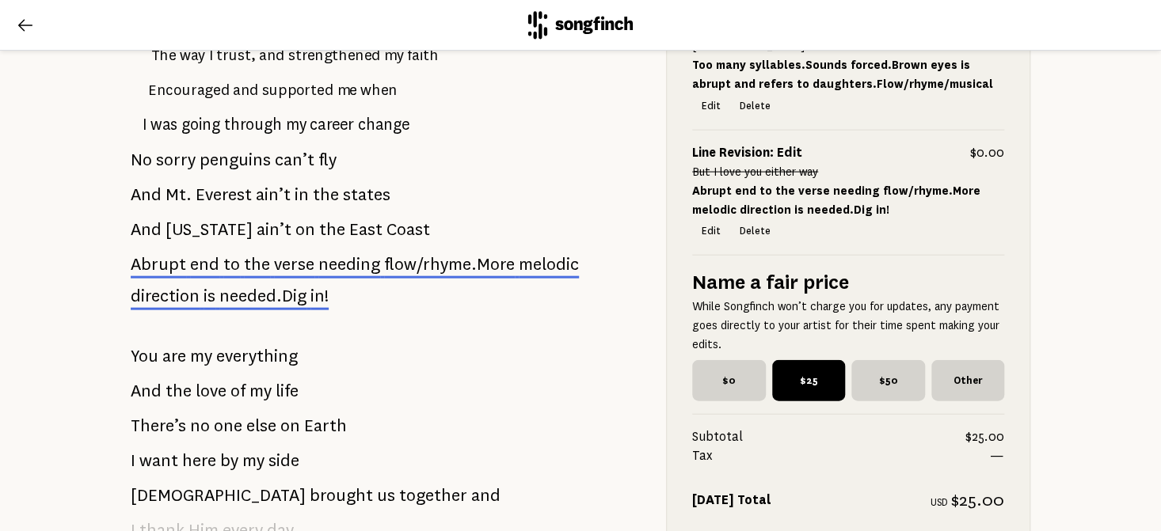
scroll to position [1580, 0]
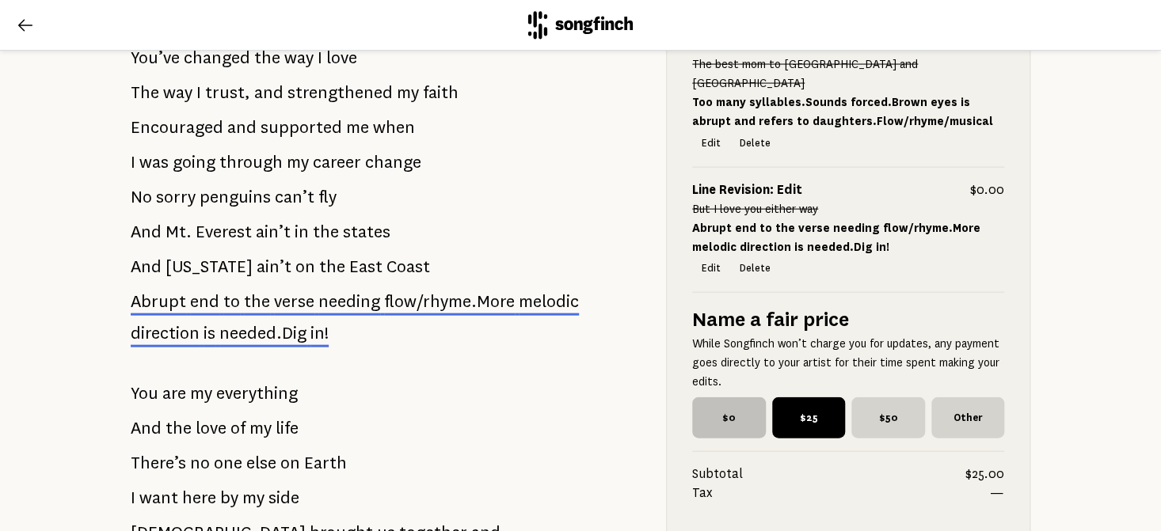
click at [719, 434] on span "$0" at bounding box center [729, 418] width 74 height 41
click at [703, 408] on input "$0" at bounding box center [697, 403] width 10 height 10
radio input "true"
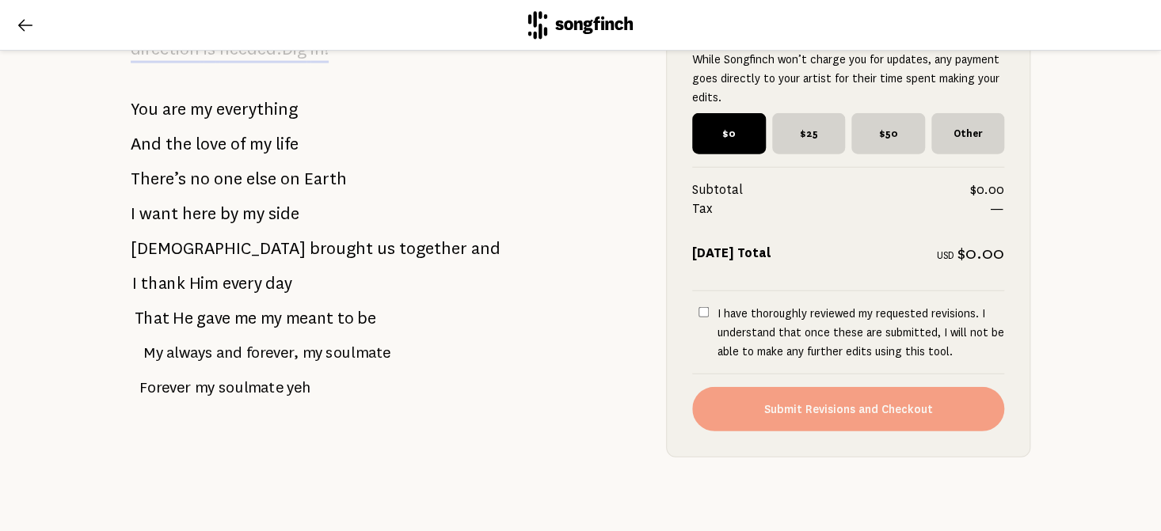
scroll to position [1897, 0]
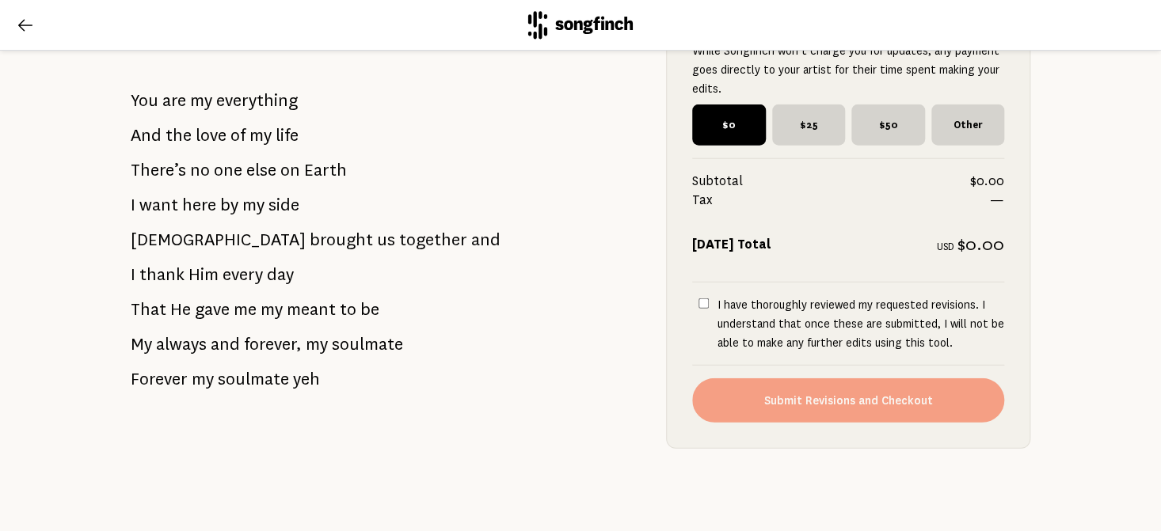
click at [699, 299] on input "I have thoroughly reviewed my requested revisions. I understand that once these…" at bounding box center [704, 304] width 10 height 10
checkbox input "true"
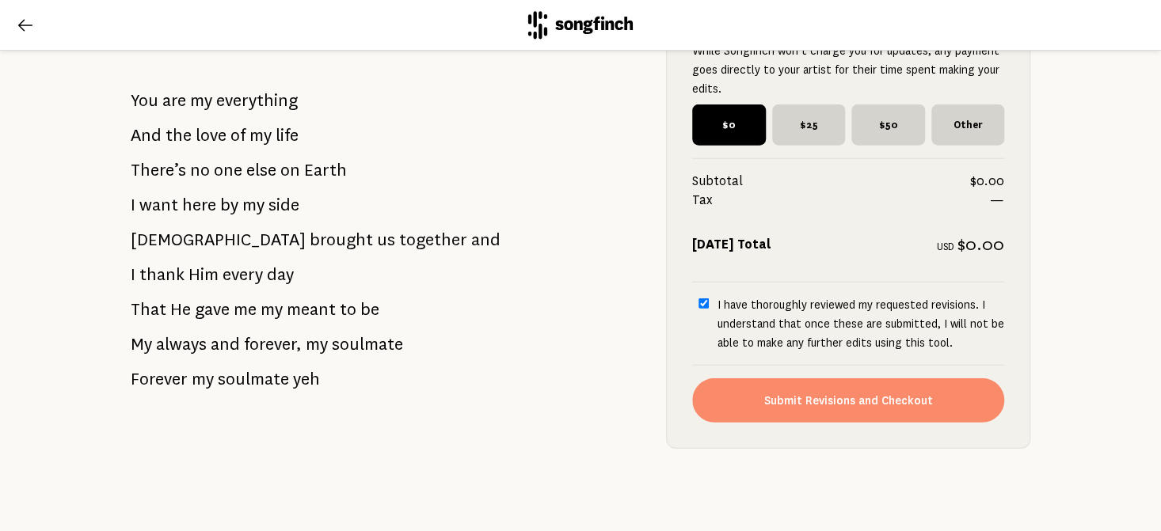
click at [776, 389] on button "Submit Revisions and Checkout" at bounding box center [848, 401] width 312 height 44
